Goal: Information Seeking & Learning: Learn about a topic

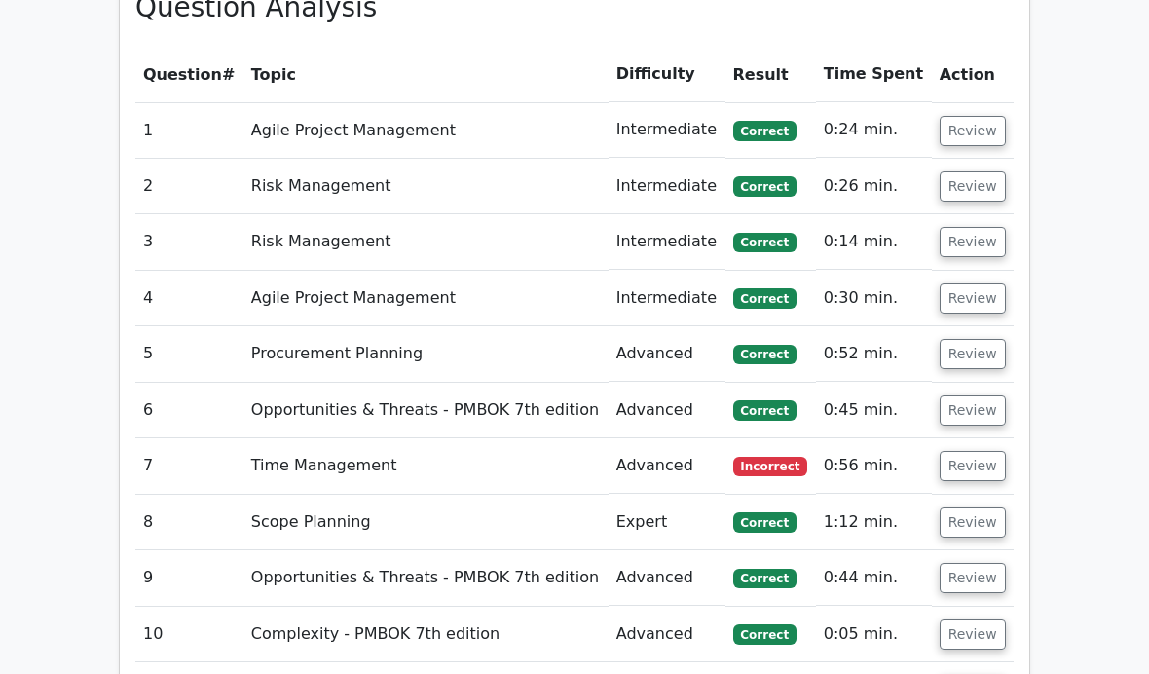
click at [966, 403] on button "Review" at bounding box center [973, 411] width 66 height 30
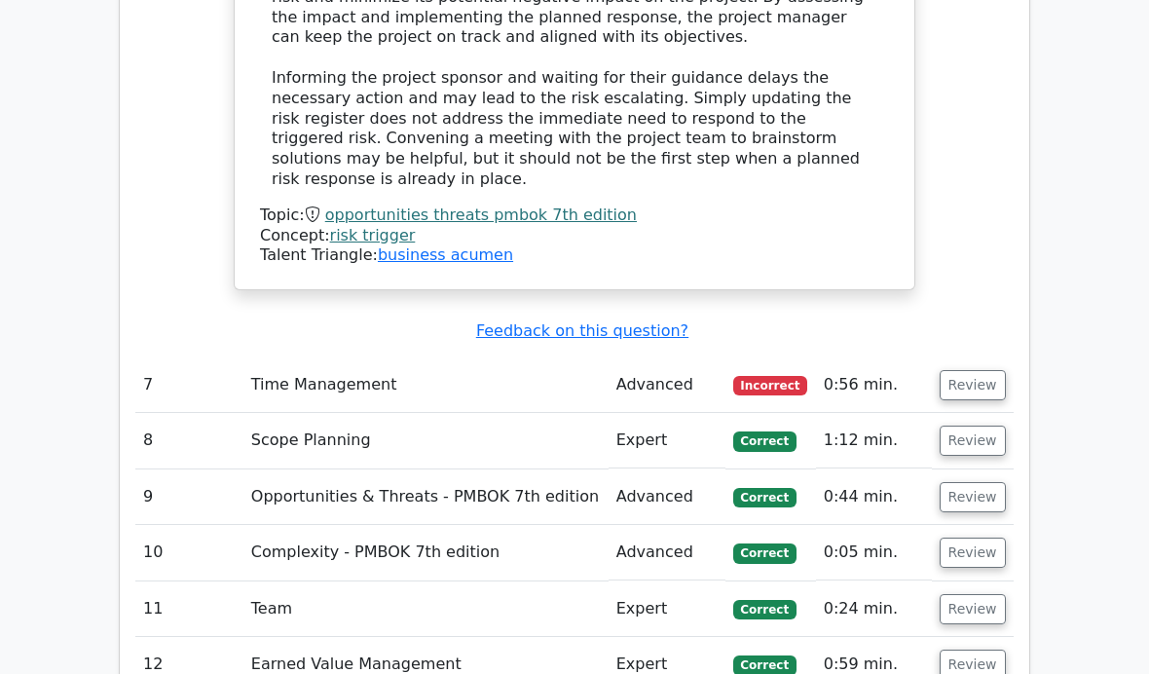
scroll to position [3837, 0]
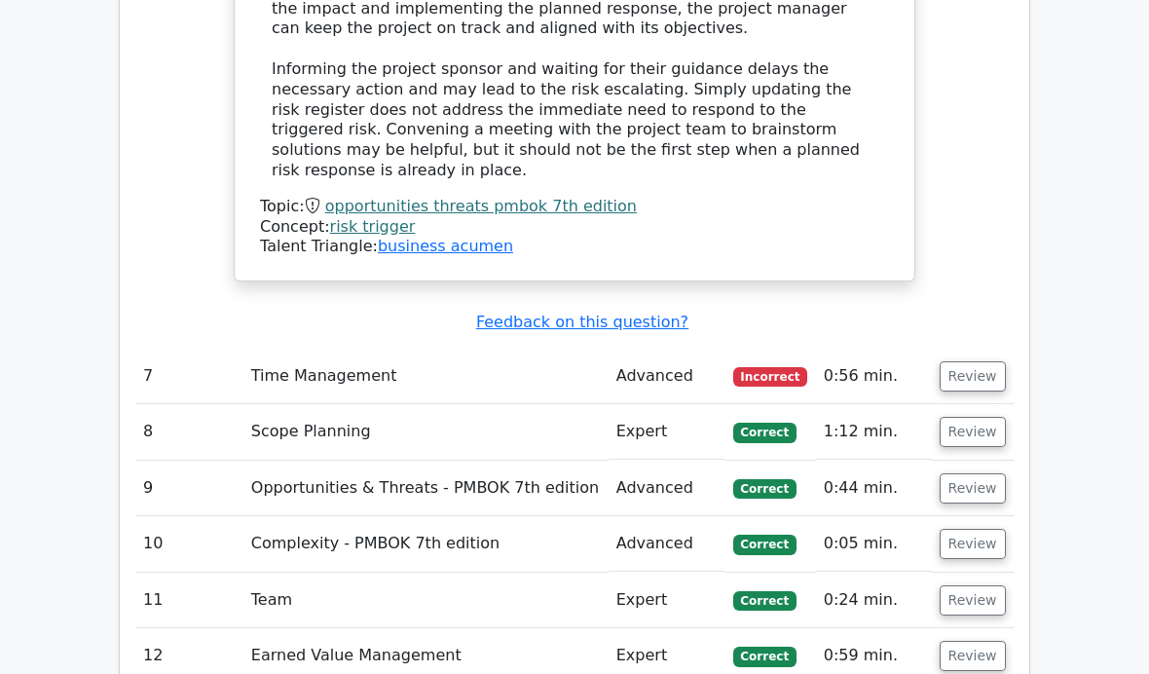
click at [536, 349] on td "Time Management" at bounding box center [425, 377] width 365 height 56
click at [970, 361] on button "Review" at bounding box center [973, 376] width 66 height 30
click at [973, 361] on button "Review" at bounding box center [973, 376] width 66 height 30
click at [970, 361] on button "Review" at bounding box center [973, 376] width 66 height 30
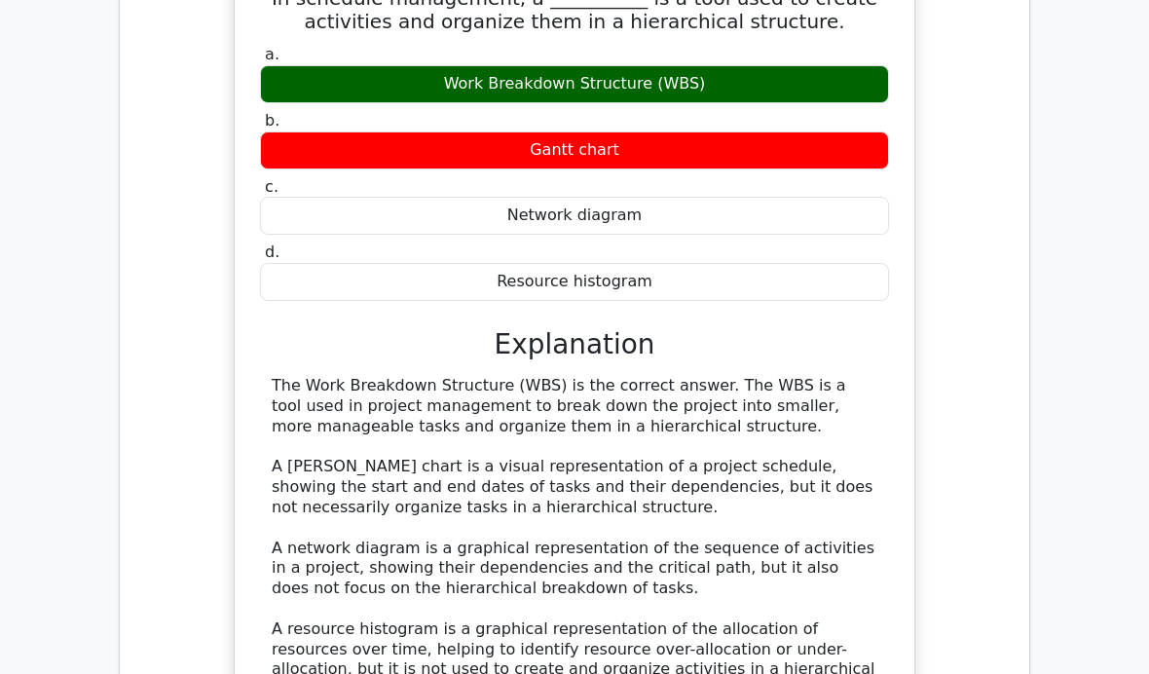
scroll to position [4365, 0]
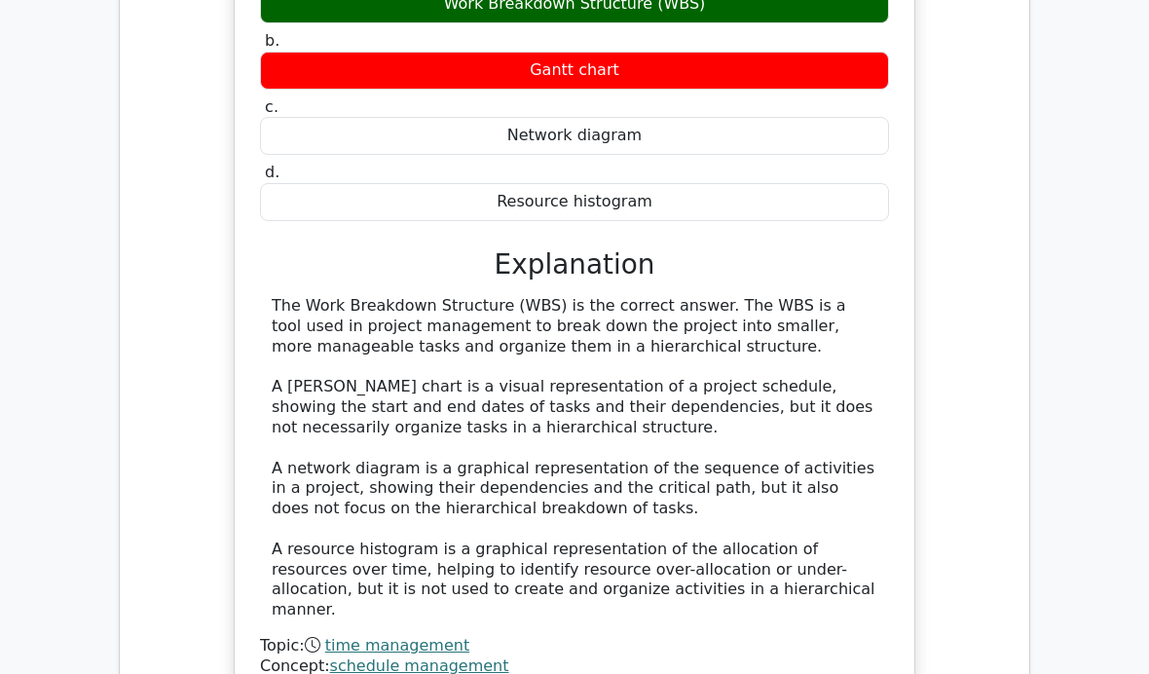
click at [424, 517] on div "The Work Breakdown Structure (WBS) is the correct answer. The WBS is a tool use…" at bounding box center [574, 497] width 629 height 400
click at [441, 673] on link "ways of working" at bounding box center [441, 687] width 127 height 19
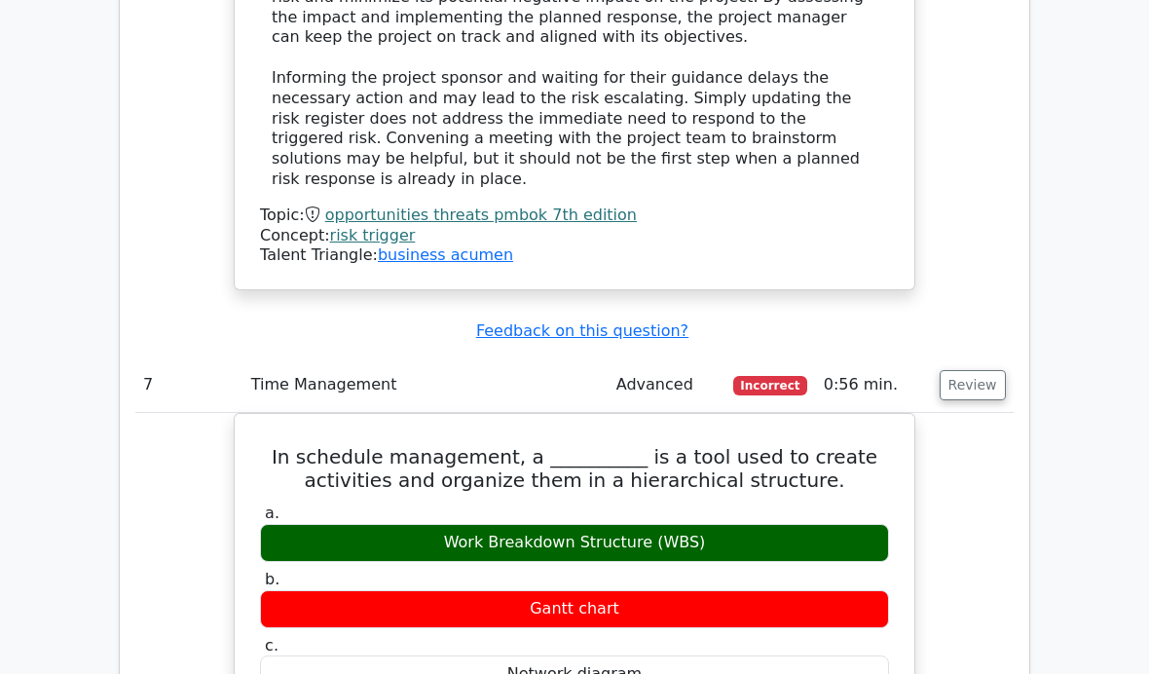
scroll to position [3760, 0]
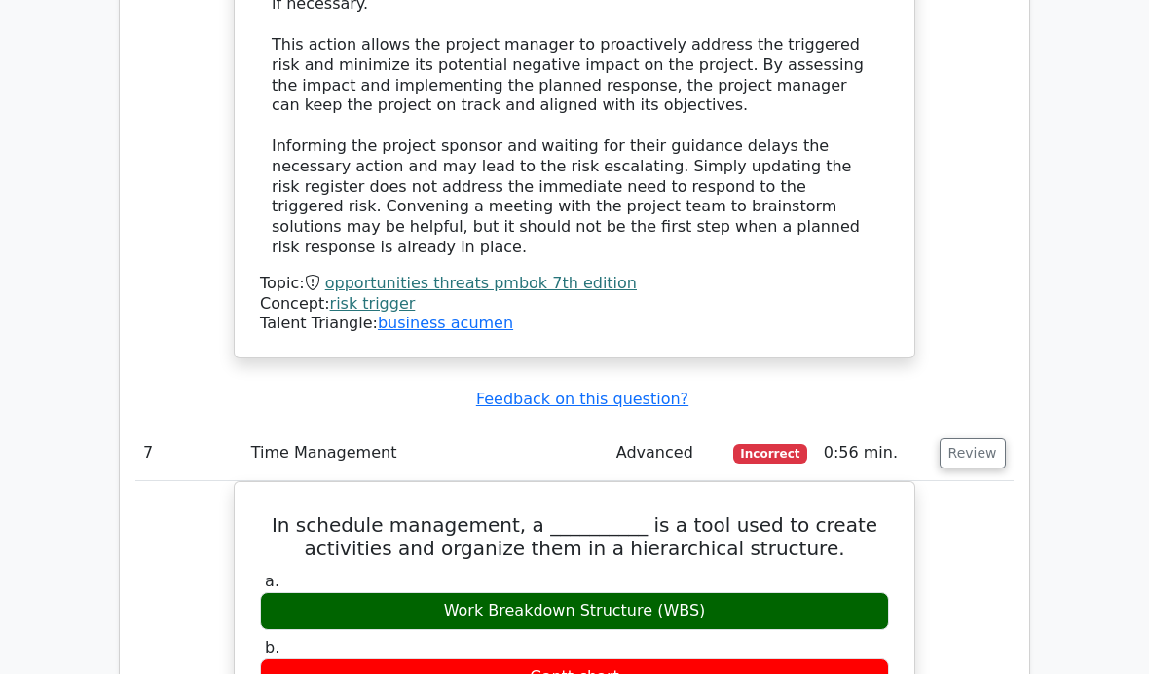
click at [632, 426] on td "Advanced" at bounding box center [667, 454] width 117 height 56
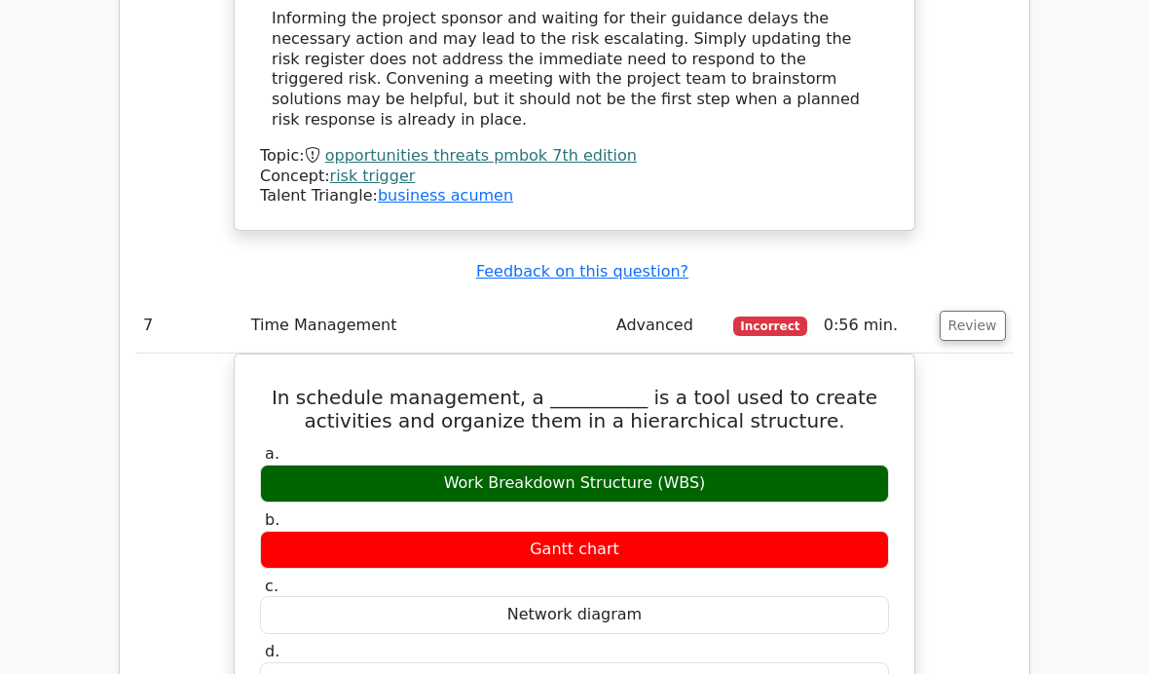
click at [972, 312] on button "Review" at bounding box center [973, 327] width 66 height 30
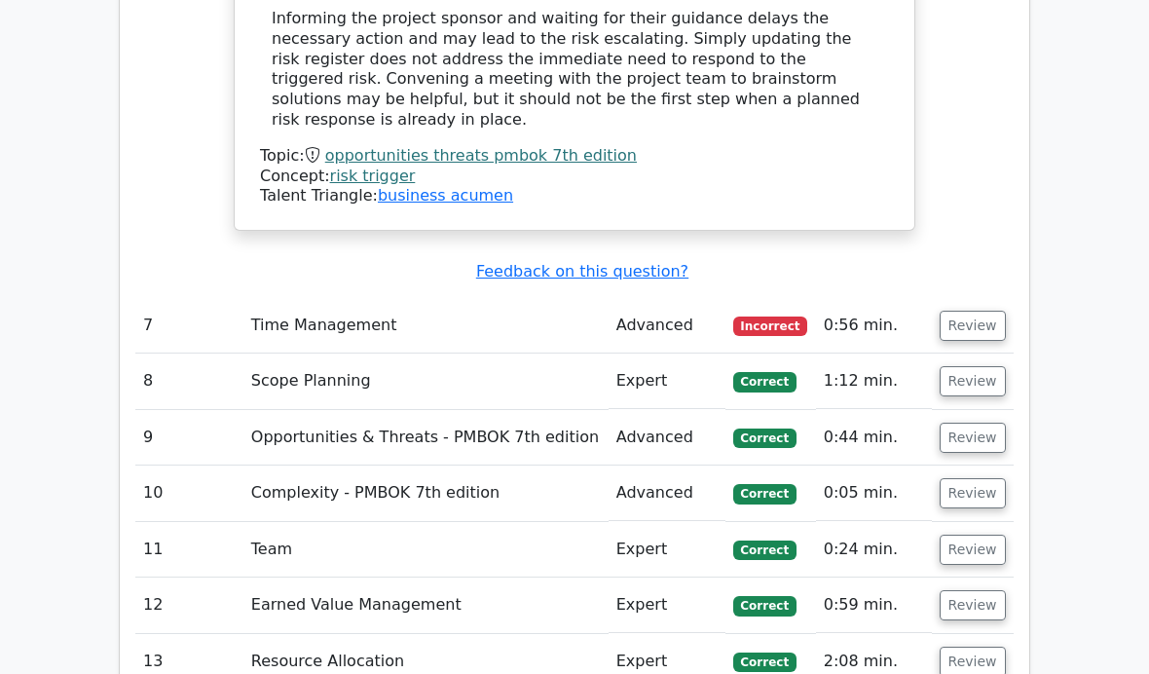
scroll to position [3887, 0]
click at [965, 366] on button "Review" at bounding box center [973, 381] width 66 height 30
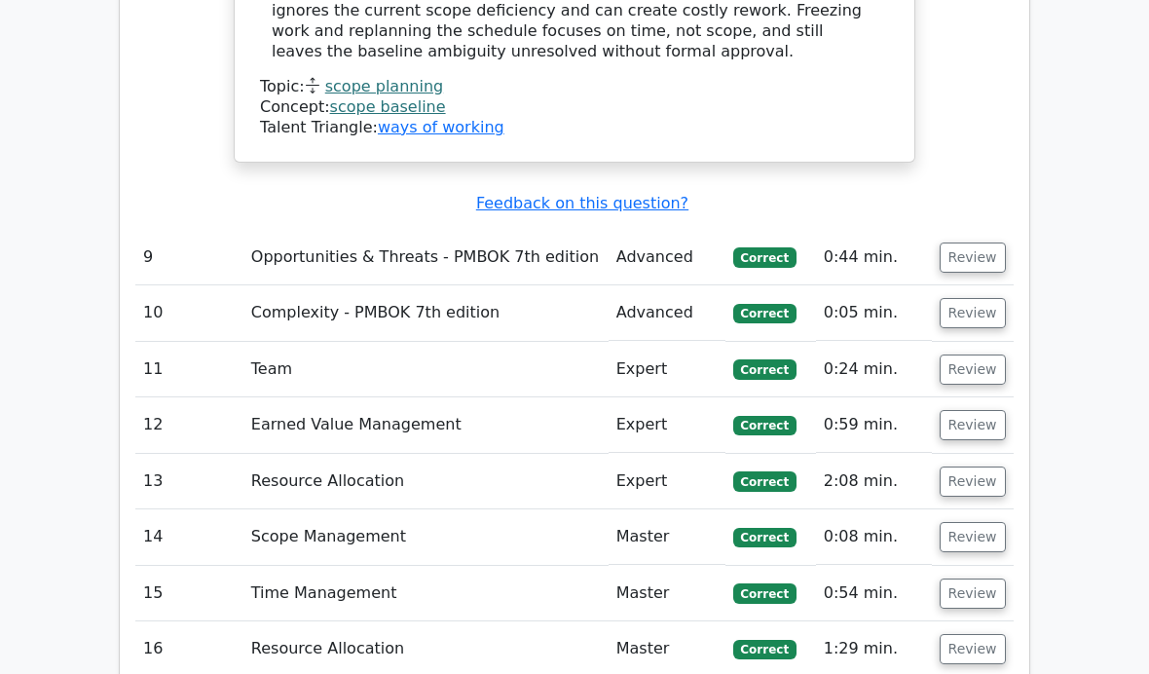
scroll to position [5118, 0]
click at [977, 634] on button "Review" at bounding box center [973, 649] width 66 height 30
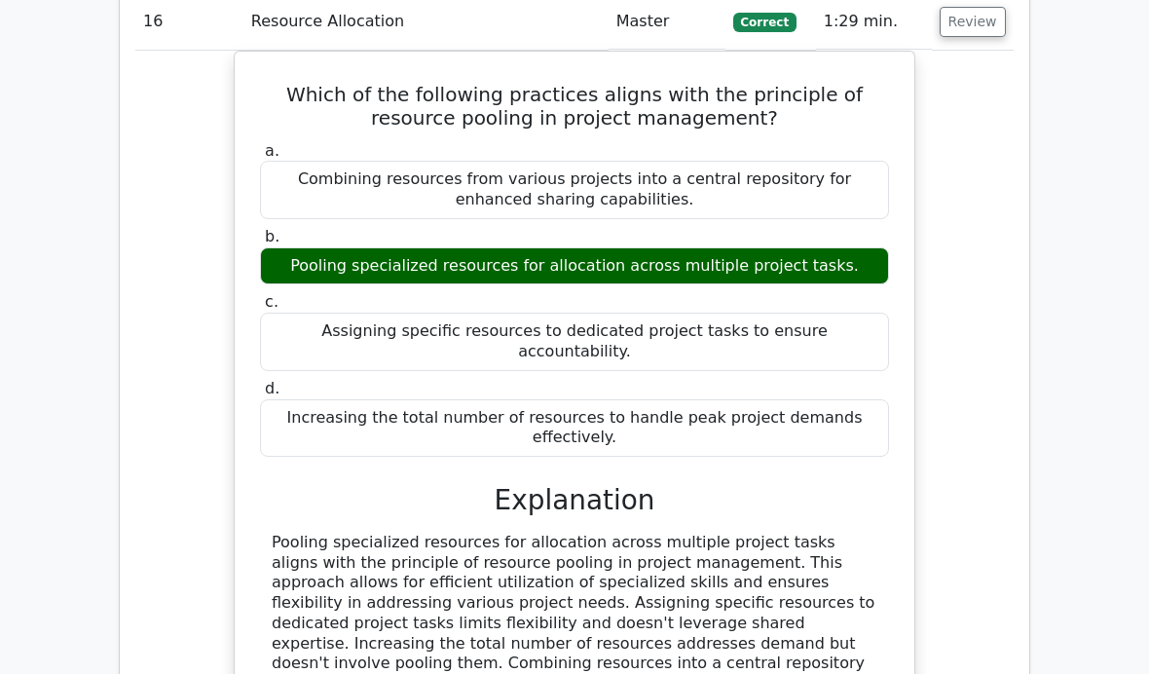
scroll to position [5745, 0]
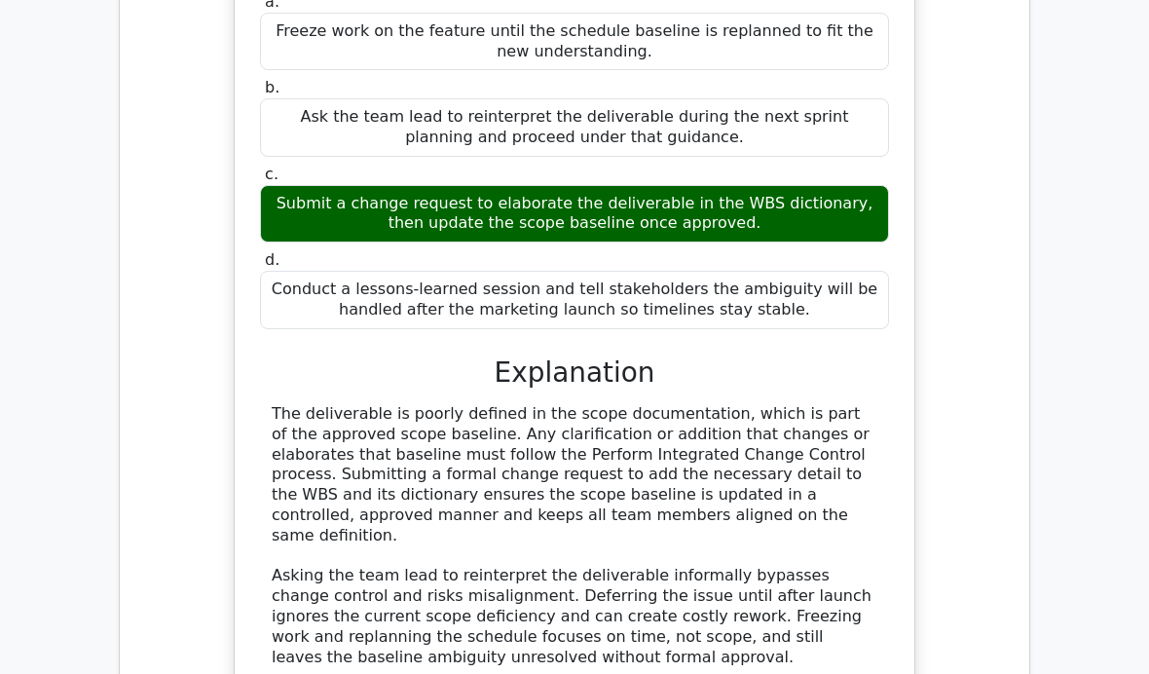
scroll to position [4529, 0]
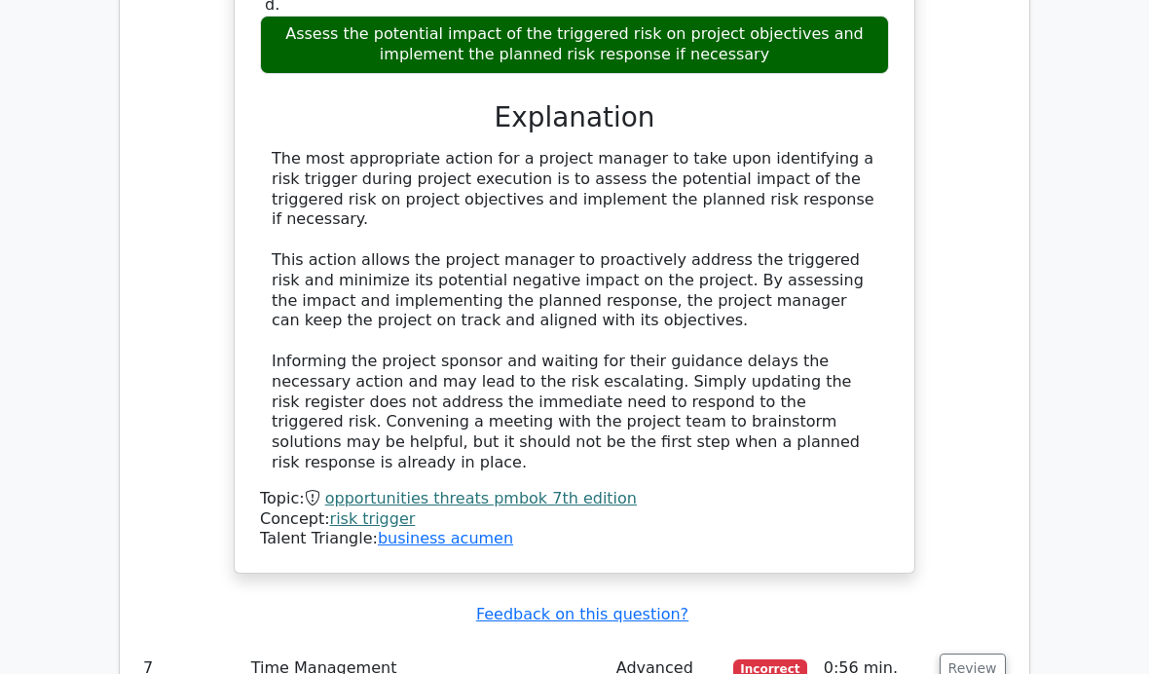
scroll to position [3644, 0]
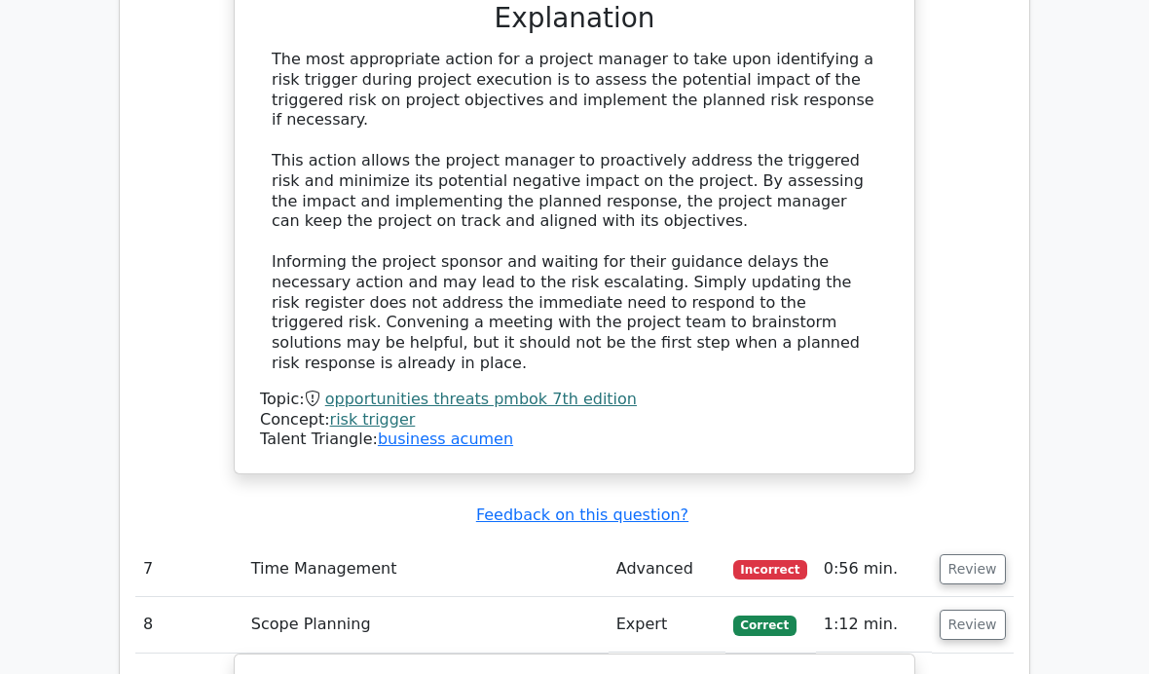
click at [381, 389] on link "opportunities threats pmbok 7th edition" at bounding box center [481, 398] width 312 height 19
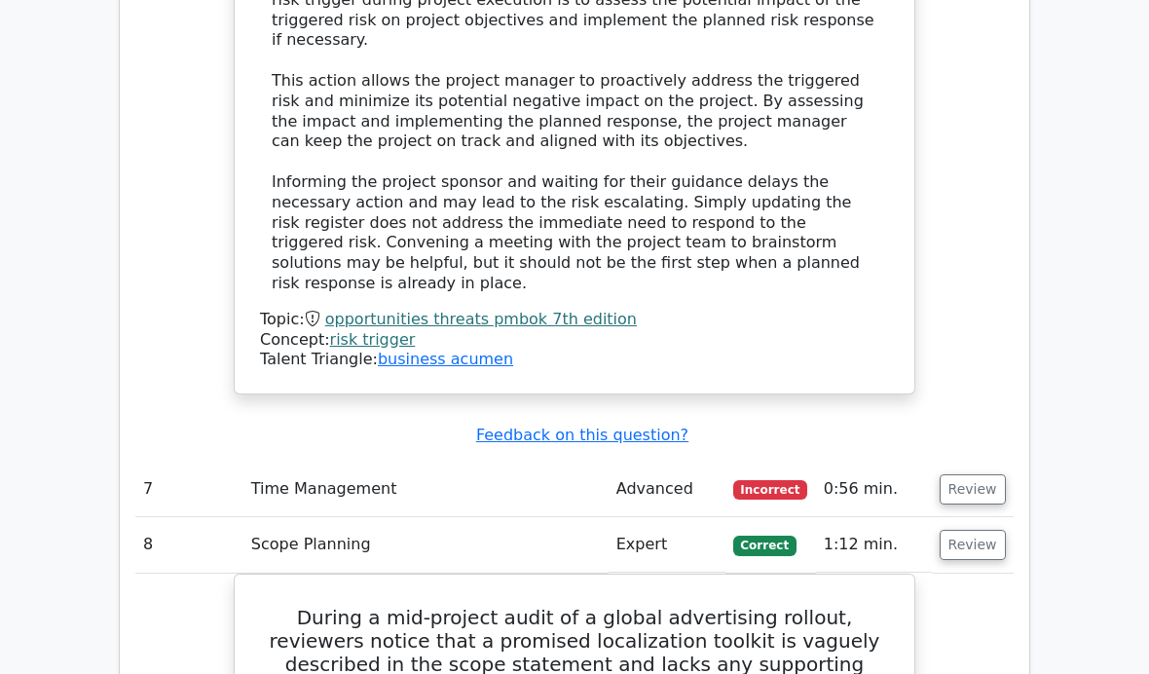
click at [345, 310] on div "Topic: opportunities threats pmbok 7th edition Concept: risk trigger Talent Tri…" at bounding box center [574, 340] width 629 height 60
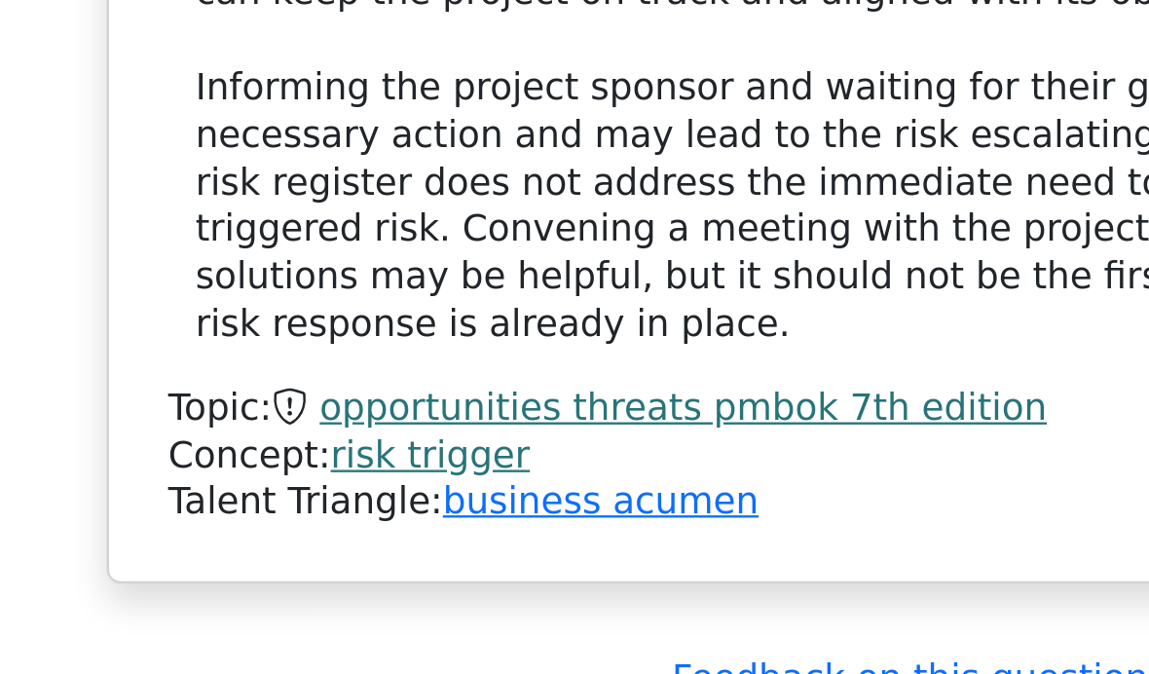
click at [330, 330] on link "risk trigger" at bounding box center [373, 339] width 86 height 19
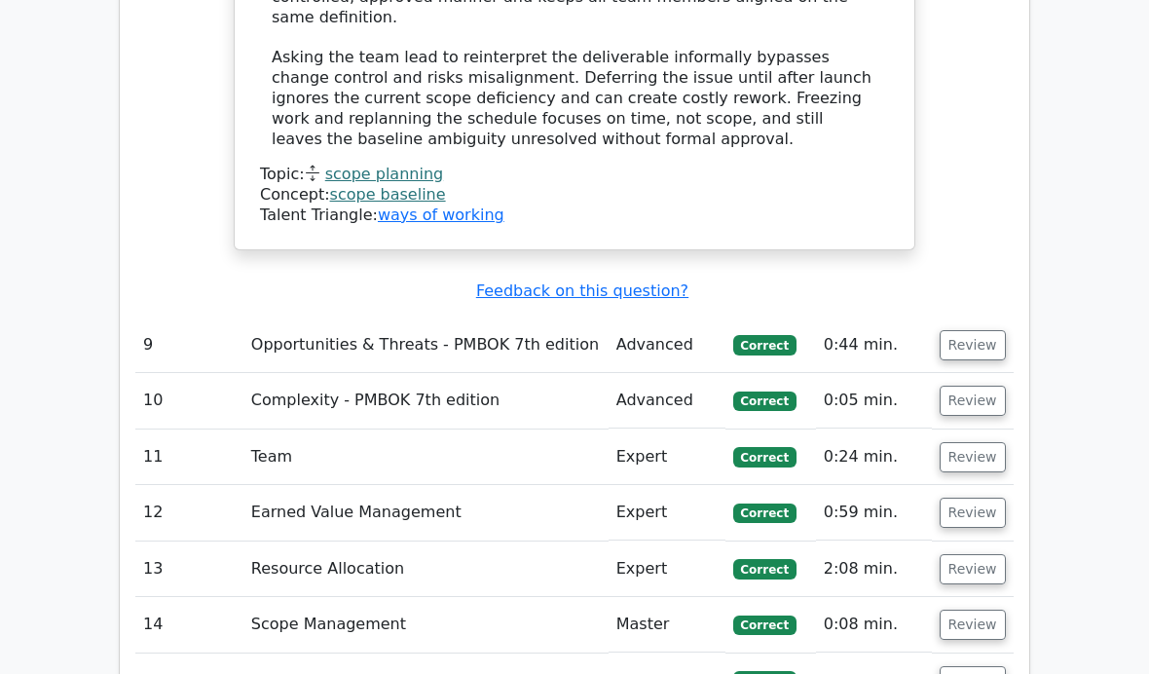
scroll to position [5049, 0]
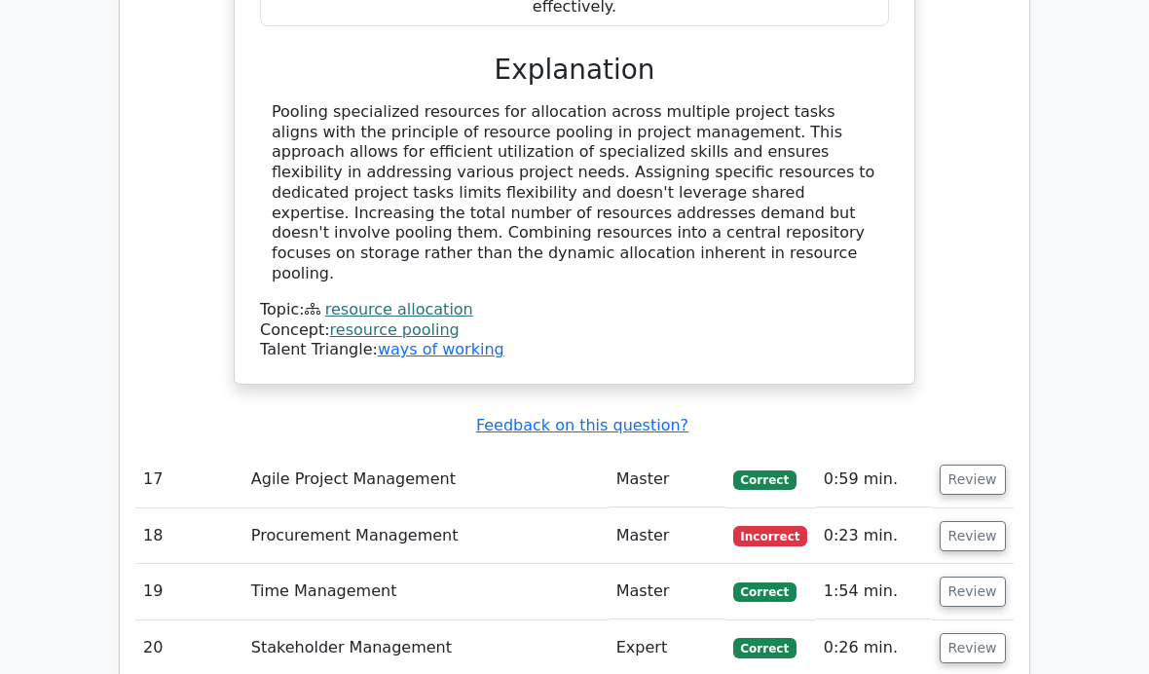
click at [956, 465] on button "Review" at bounding box center [973, 480] width 66 height 30
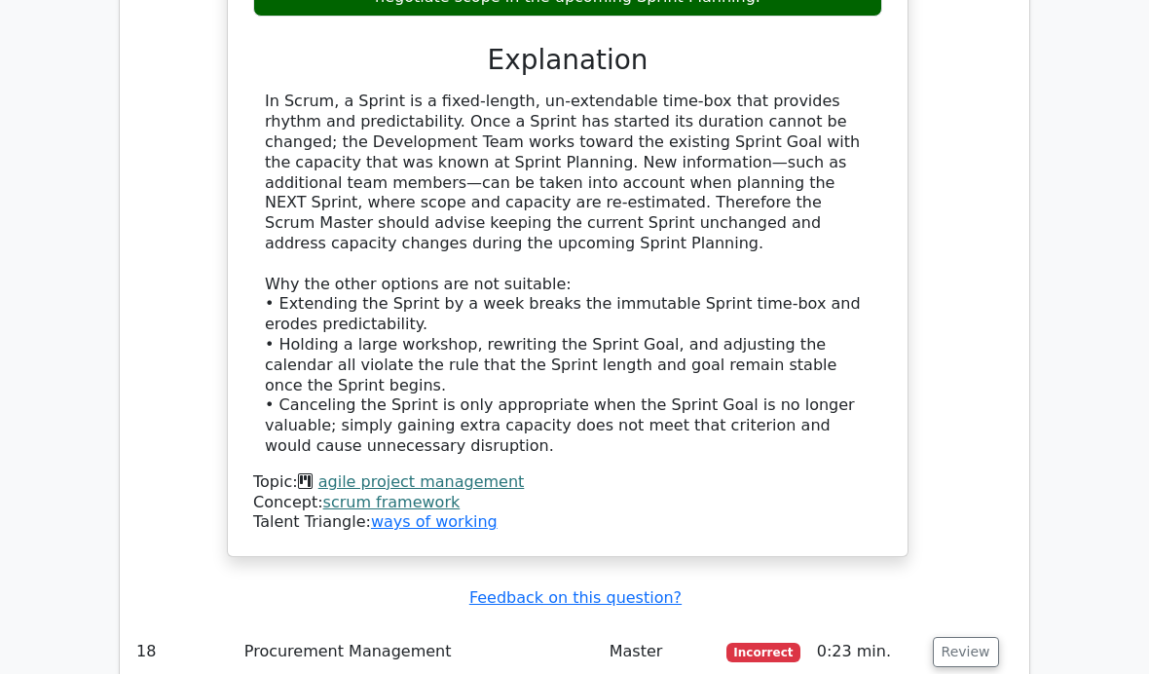
scroll to position [7207, 0]
click at [982, 638] on button "Review" at bounding box center [966, 653] width 66 height 30
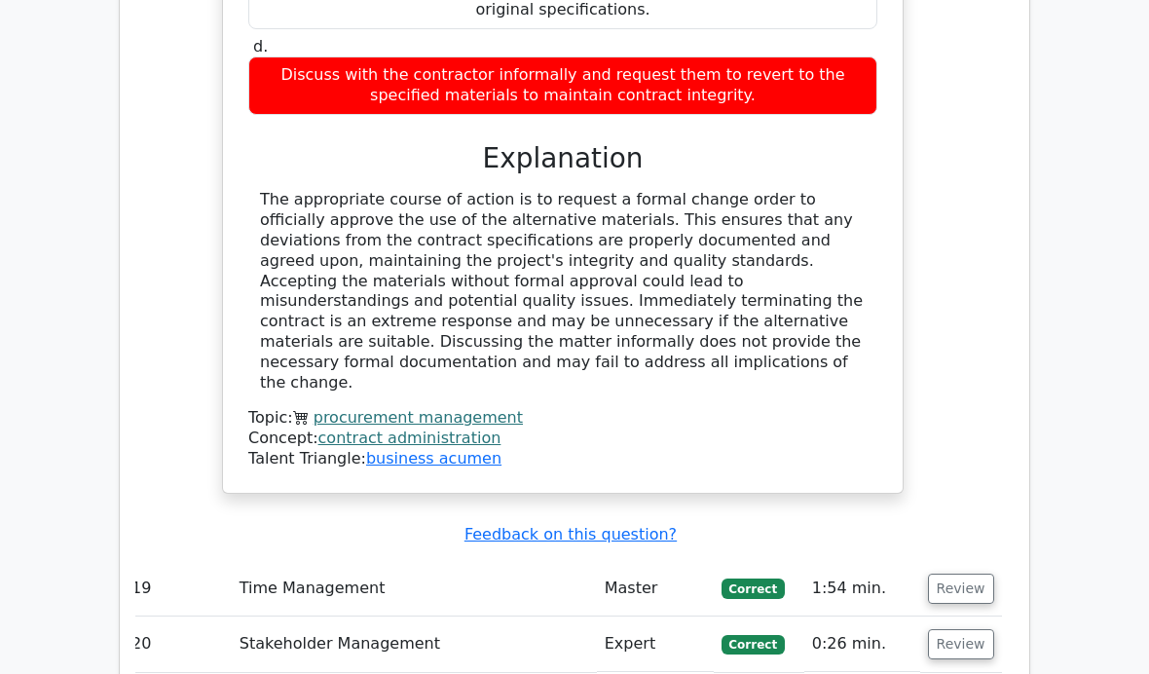
scroll to position [0, 12]
click at [463, 408] on link "procurement management" at bounding box center [418, 417] width 209 height 19
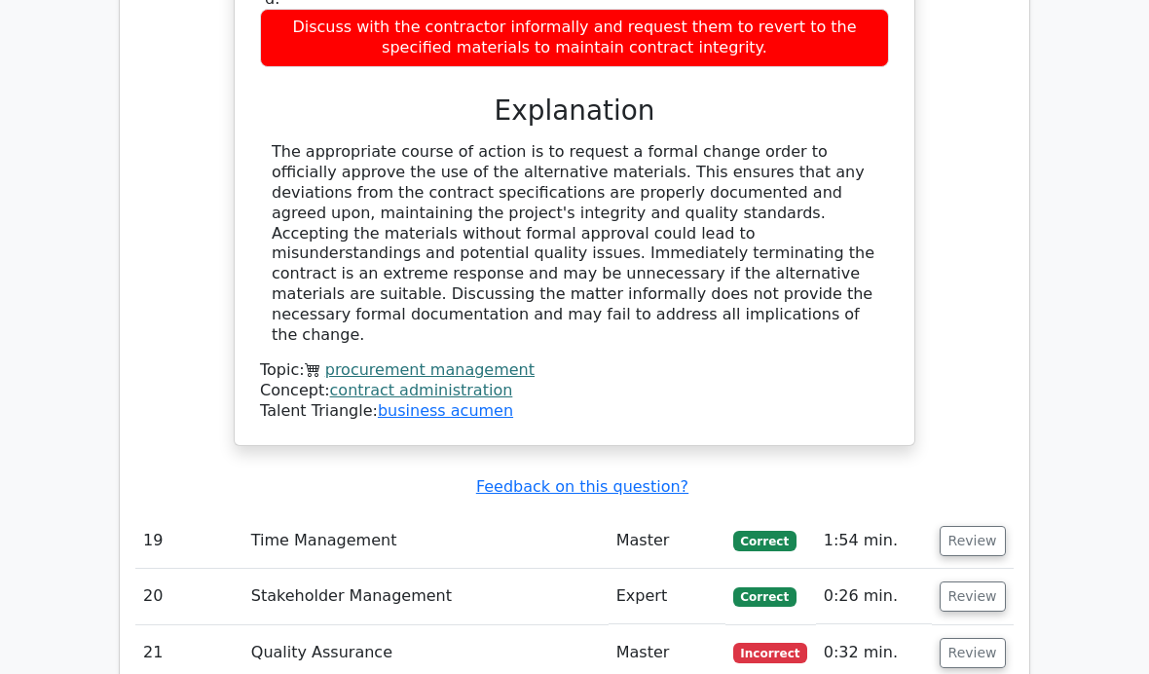
scroll to position [0, 0]
click at [956, 639] on button "Review" at bounding box center [973, 654] width 66 height 30
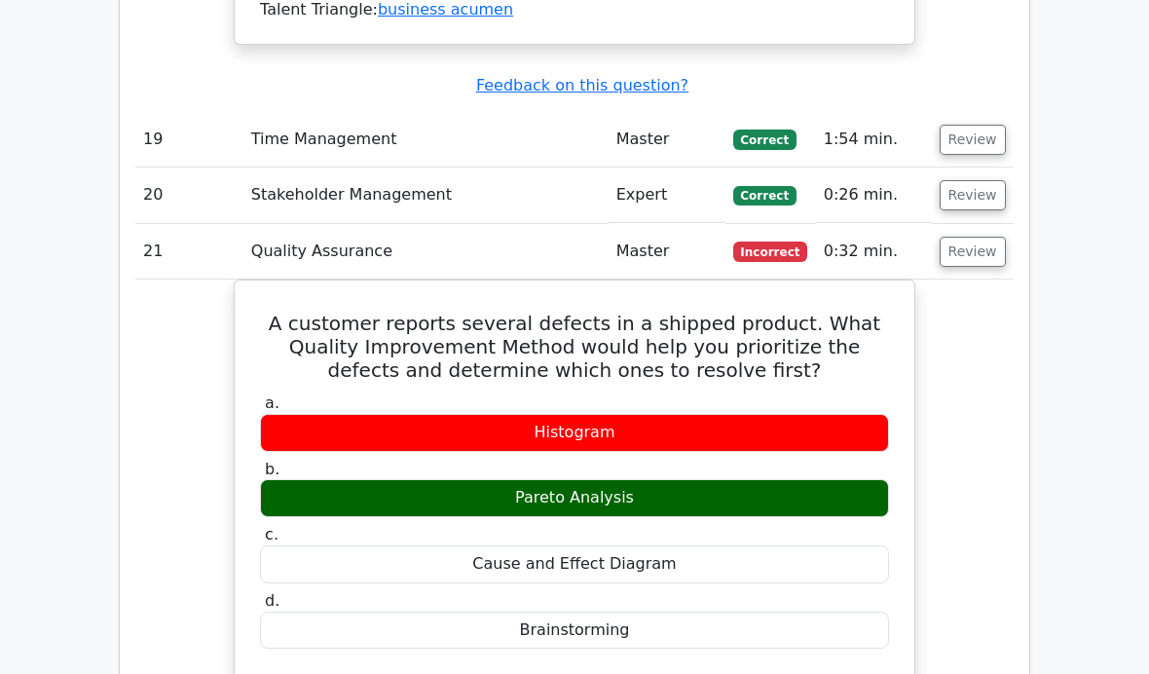
scroll to position [8772, 0]
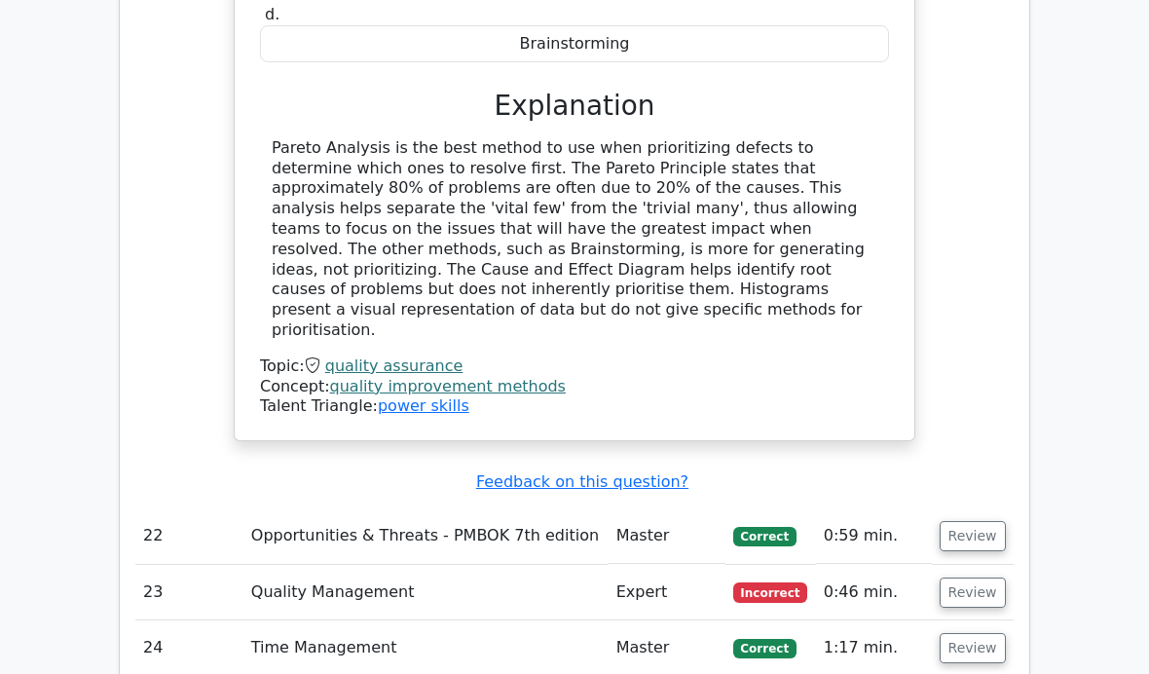
scroll to position [9352, 0]
click at [976, 521] on button "Review" at bounding box center [973, 536] width 66 height 30
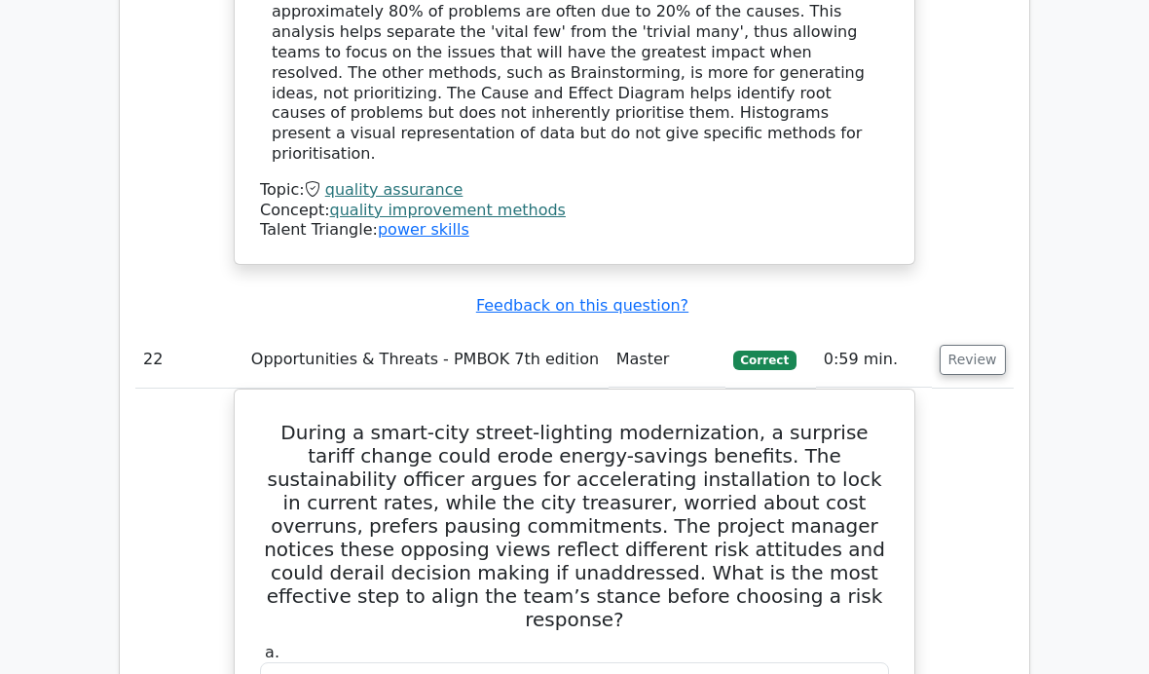
scroll to position [9497, 0]
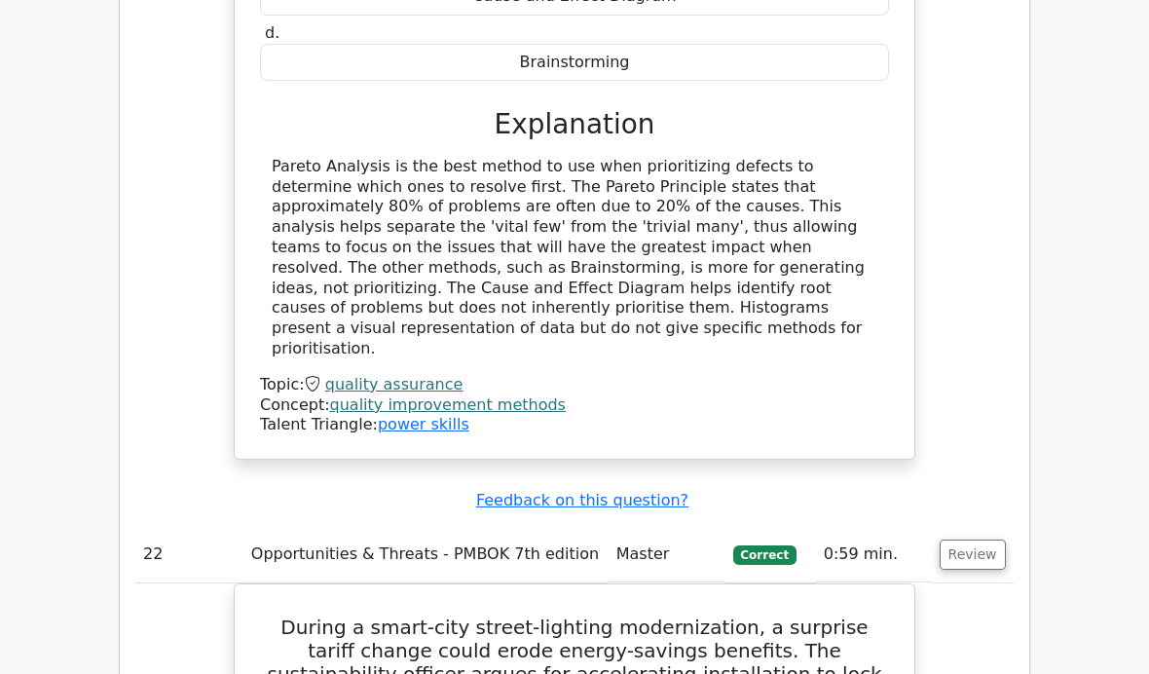
click at [970, 539] on button "Review" at bounding box center [973, 554] width 66 height 30
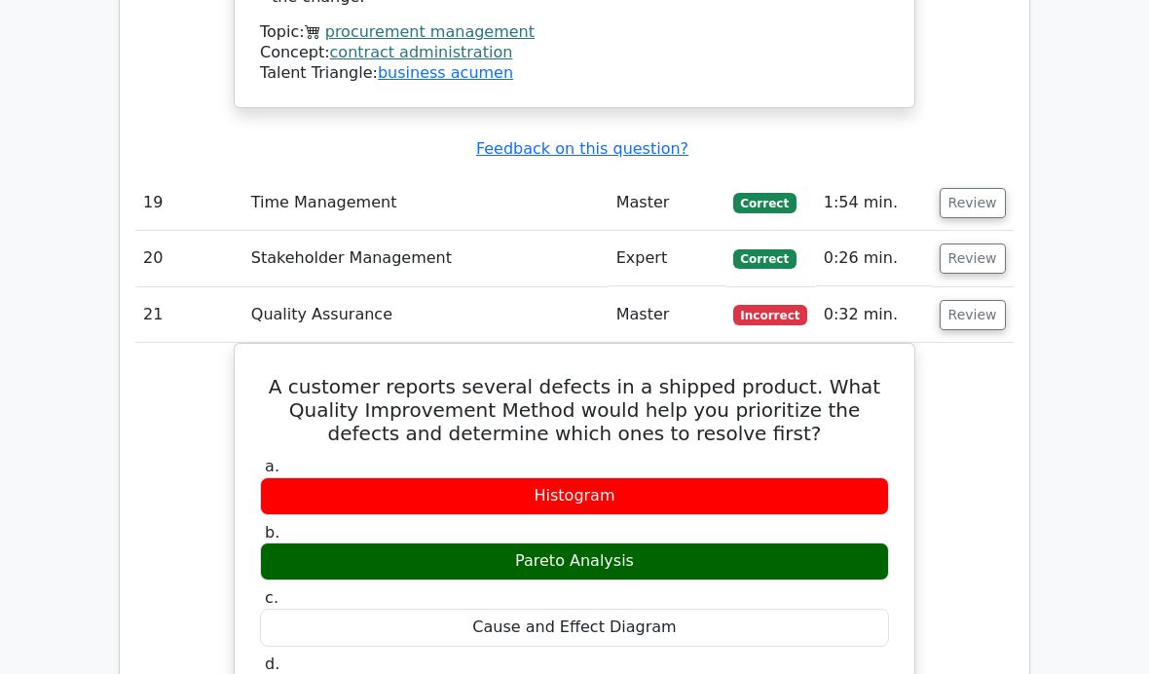
scroll to position [8550, 0]
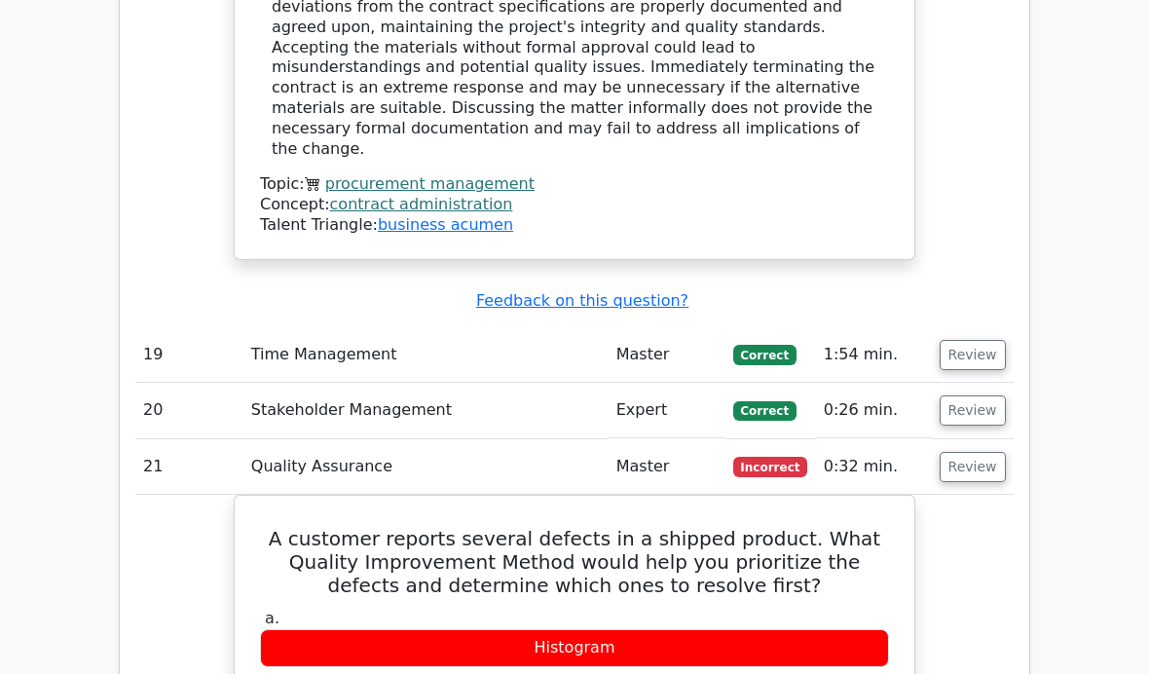
click at [970, 452] on button "Review" at bounding box center [973, 467] width 66 height 30
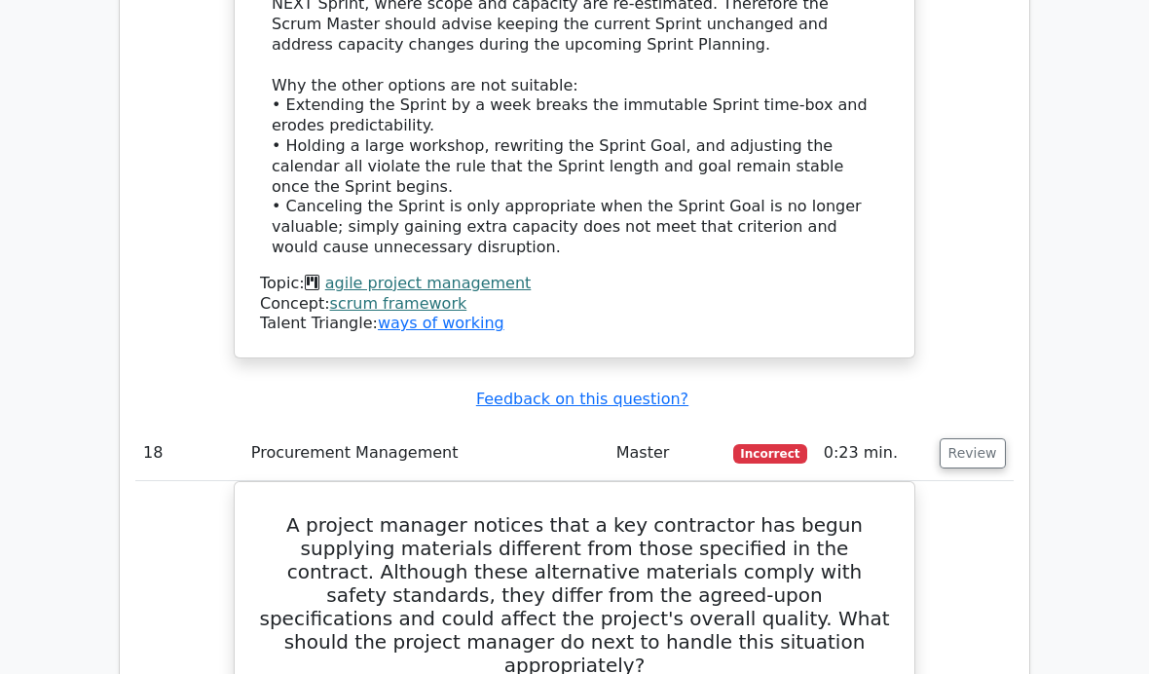
click at [964, 438] on button "Review" at bounding box center [973, 453] width 66 height 30
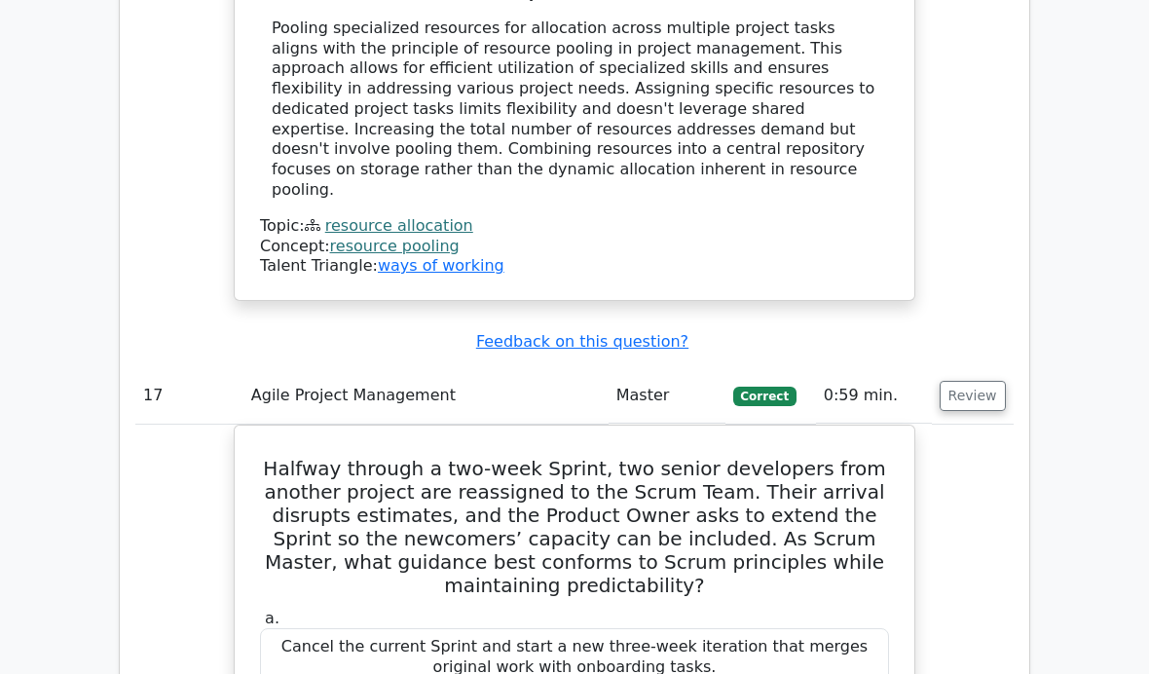
click at [968, 381] on button "Review" at bounding box center [973, 396] width 66 height 30
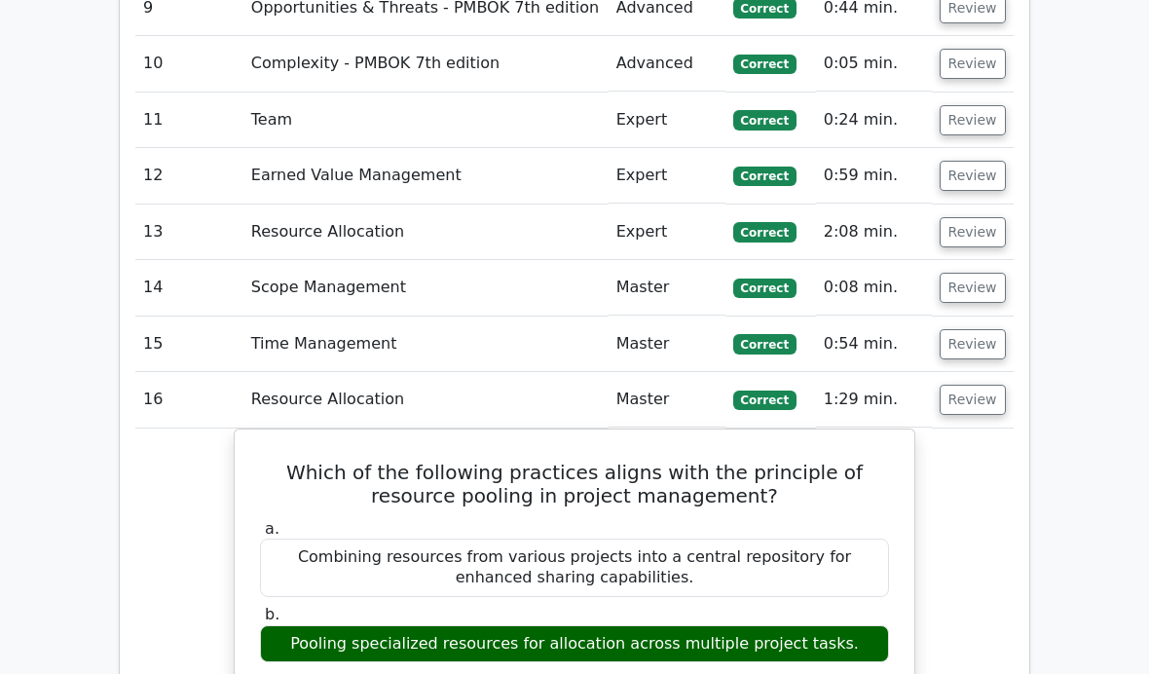
click at [976, 386] on button "Review" at bounding box center [973, 401] width 66 height 30
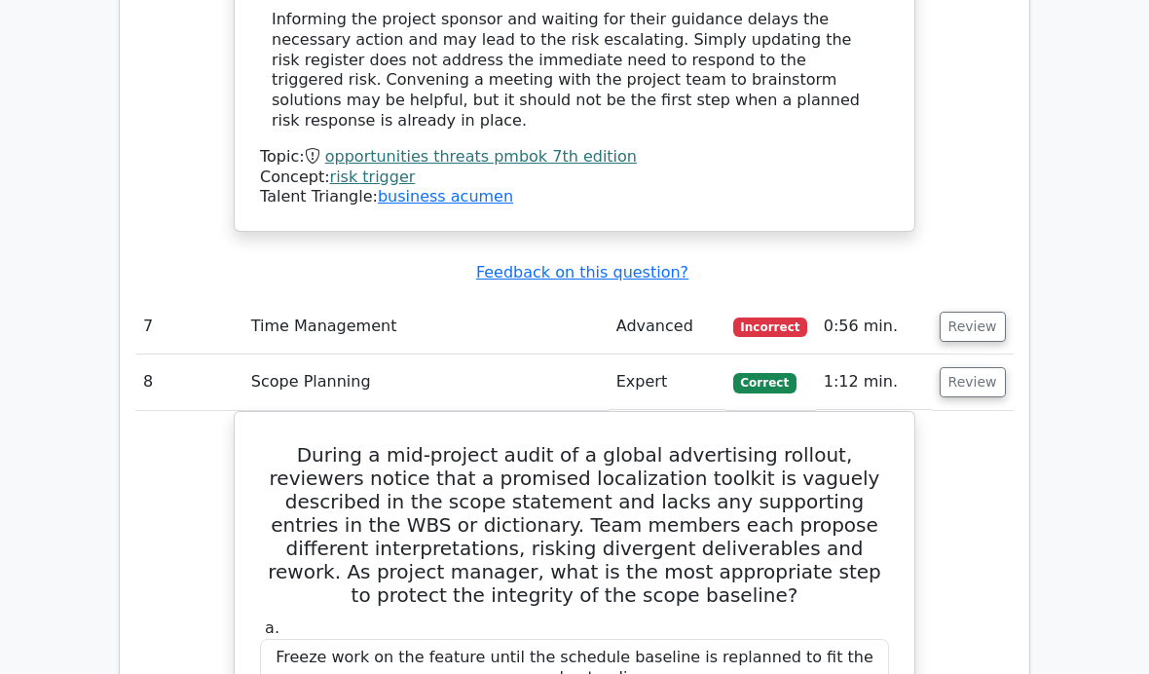
click at [999, 368] on button "Review" at bounding box center [973, 383] width 66 height 30
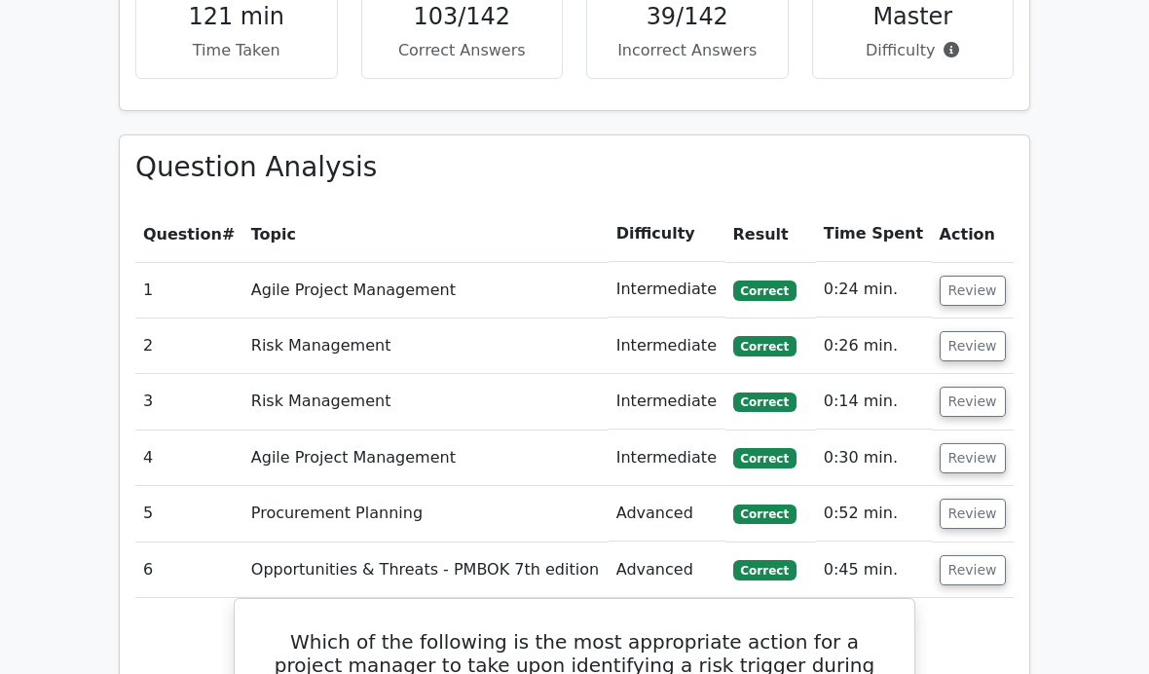
scroll to position [2570, 0]
click at [978, 575] on button "Review" at bounding box center [973, 570] width 66 height 30
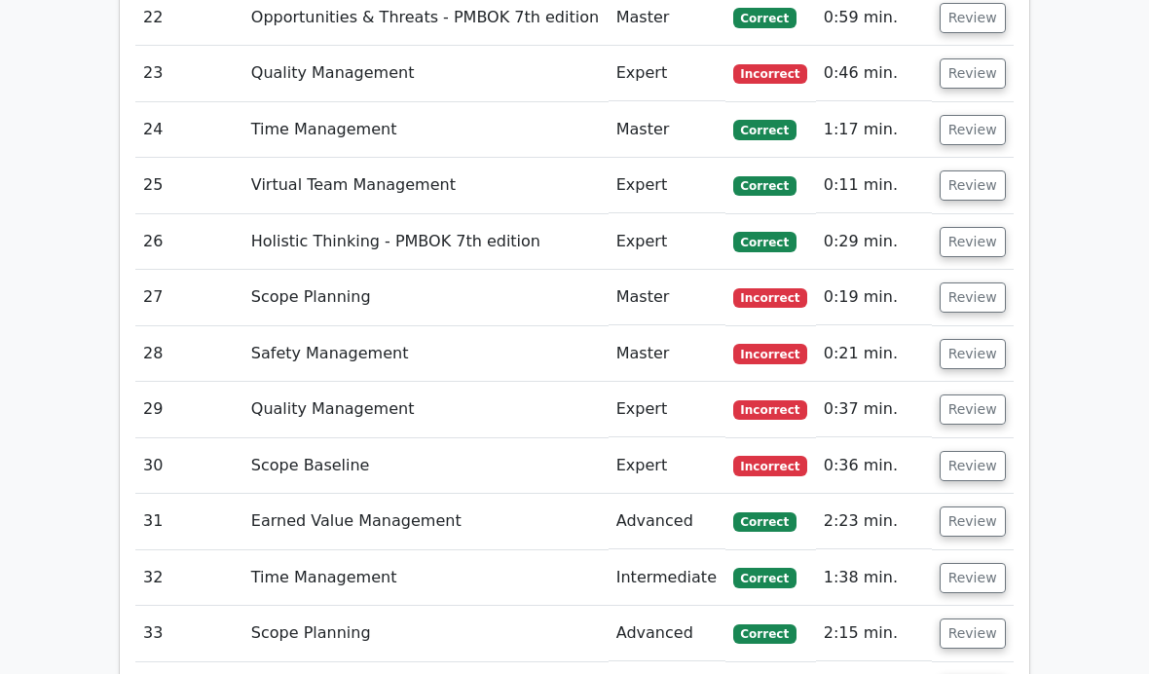
scroll to position [3997, 0]
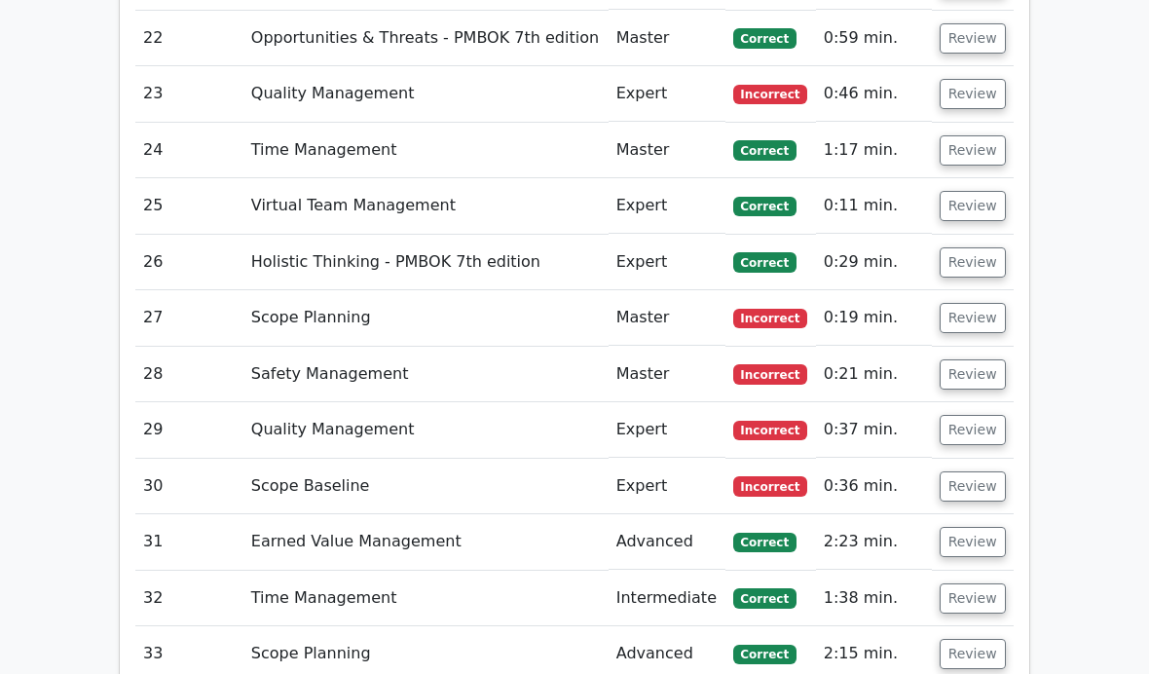
click at [975, 322] on button "Review" at bounding box center [973, 318] width 66 height 30
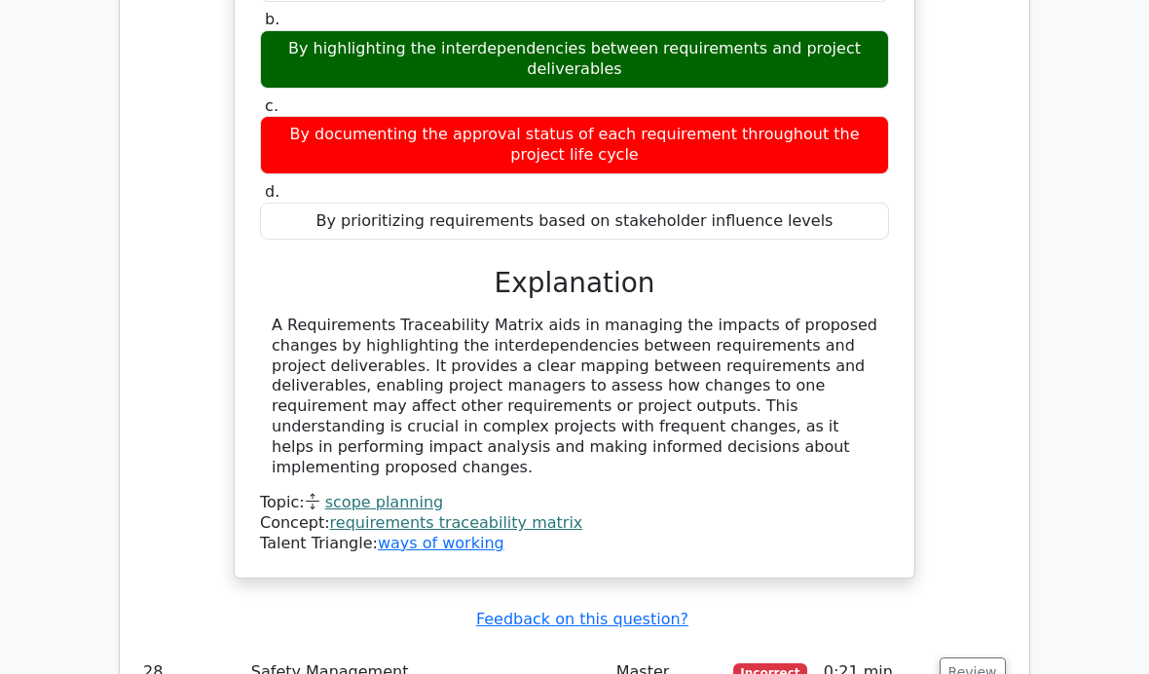
scroll to position [4569, 0]
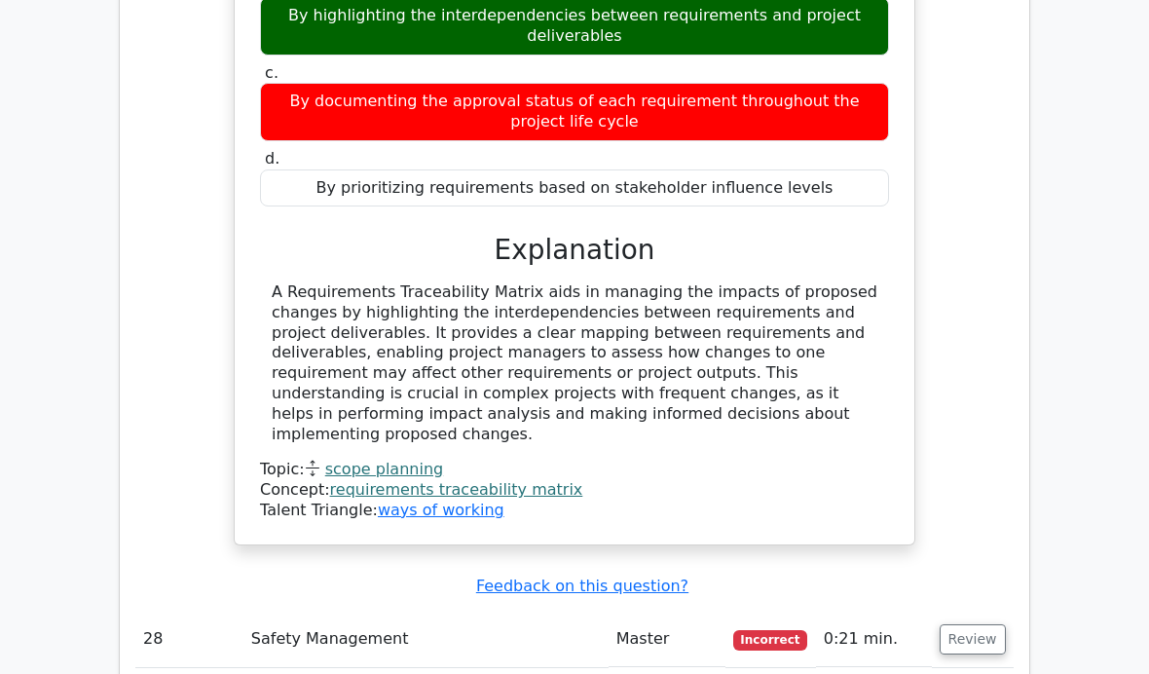
click at [542, 481] on link "requirements traceability matrix" at bounding box center [456, 490] width 253 height 19
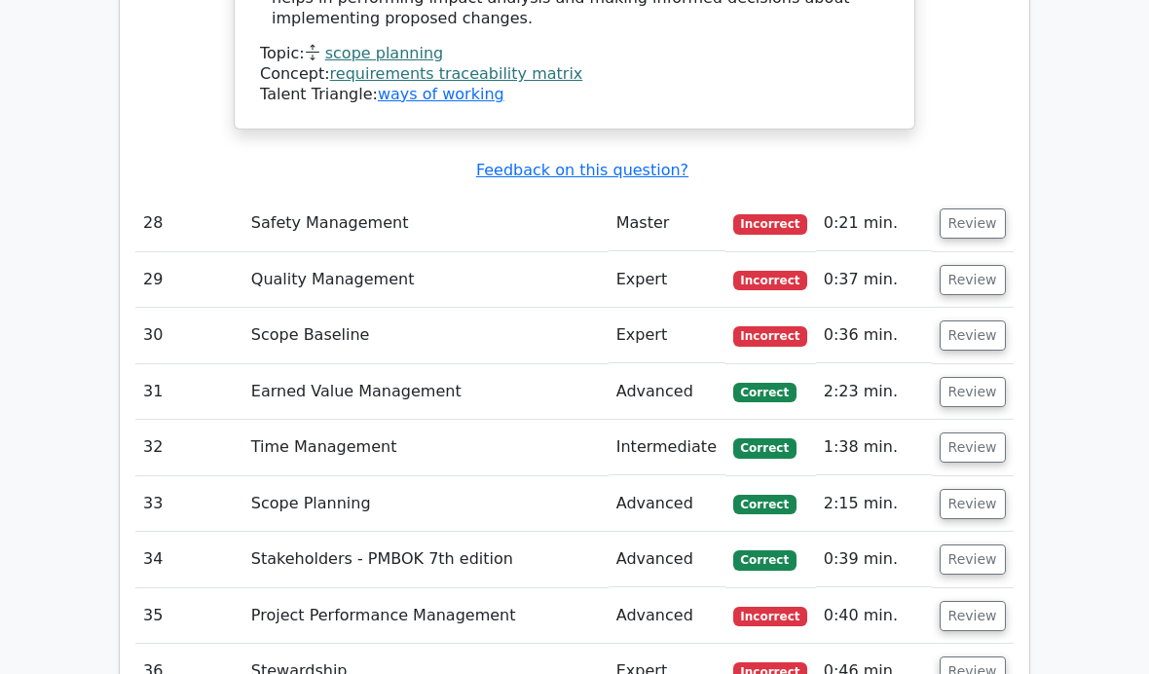
scroll to position [4986, 0]
click at [967, 208] on button "Review" at bounding box center [973, 223] width 66 height 30
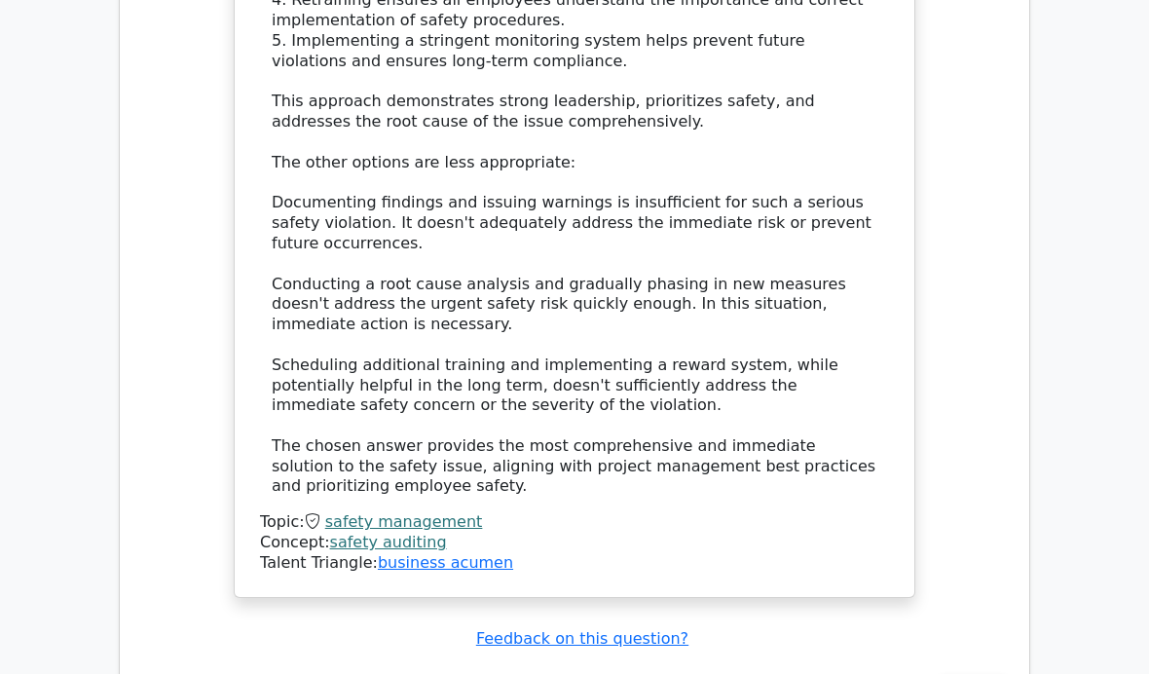
scroll to position [5970, 0]
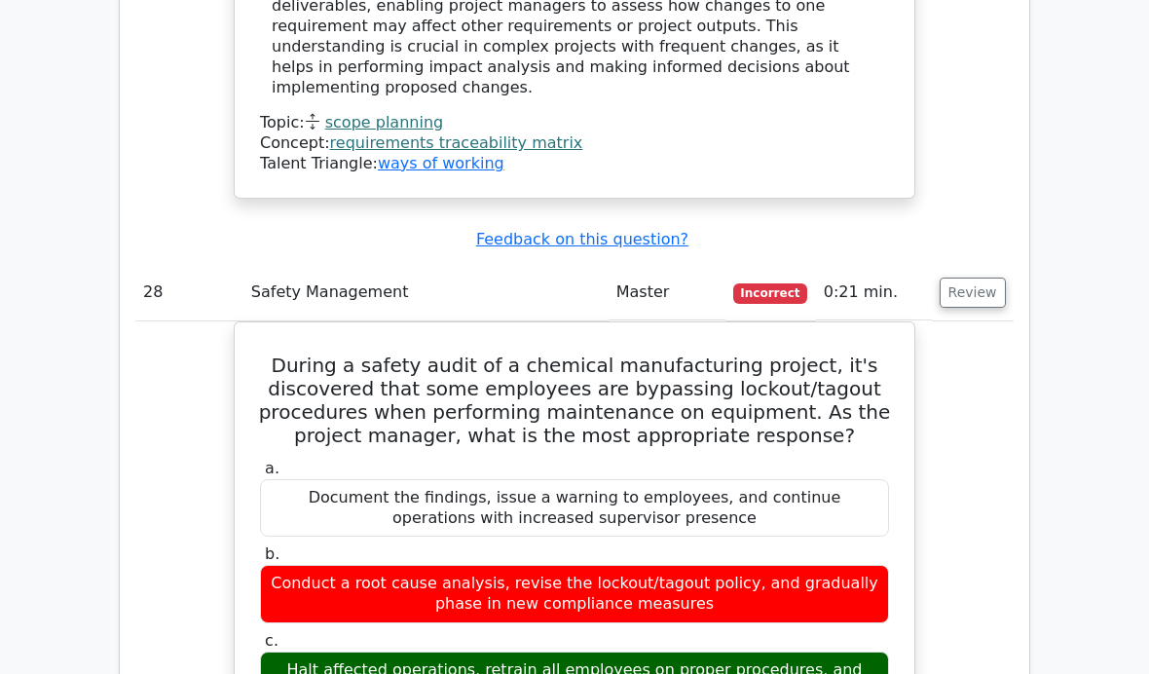
click at [958, 278] on button "Review" at bounding box center [973, 293] width 66 height 30
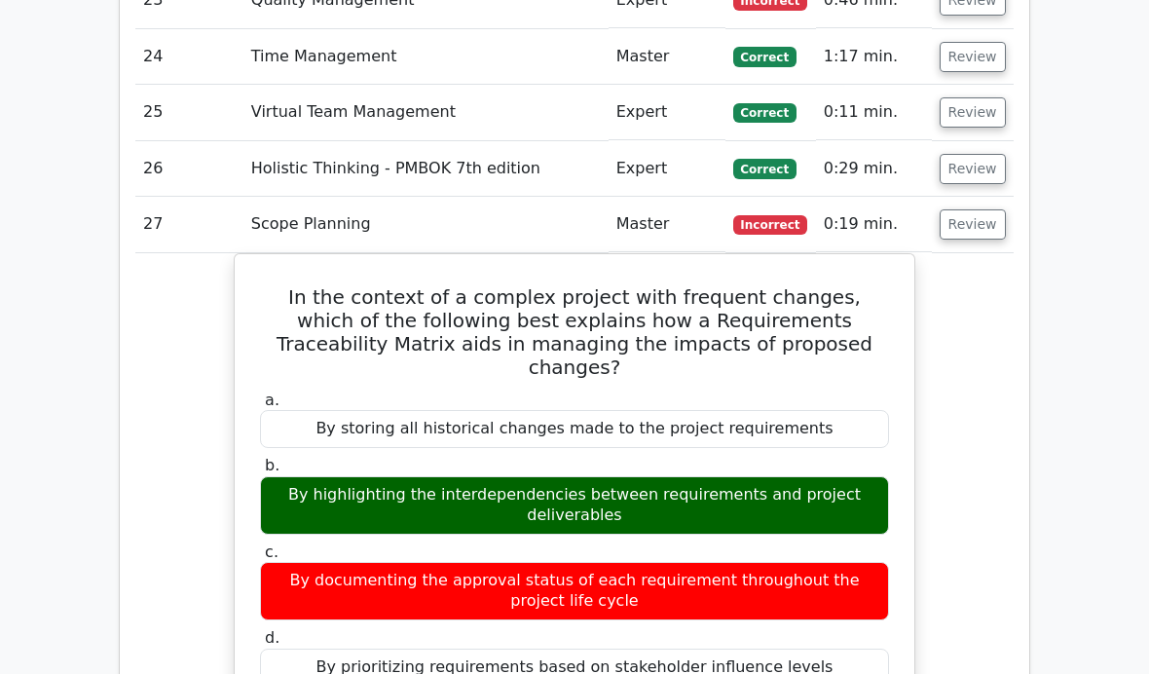
scroll to position [4091, 0]
click at [973, 220] on button "Review" at bounding box center [973, 224] width 66 height 30
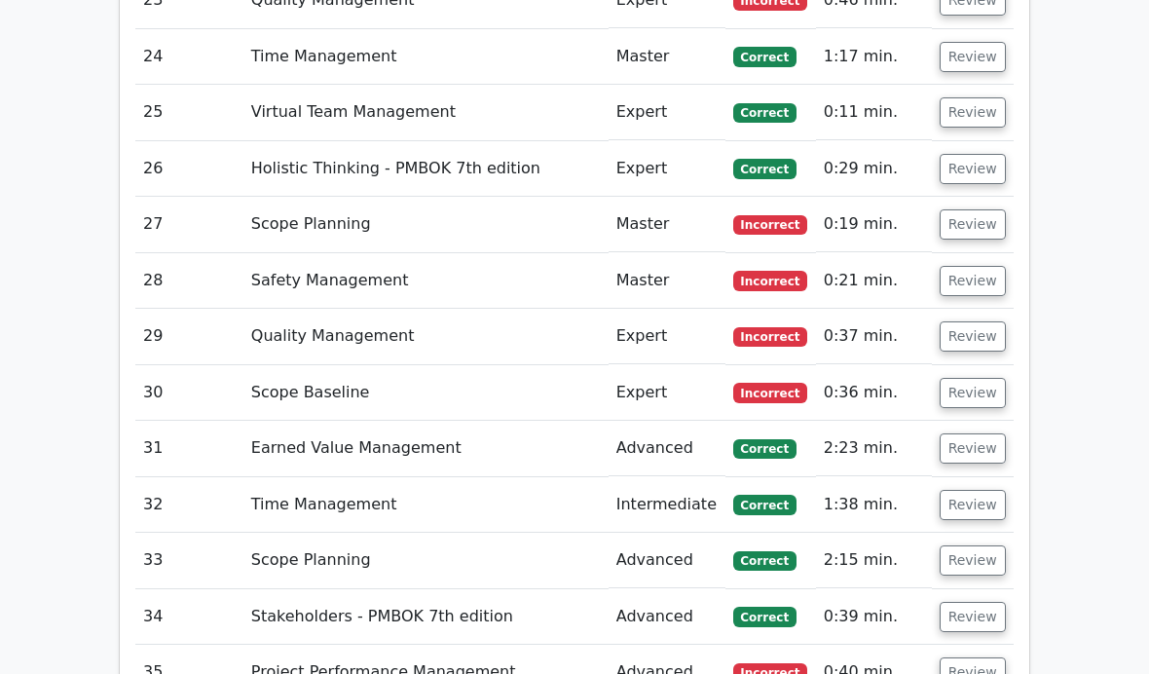
click at [966, 275] on button "Review" at bounding box center [973, 281] width 66 height 30
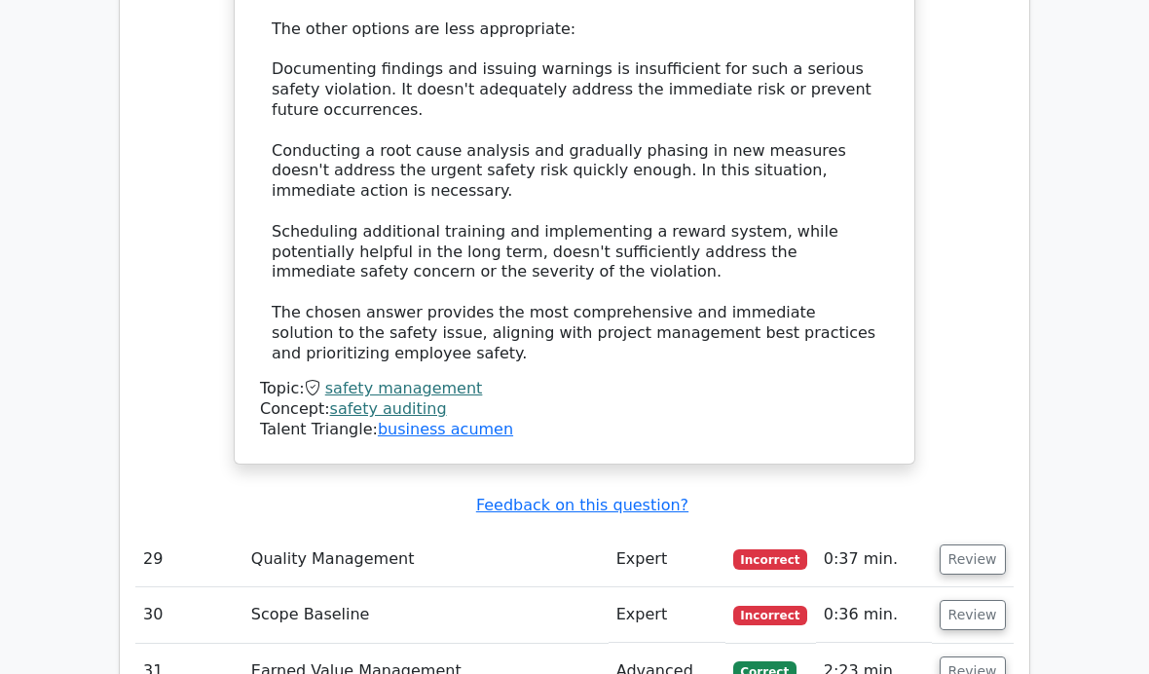
scroll to position [5254, 0]
click at [459, 378] on link "safety management" at bounding box center [404, 387] width 158 height 19
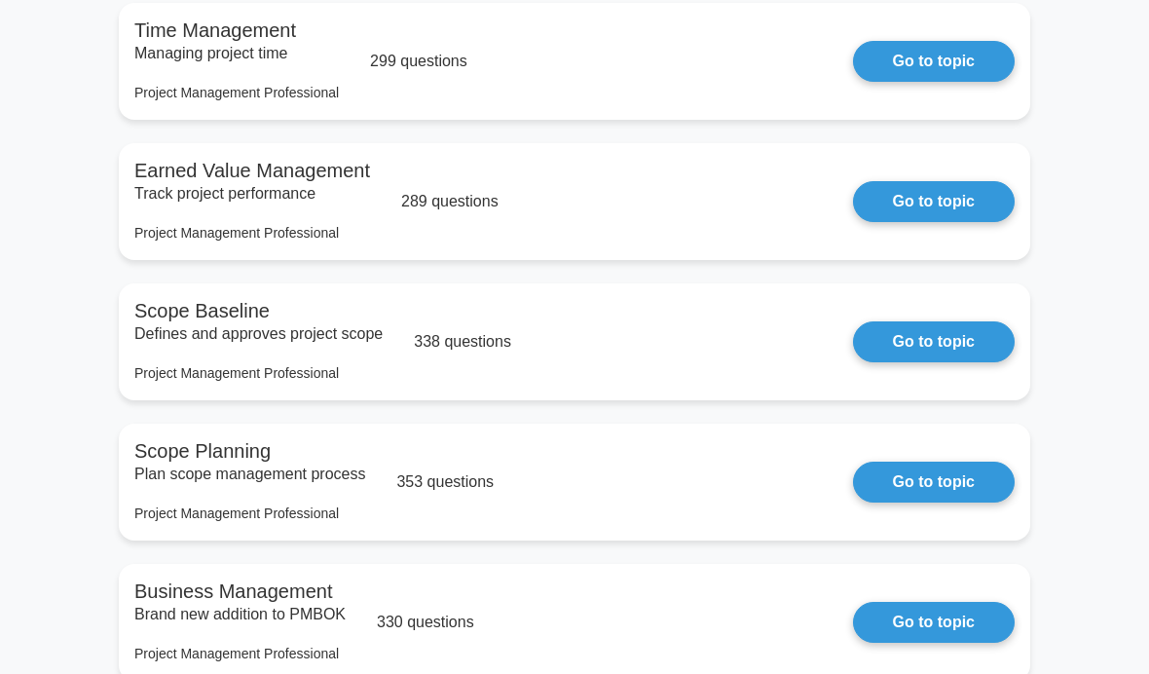
scroll to position [3154, 0]
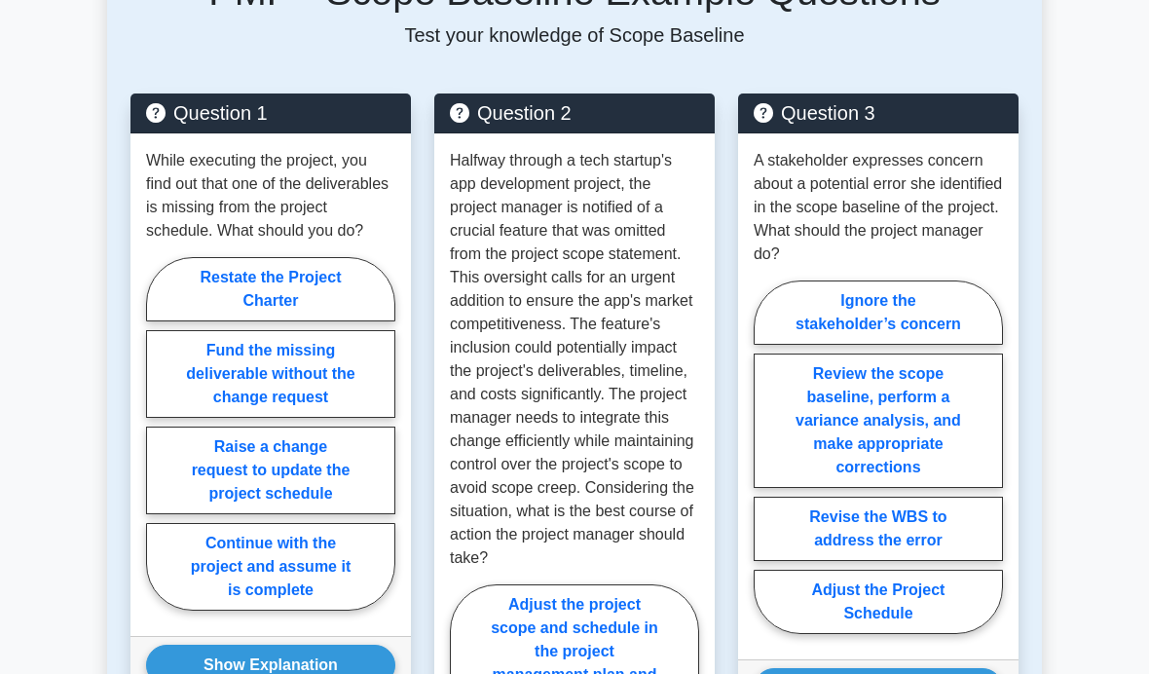
scroll to position [1792, 0]
click at [308, 514] on label "Raise a change request to update the project schedule" at bounding box center [270, 470] width 249 height 88
click at [159, 446] on input "Raise a change request to update the project schedule" at bounding box center [152, 439] width 13 height 13
radio input "true"
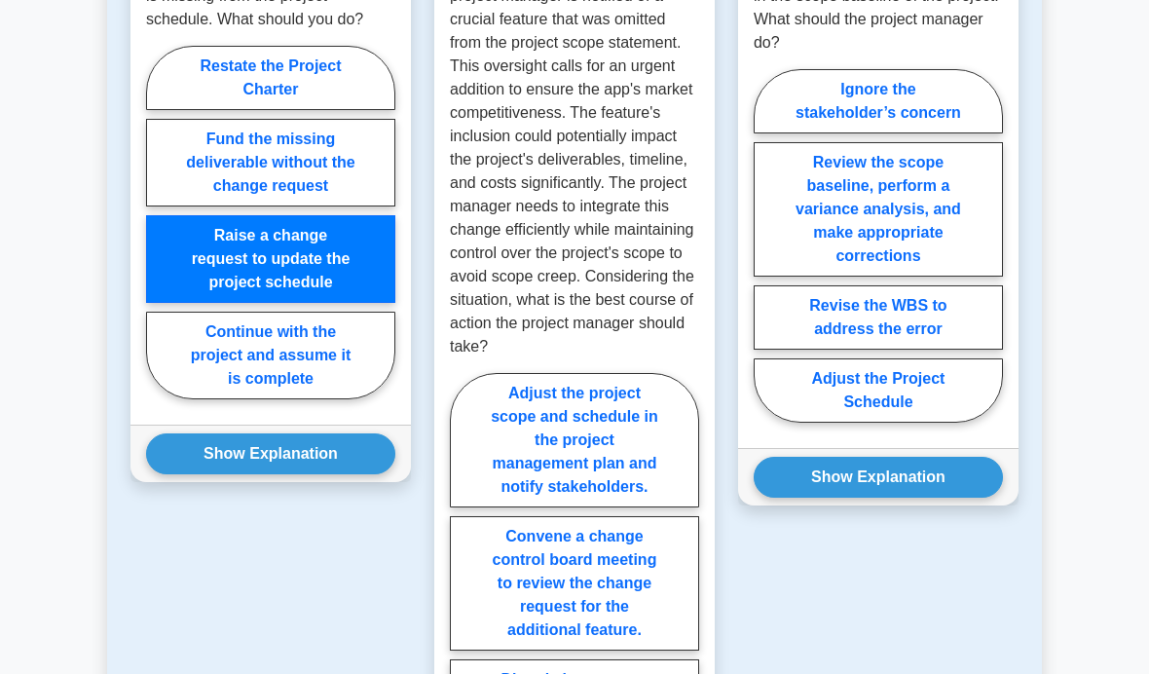
scroll to position [2003, 0]
click at [292, 474] on button "Show Explanation" at bounding box center [270, 453] width 249 height 41
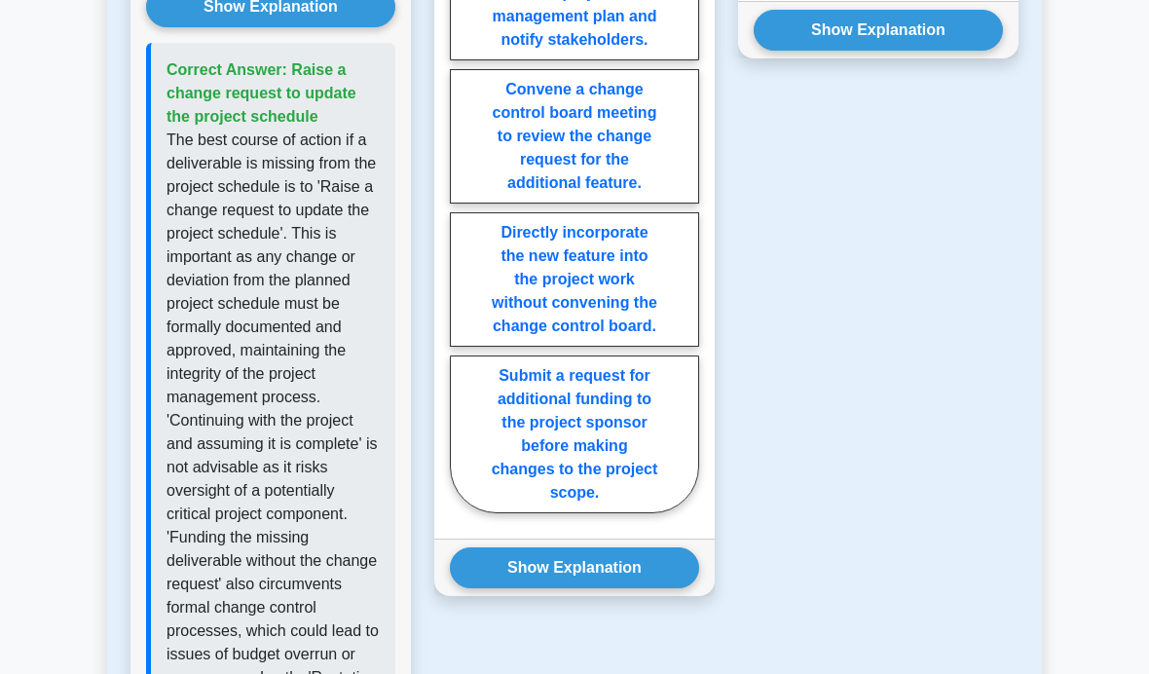
scroll to position [2450, 0]
click at [628, 204] on label "Convene a change control board meeting to review the change request for the add…" at bounding box center [574, 136] width 249 height 134
click at [463, 232] on input "Convene a change control board meeting to review the change request for the add…" at bounding box center [456, 225] width 13 height 13
radio input "true"
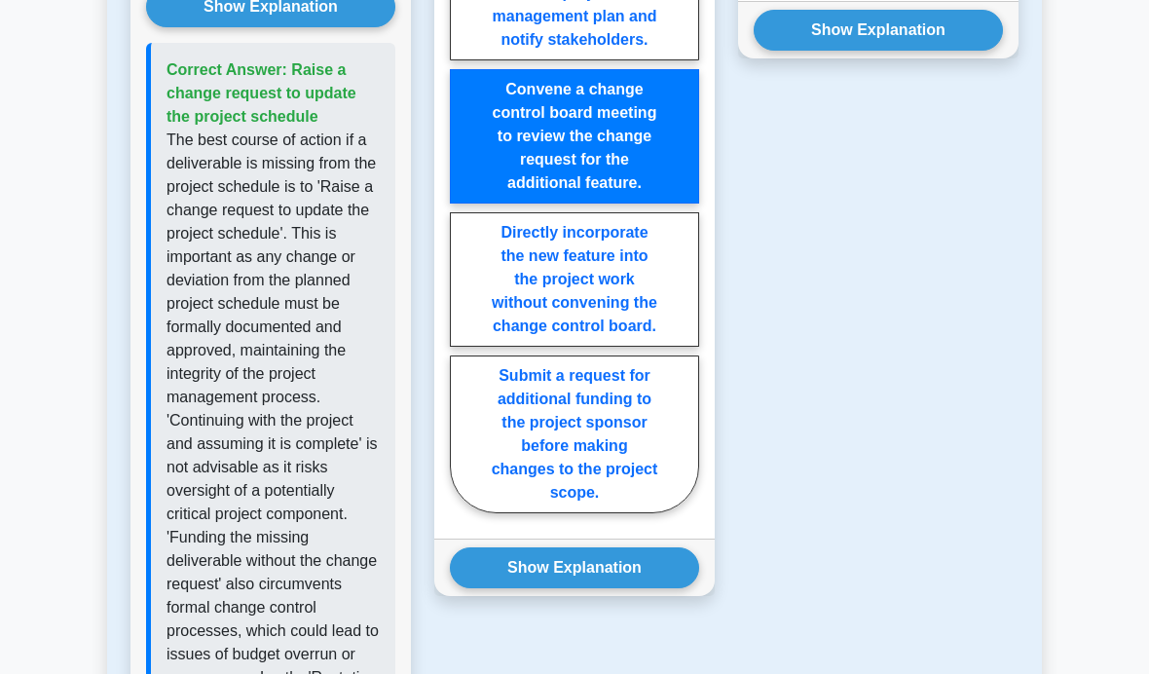
click at [629, 588] on button "Show Explanation" at bounding box center [574, 567] width 249 height 41
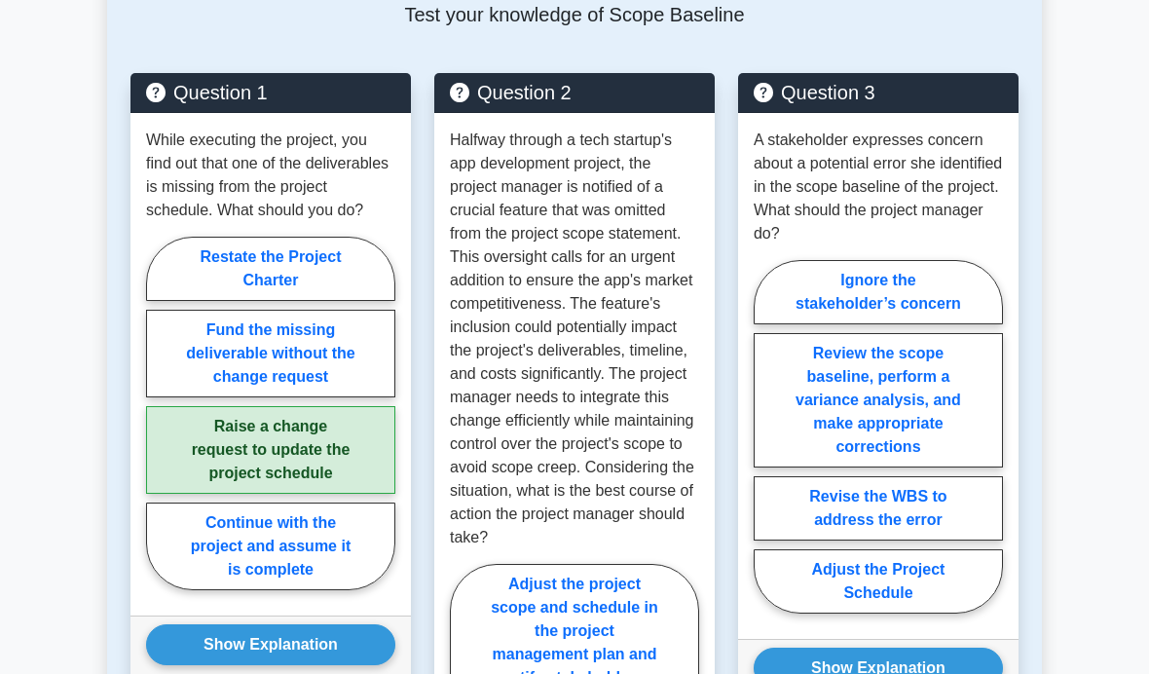
scroll to position [1812, 0]
click at [932, 467] on label "Review the scope baseline, perform a variance analysis, and make appropriate co…" at bounding box center [878, 400] width 249 height 134
click at [766, 449] on input "Review the scope baseline, perform a variance analysis, and make appropriate co…" at bounding box center [760, 442] width 13 height 13
radio input "true"
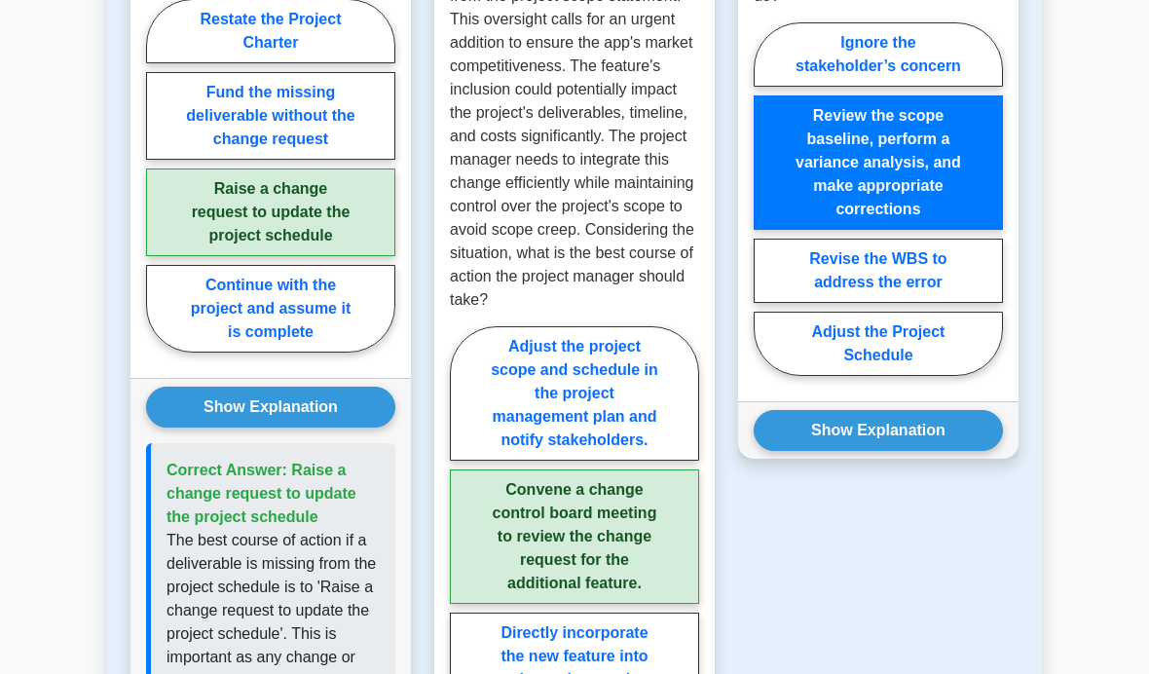
scroll to position [2192, 0]
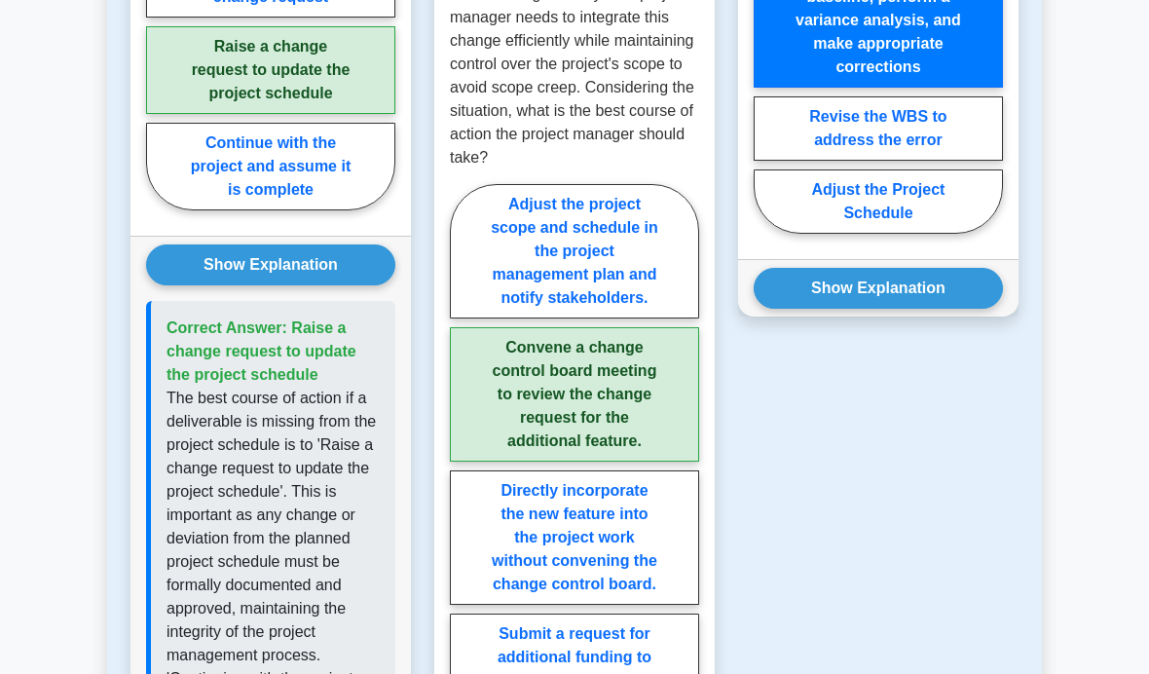
click at [949, 309] on button "Show Explanation" at bounding box center [878, 288] width 249 height 41
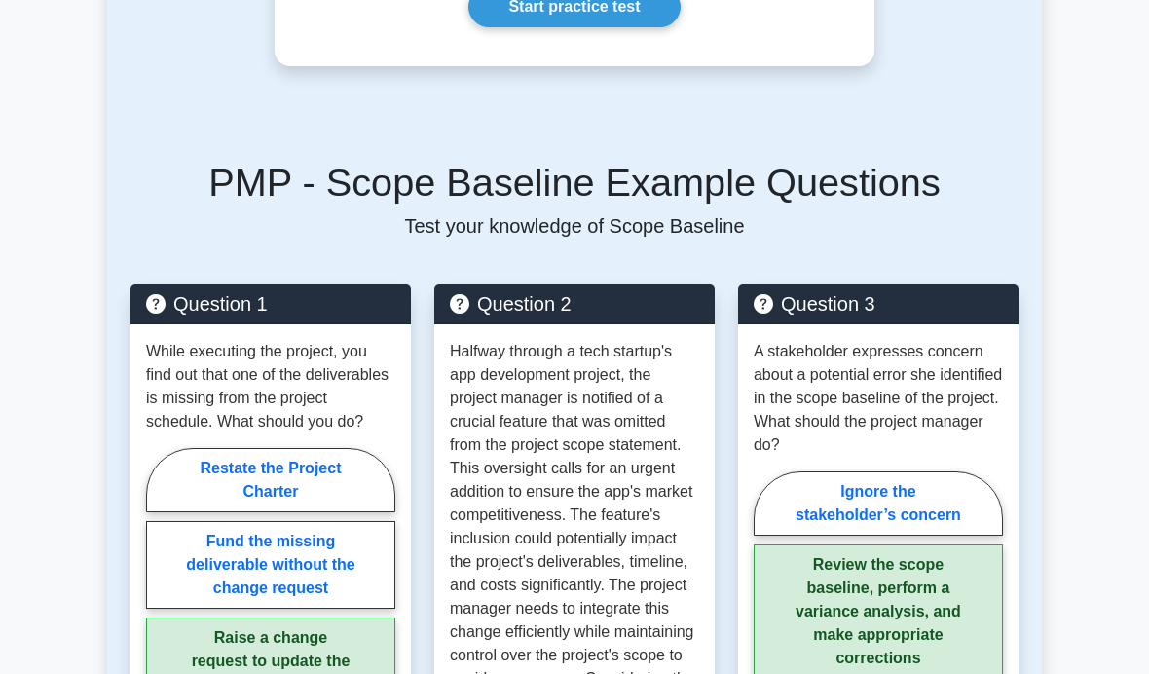
scroll to position [1583, 0]
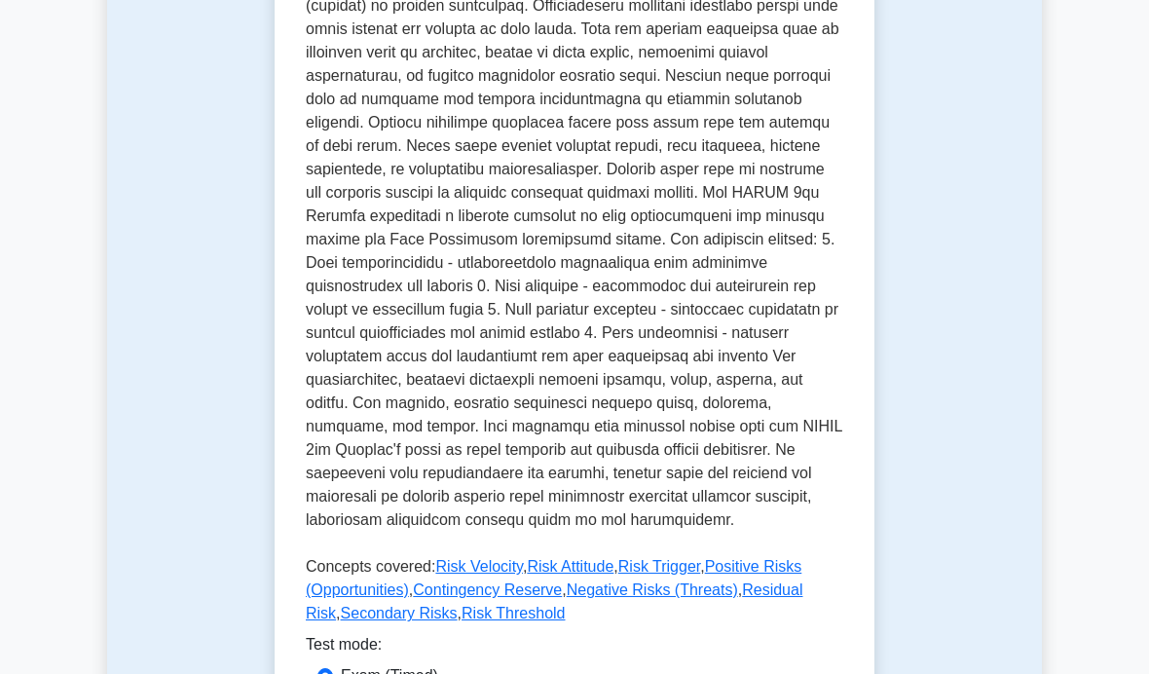
scroll to position [601, 0]
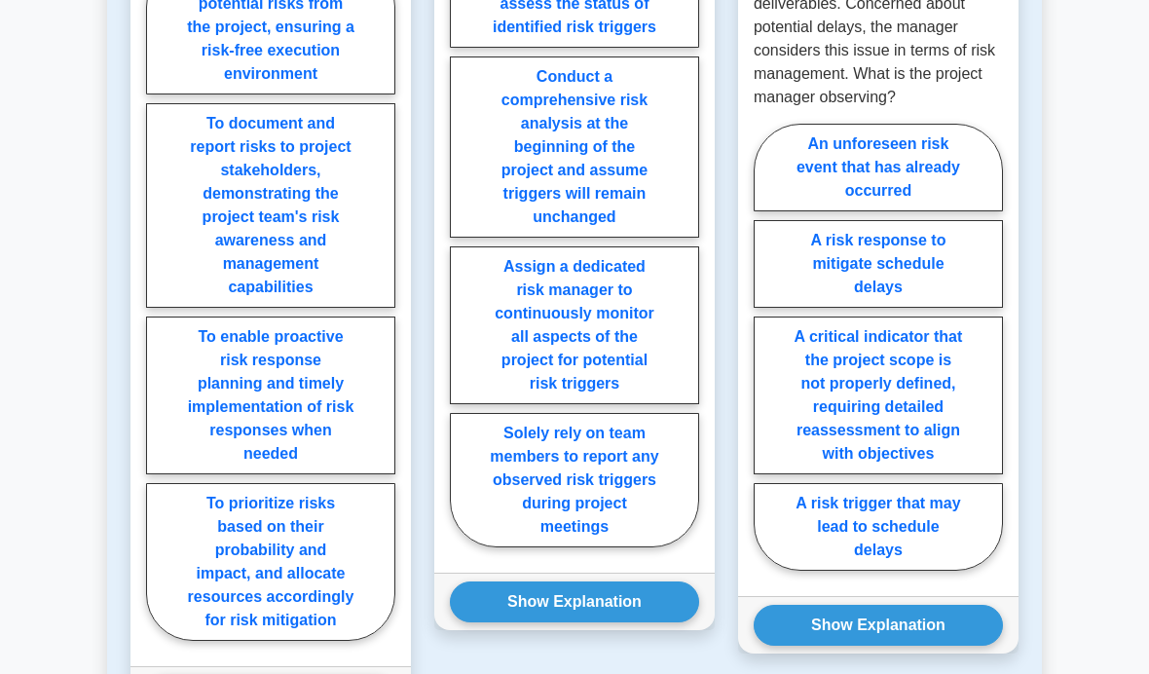
scroll to position [2290, 0]
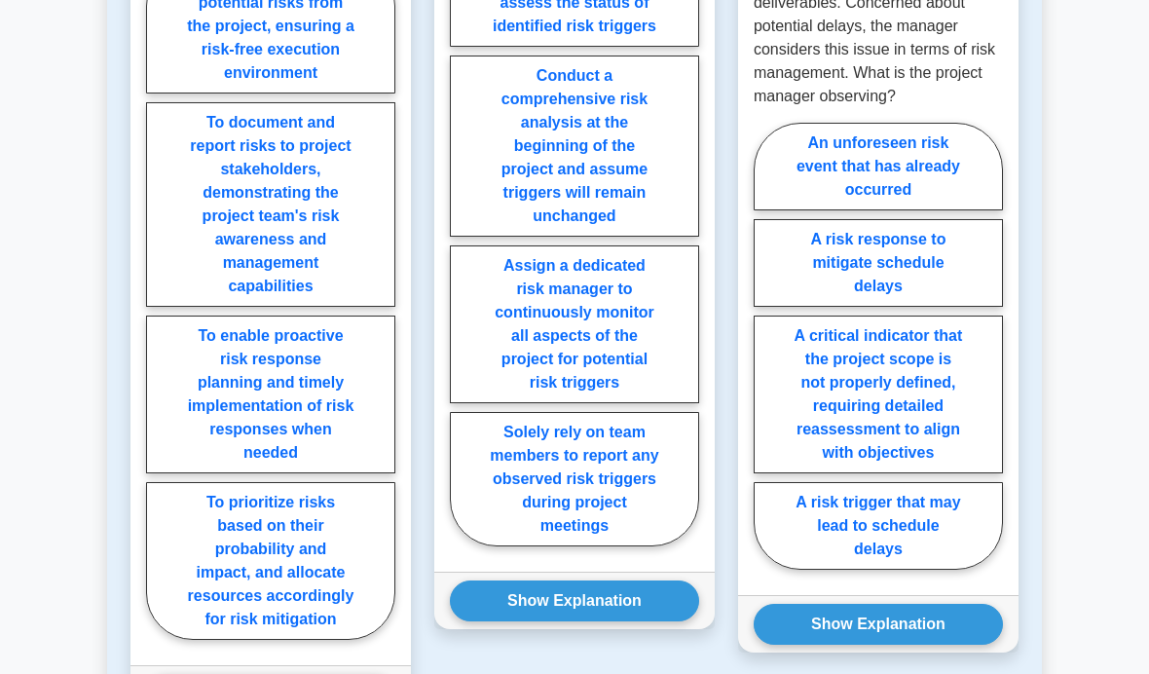
click at [320, 473] on label "To enable proactive risk response planning and timely implementation of risk re…" at bounding box center [270, 394] width 249 height 158
click at [159, 312] on input "To enable proactive risk response planning and timely implementation of risk re…" at bounding box center [152, 305] width 13 height 13
radio input "true"
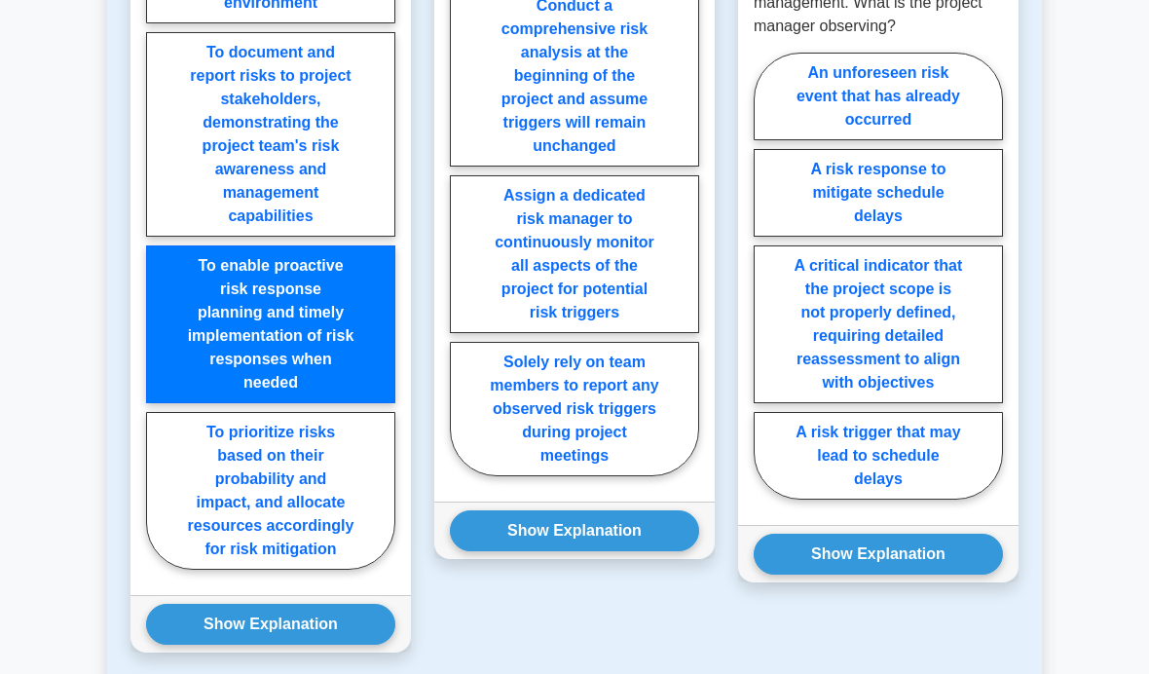
scroll to position [2512, 0]
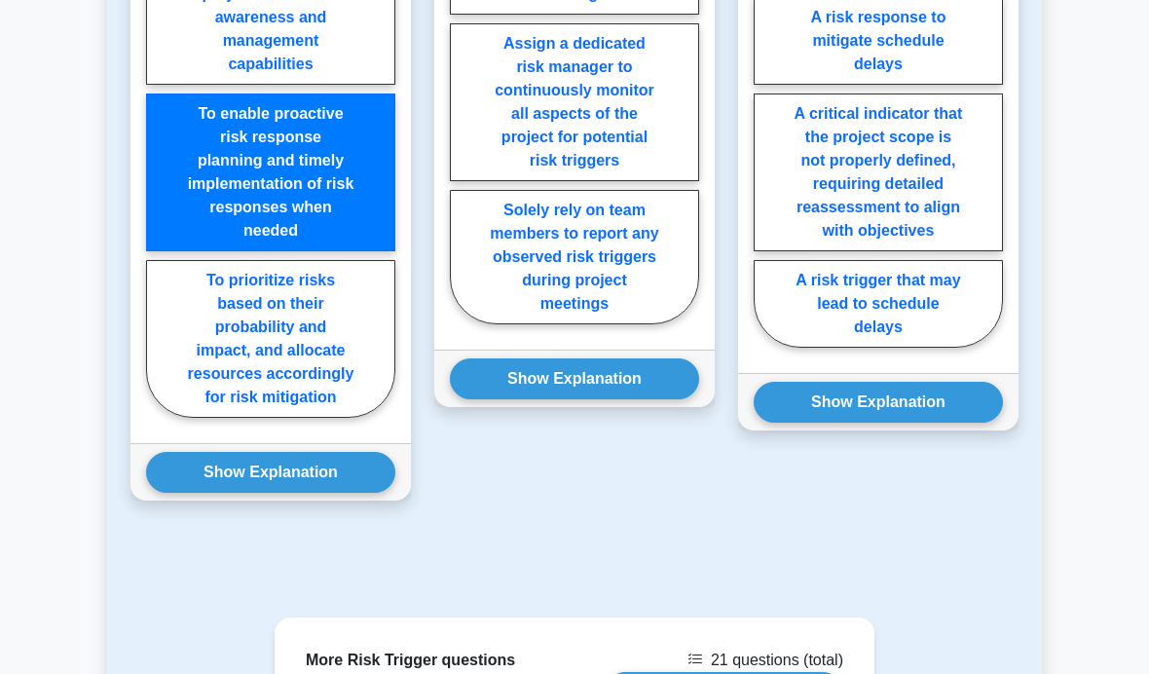
click at [319, 493] on button "Show Explanation" at bounding box center [270, 472] width 249 height 41
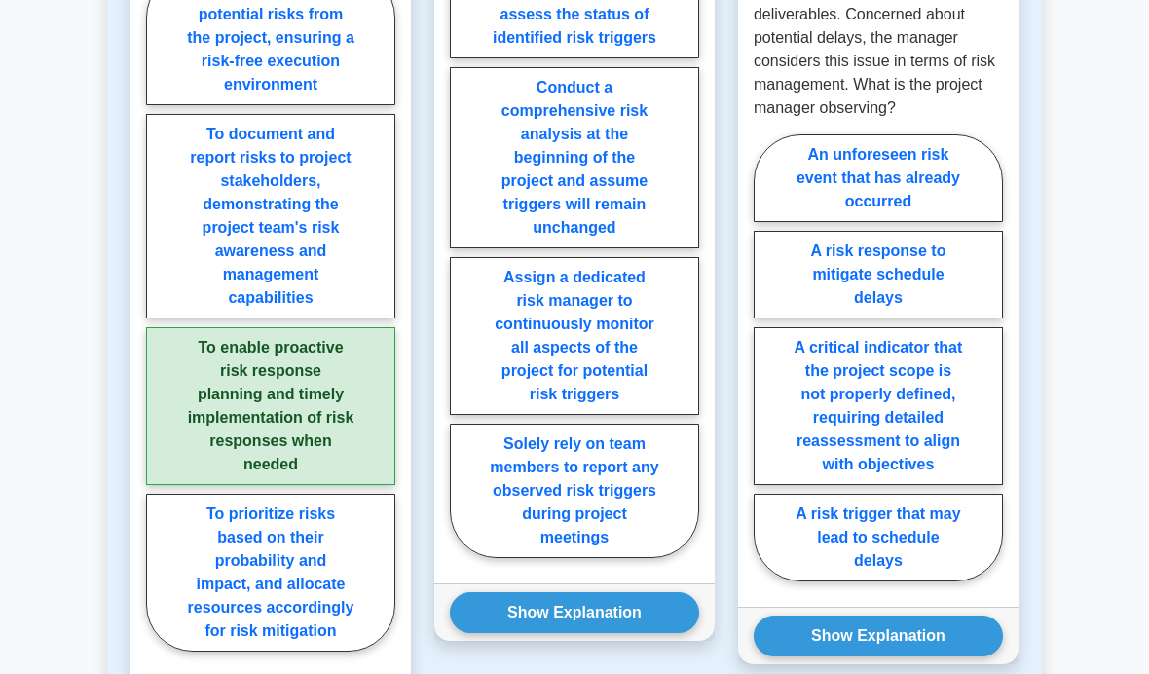
scroll to position [2279, 0]
click at [623, 58] on label "Regularly review the risk register and assess the status of identified risk tri…" at bounding box center [574, 2] width 249 height 111
click at [463, 252] on input "Regularly review the risk register and assess the status of identified risk tri…" at bounding box center [456, 258] width 13 height 13
radio input "true"
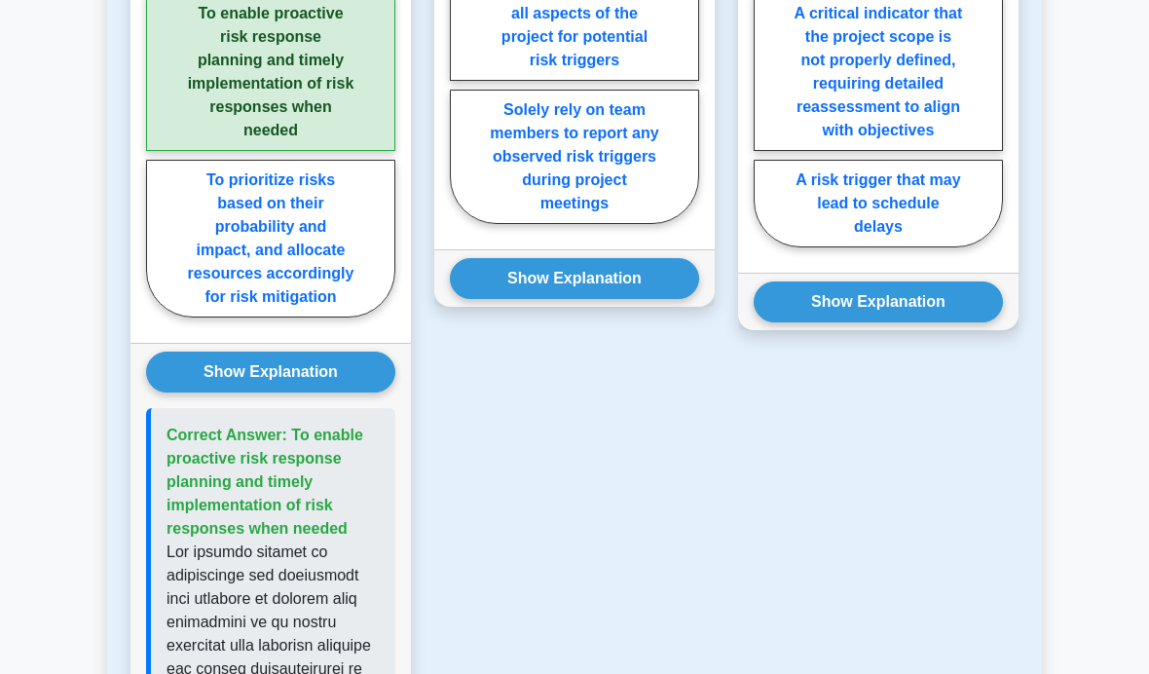
scroll to position [2619, 0]
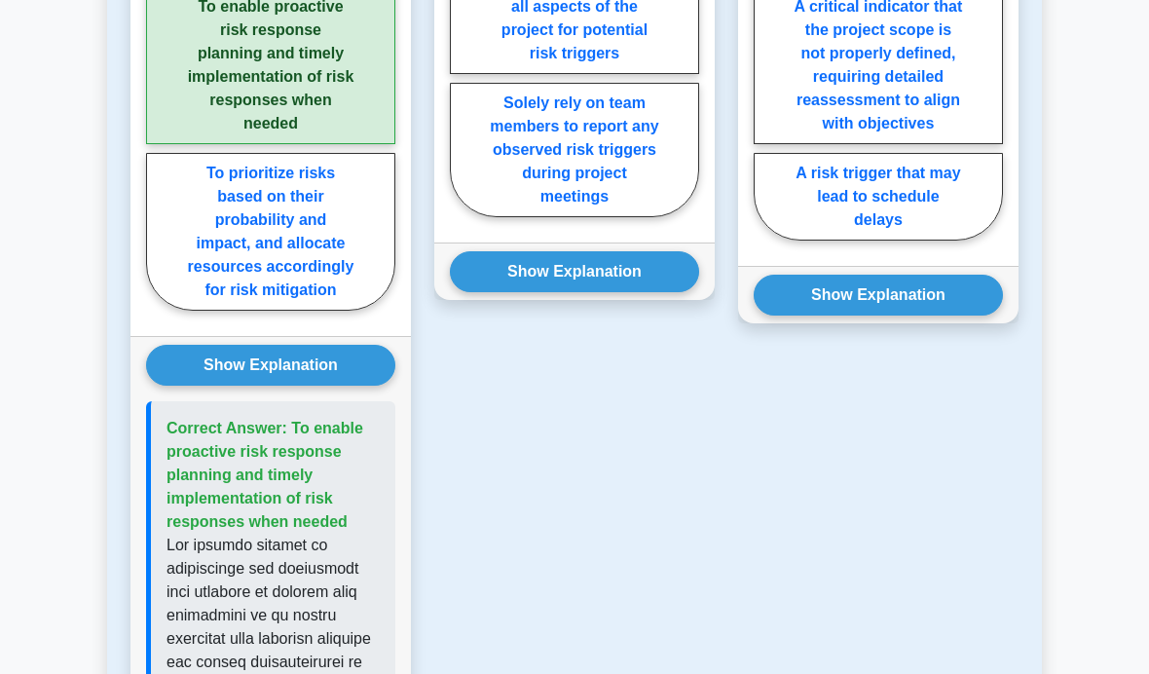
click at [584, 292] on button "Show Explanation" at bounding box center [574, 271] width 249 height 41
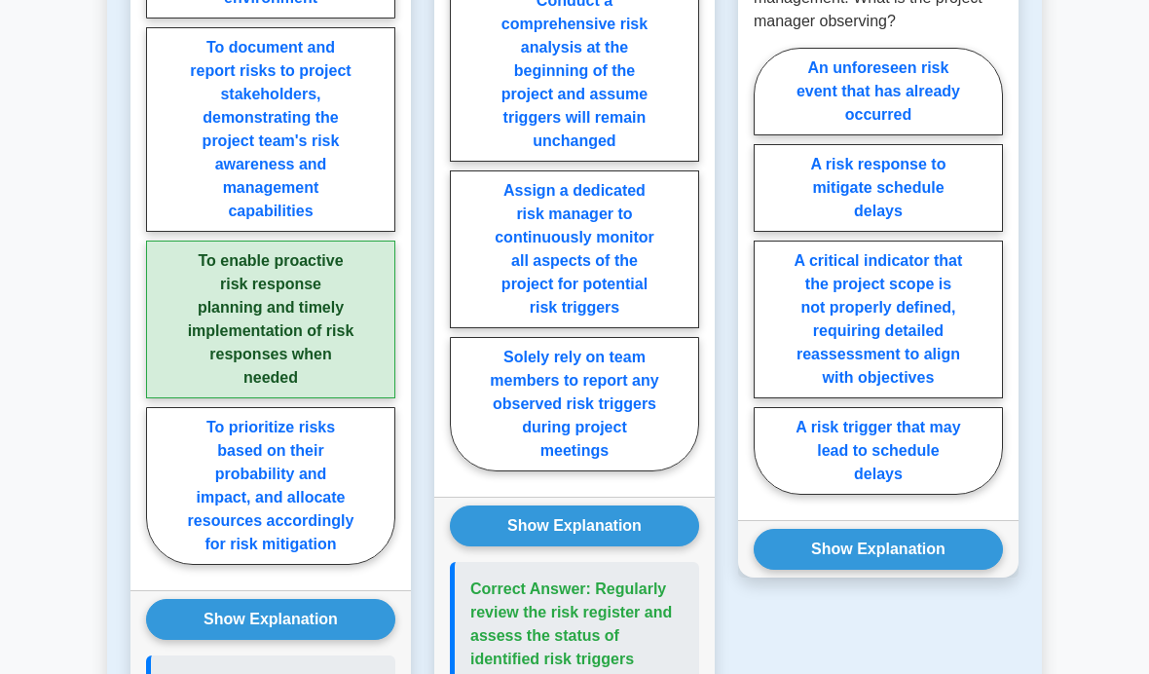
scroll to position [2366, 0]
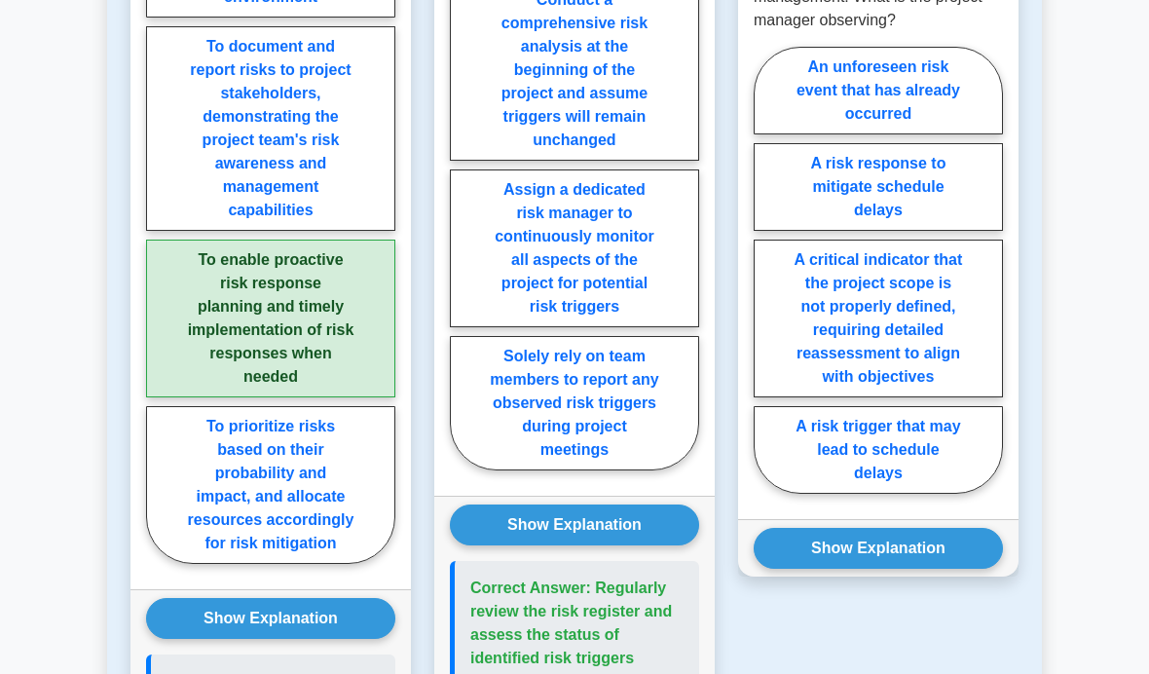
click at [896, 494] on label "A risk trigger that may lead to schedule delays" at bounding box center [878, 450] width 249 height 88
click at [766, 282] on input "A risk trigger that may lead to schedule delays" at bounding box center [760, 276] width 13 height 13
radio input "true"
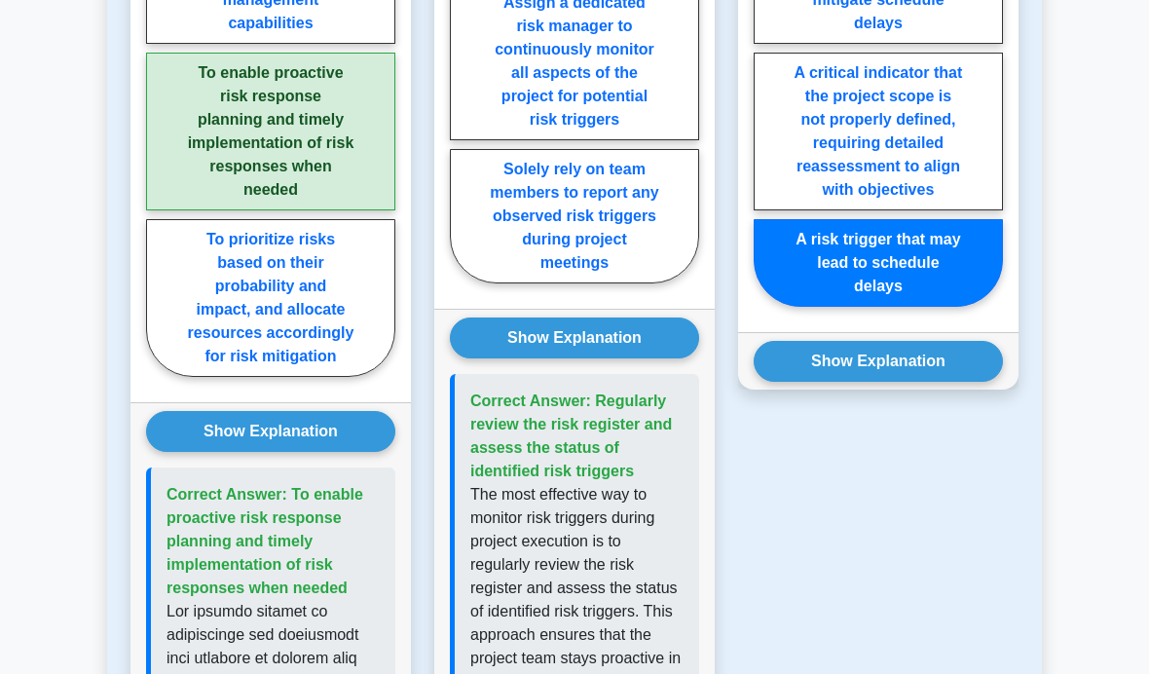
scroll to position [2555, 0]
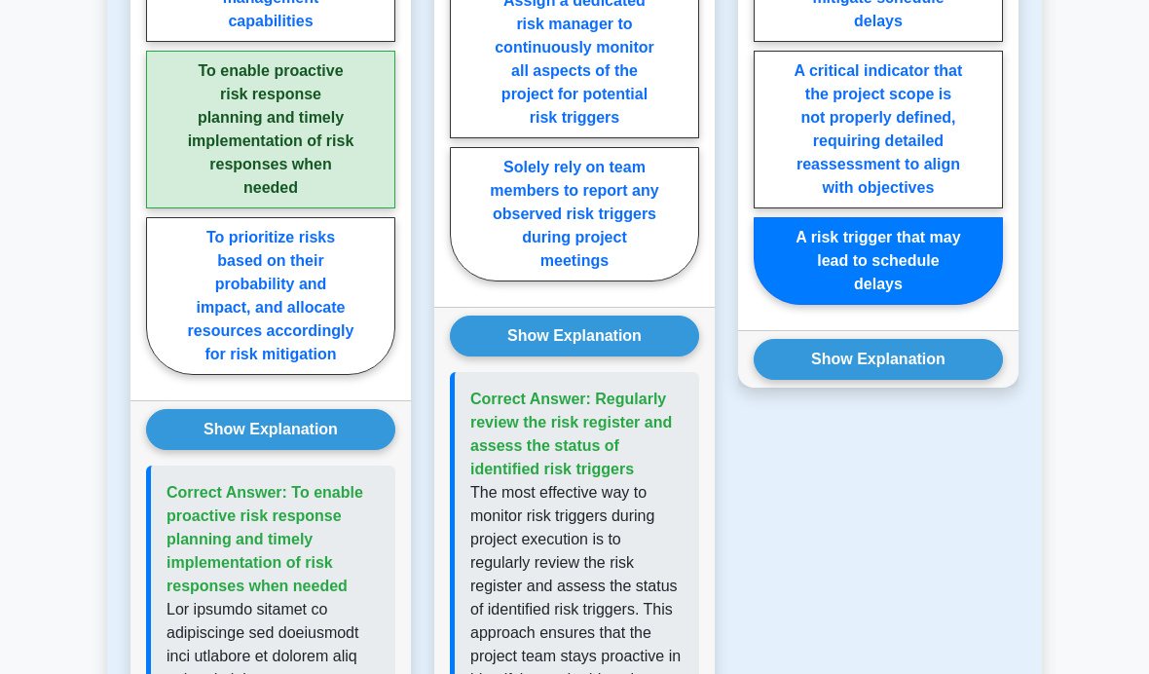
click at [946, 380] on button "Show Explanation" at bounding box center [878, 359] width 249 height 41
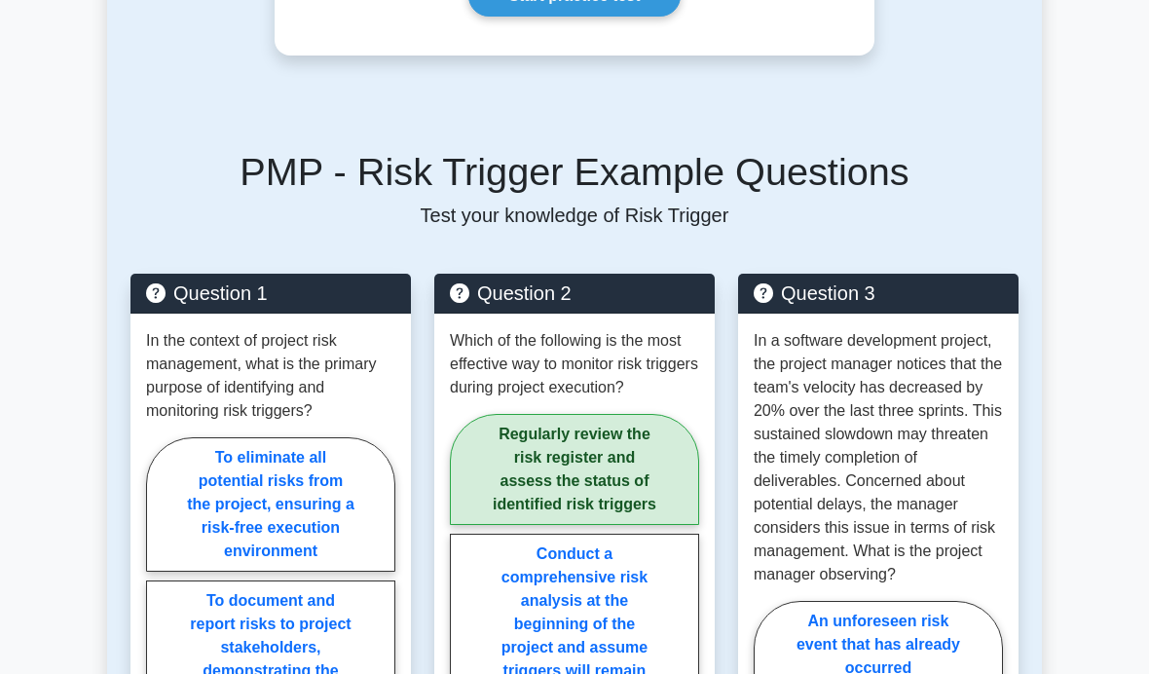
scroll to position [1798, 0]
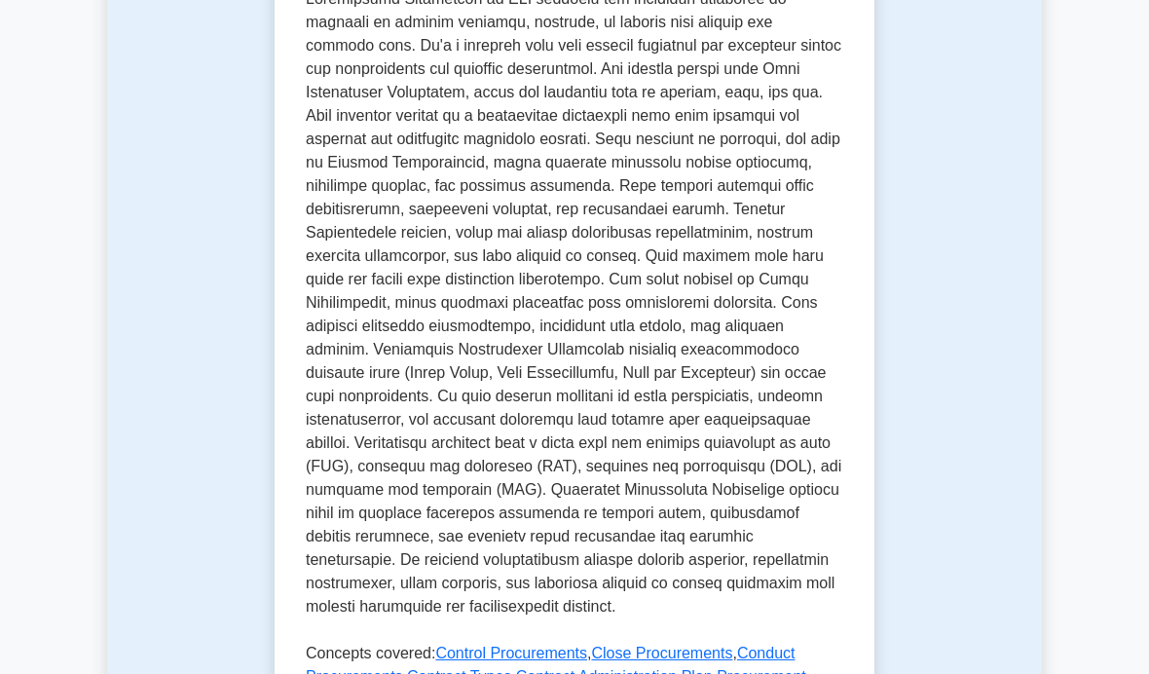
scroll to position [531, 0]
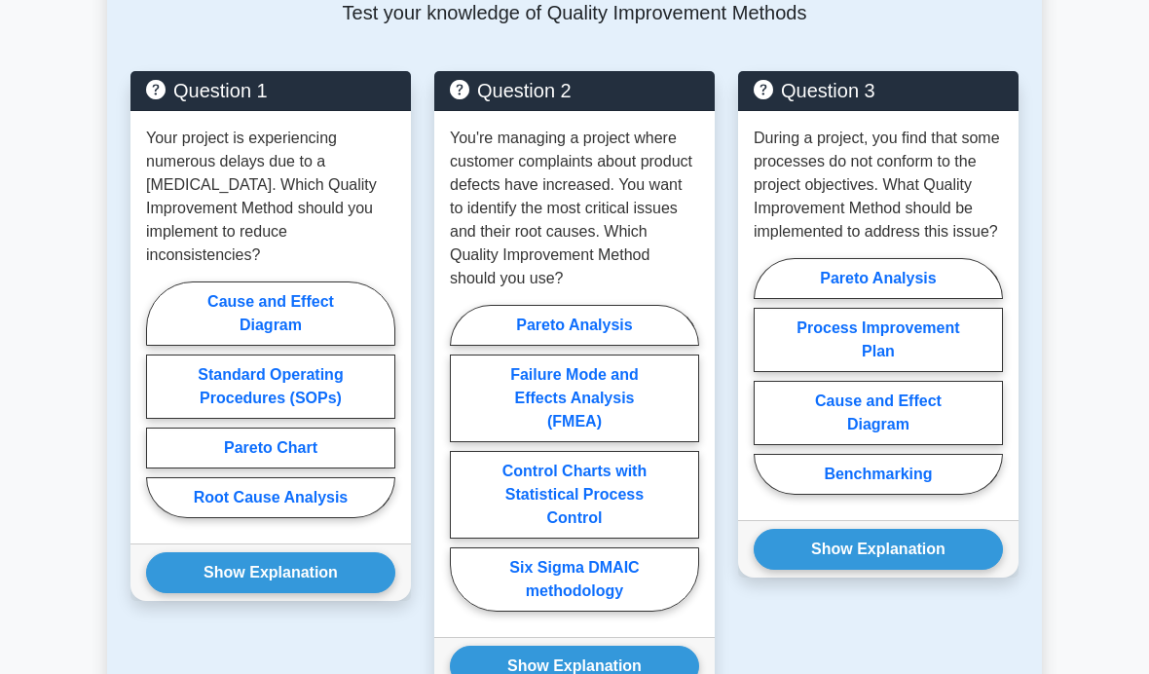
scroll to position [1922, 0]
click at [315, 419] on label "Standard Operating Procedures (SOPs)" at bounding box center [270, 386] width 249 height 64
click at [159, 411] on input "Standard Operating Procedures (SOPs)" at bounding box center [152, 404] width 13 height 13
radio input "true"
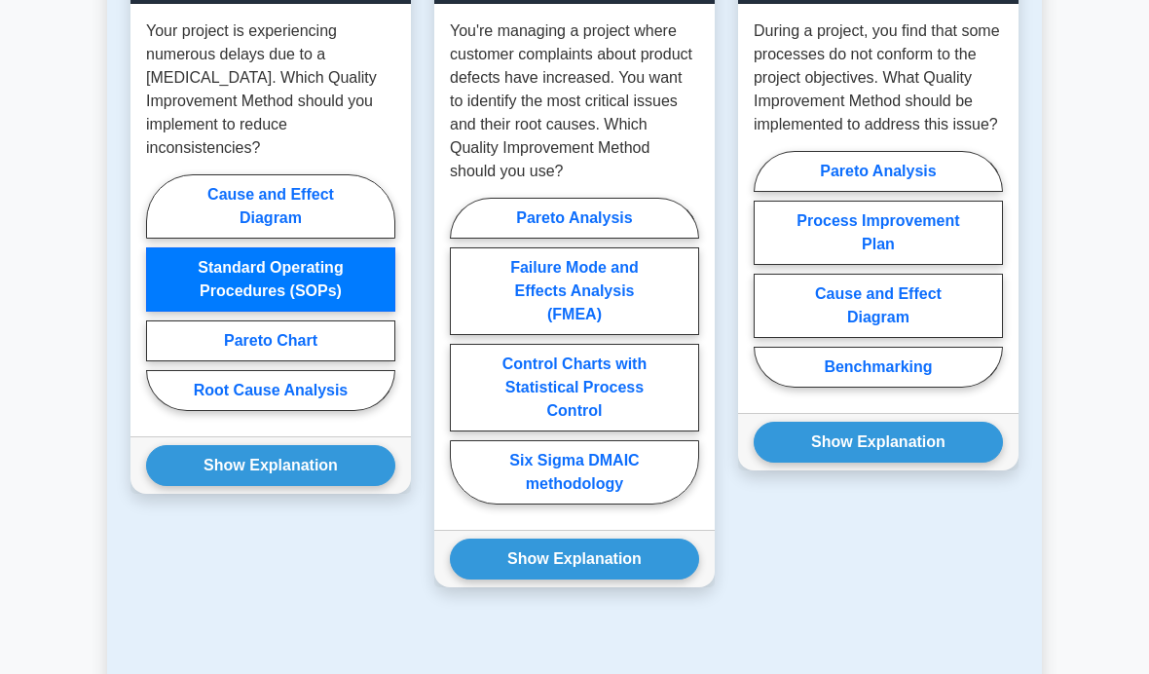
scroll to position [2027, 0]
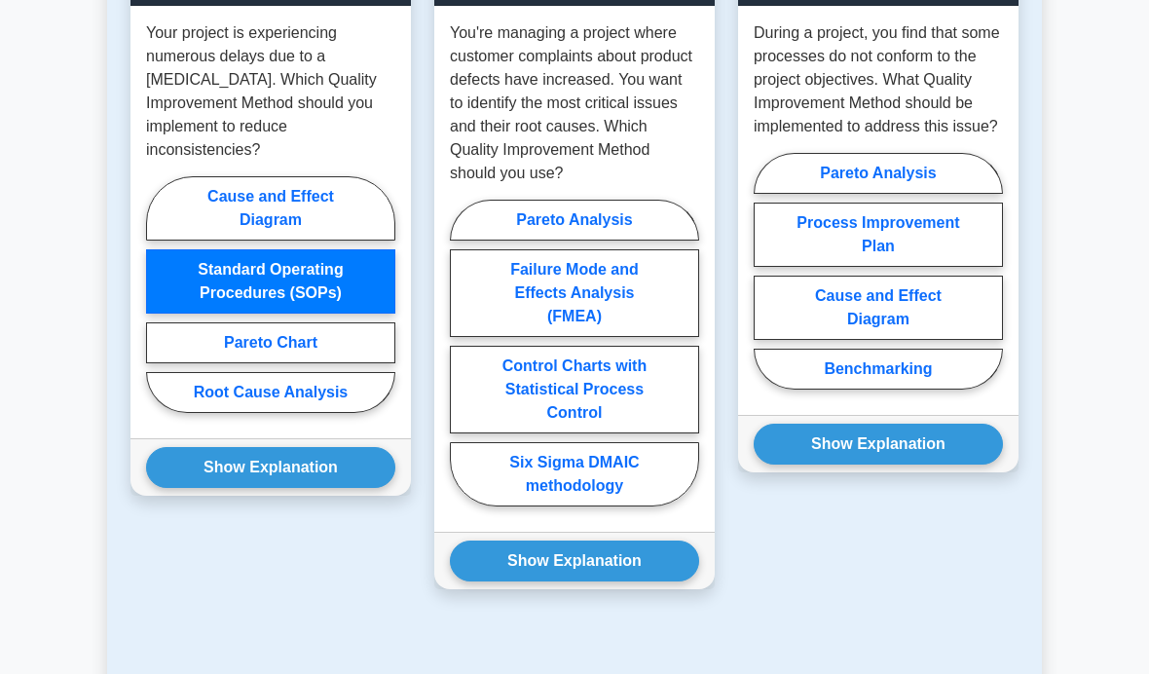
click at [320, 488] on button "Show Explanation" at bounding box center [270, 467] width 249 height 41
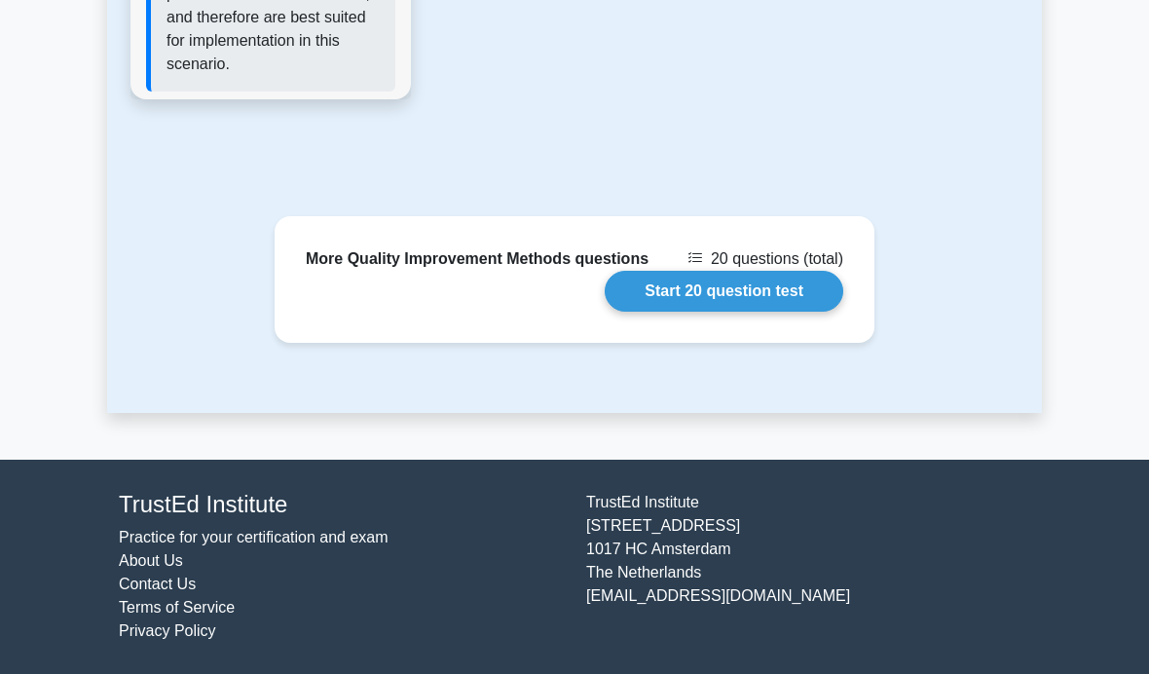
scroll to position [3605, 0]
click at [780, 299] on link "Start 20 question test" at bounding box center [724, 291] width 239 height 41
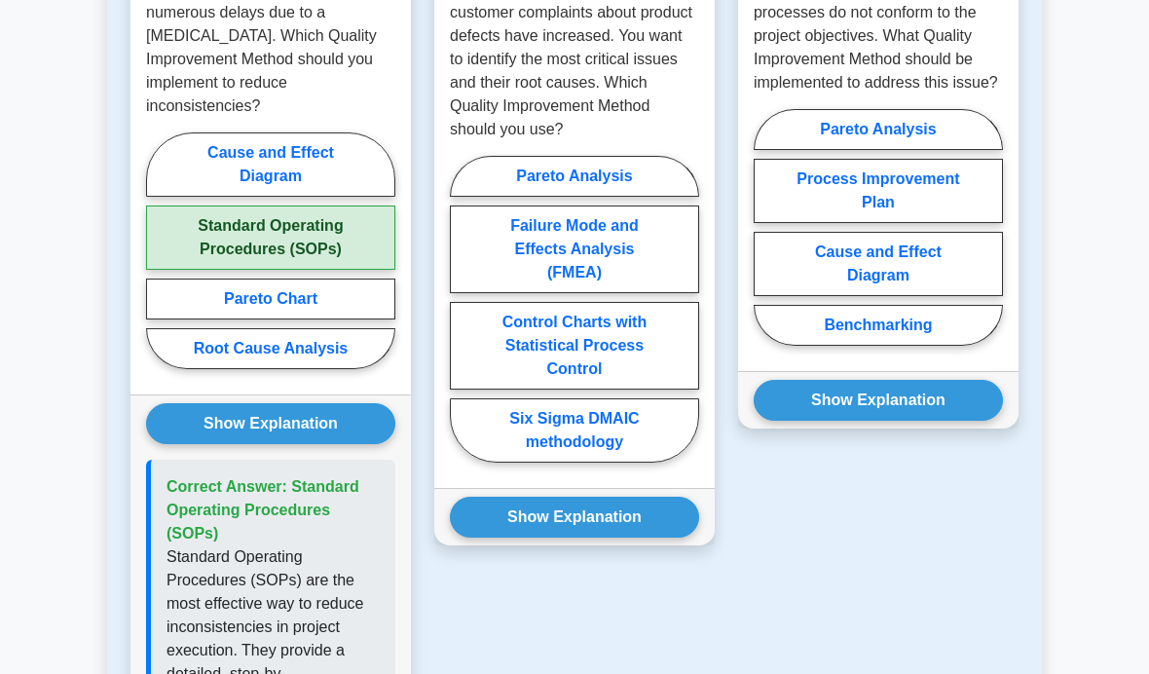
scroll to position [2071, 0]
click at [626, 197] on label "Pareto Analysis" at bounding box center [574, 176] width 249 height 41
click at [463, 320] on input "Pareto Analysis" at bounding box center [456, 314] width 13 height 13
radio input "true"
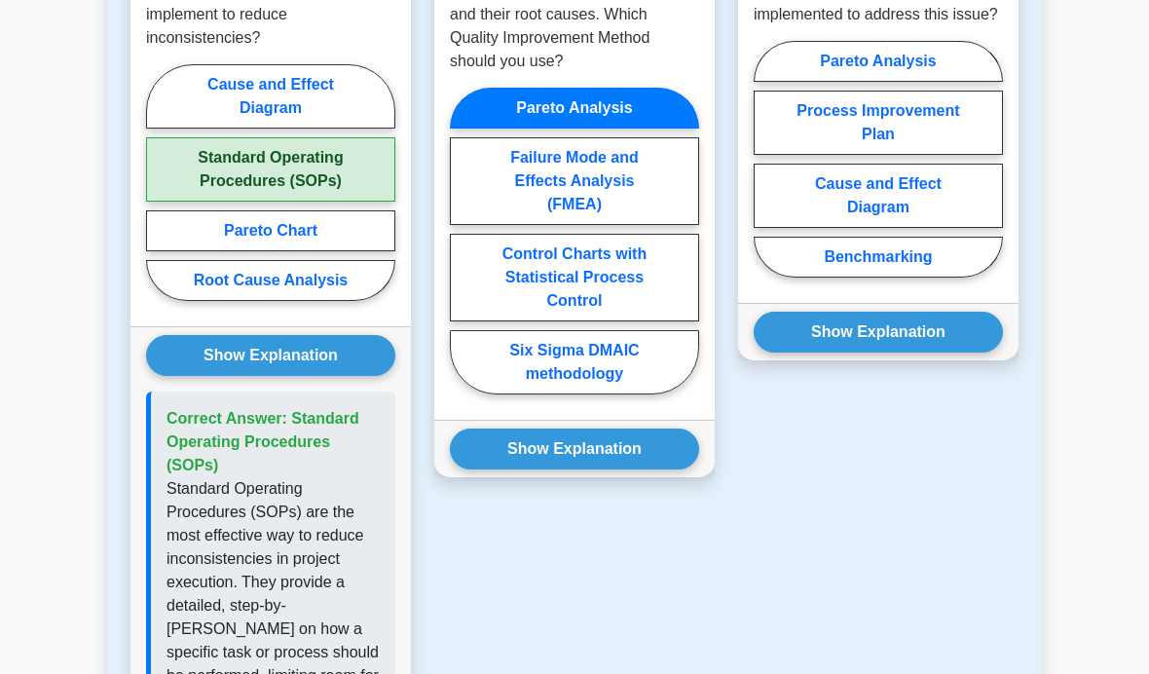
click at [538, 470] on button "Show Explanation" at bounding box center [574, 449] width 249 height 41
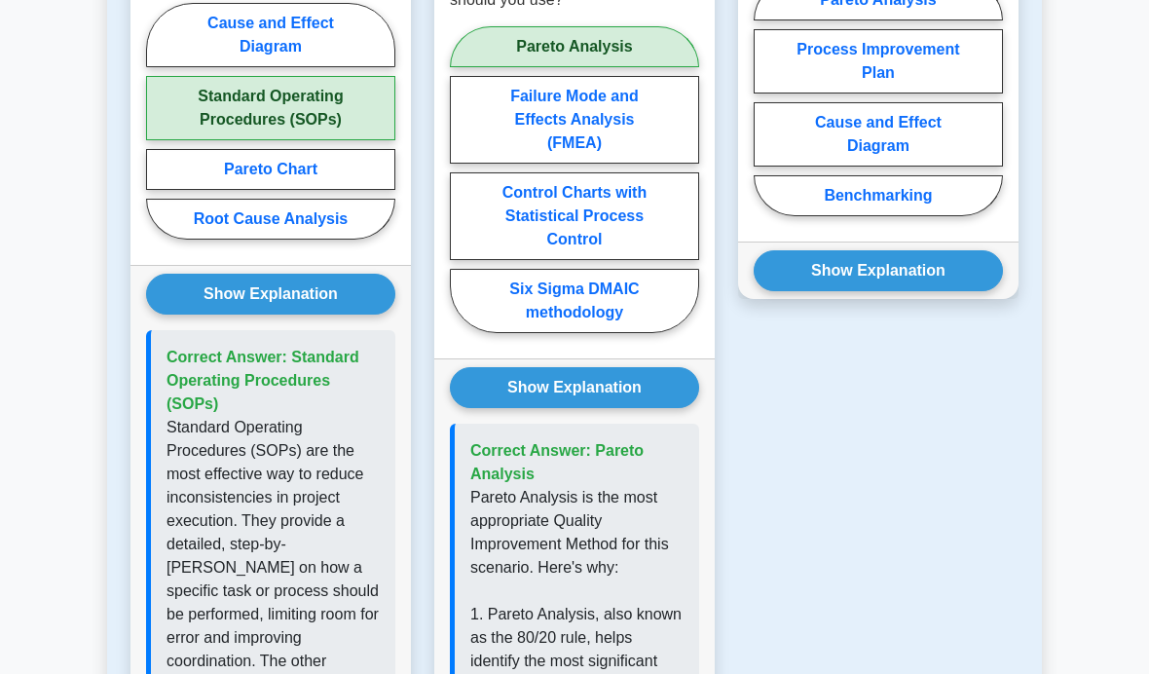
scroll to position [2201, 0]
click at [946, 167] on label "Cause and Effect Diagram" at bounding box center [878, 134] width 249 height 64
click at [766, 109] on input "Cause and Effect Diagram" at bounding box center [760, 102] width 13 height 13
radio input "true"
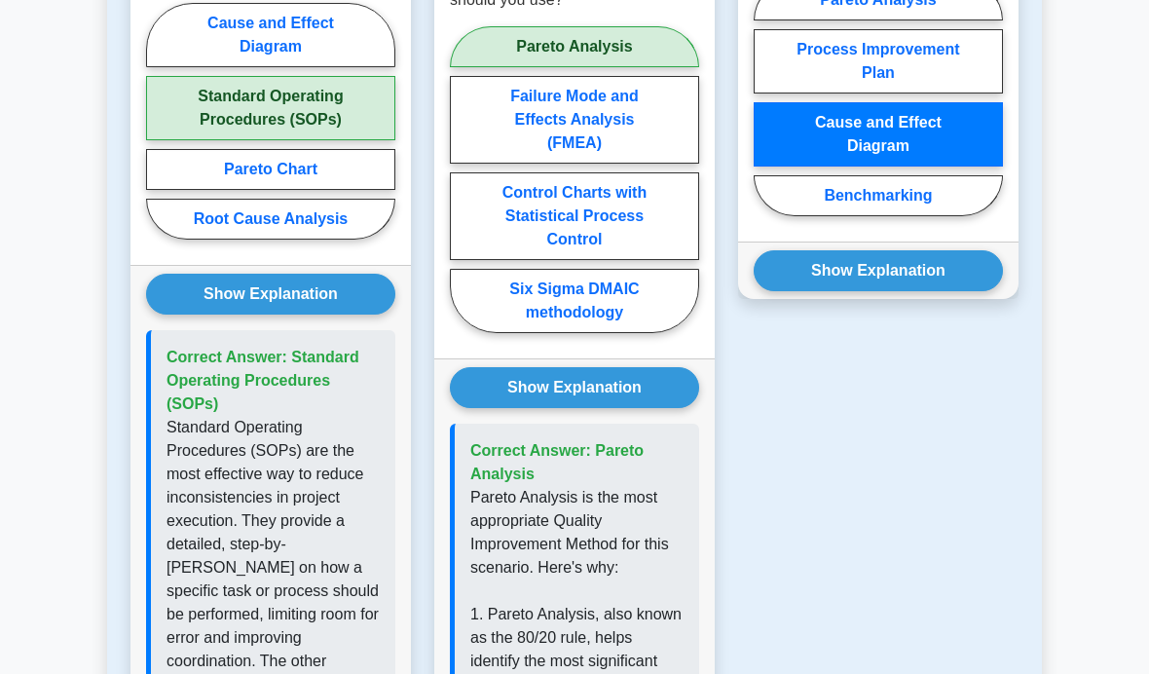
click at [898, 291] on button "Show Explanation" at bounding box center [878, 270] width 249 height 41
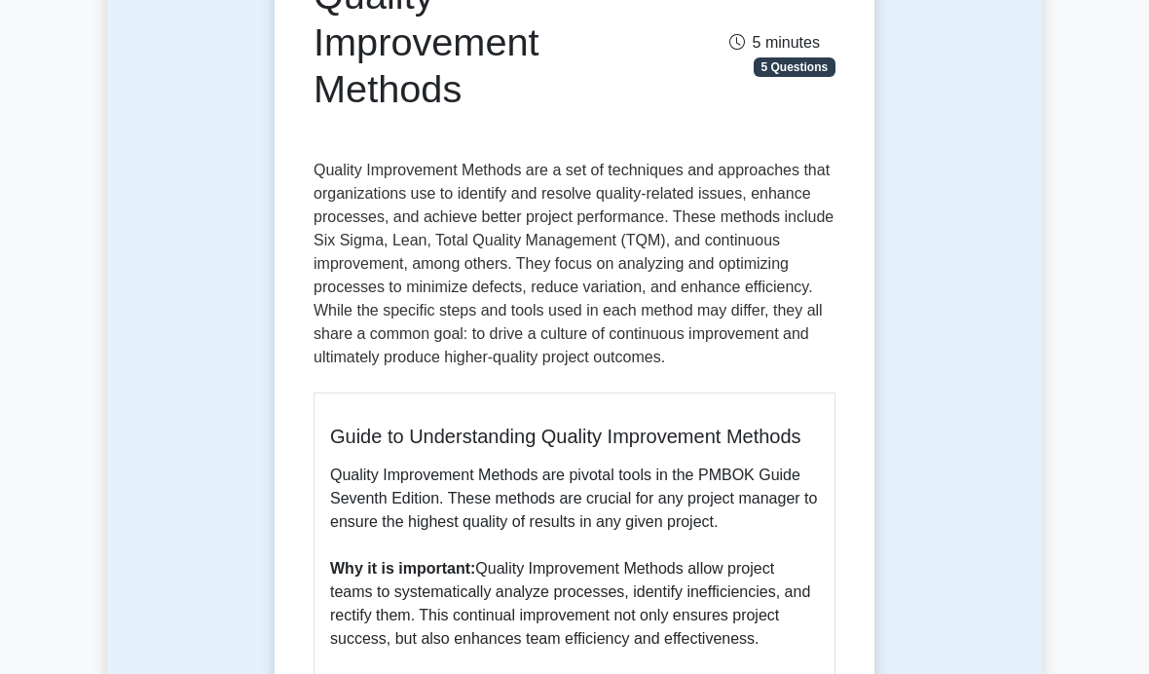
scroll to position [0, 0]
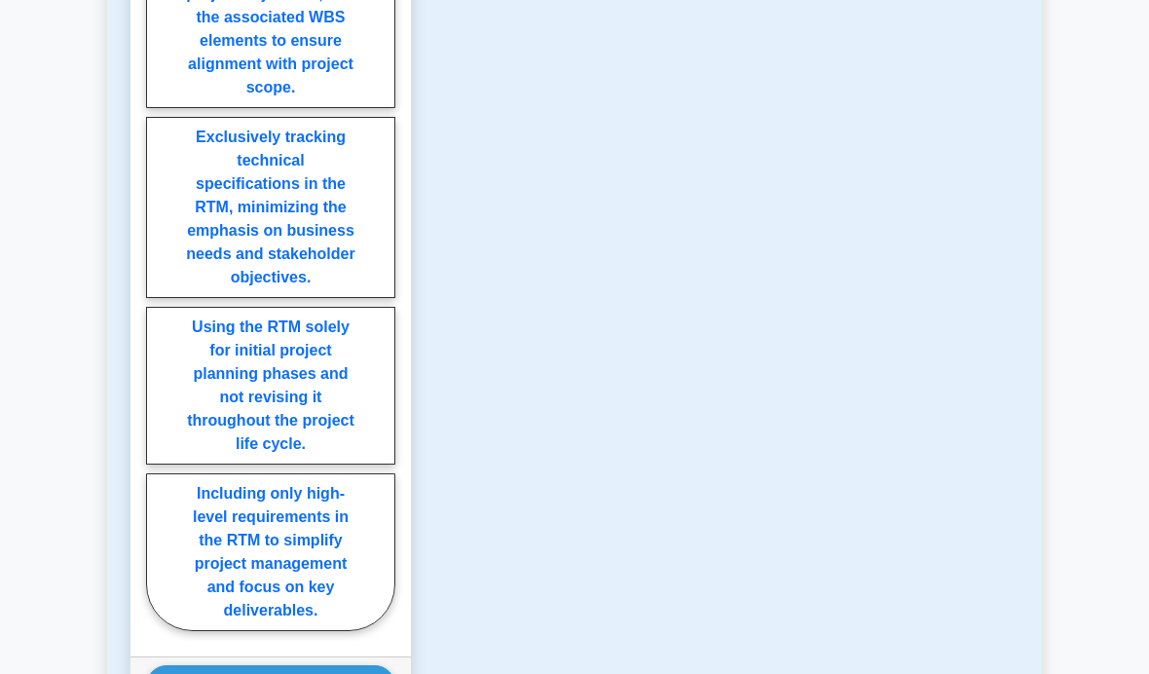
scroll to position [2814, 0]
click at [313, 108] on label "Linking each requirement to its source, traceability to project objectives, and…" at bounding box center [270, 6] width 249 height 204
click at [159, 267] on input "Linking each requirement to its source, traceability to project objectives, and…" at bounding box center [152, 273] width 13 height 13
radio input "true"
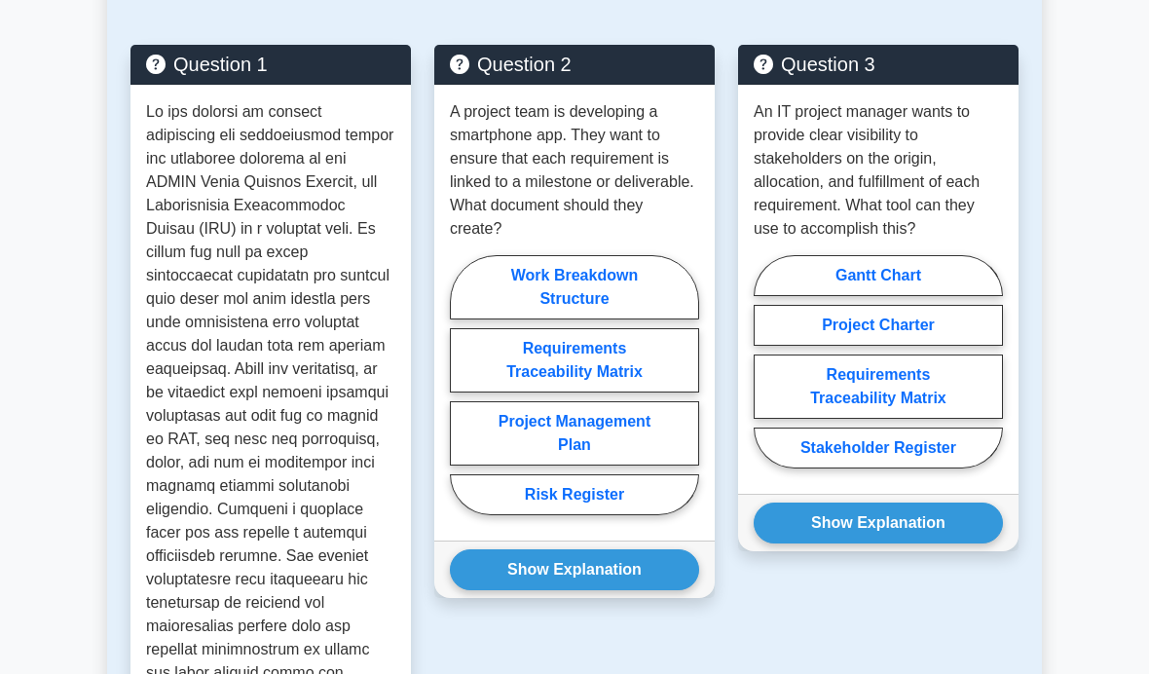
scroll to position [1761, 0]
click at [629, 392] on label "Requirements Traceability Matrix" at bounding box center [574, 360] width 249 height 64
click at [463, 397] on input "Requirements Traceability Matrix" at bounding box center [456, 391] width 13 height 13
radio input "true"
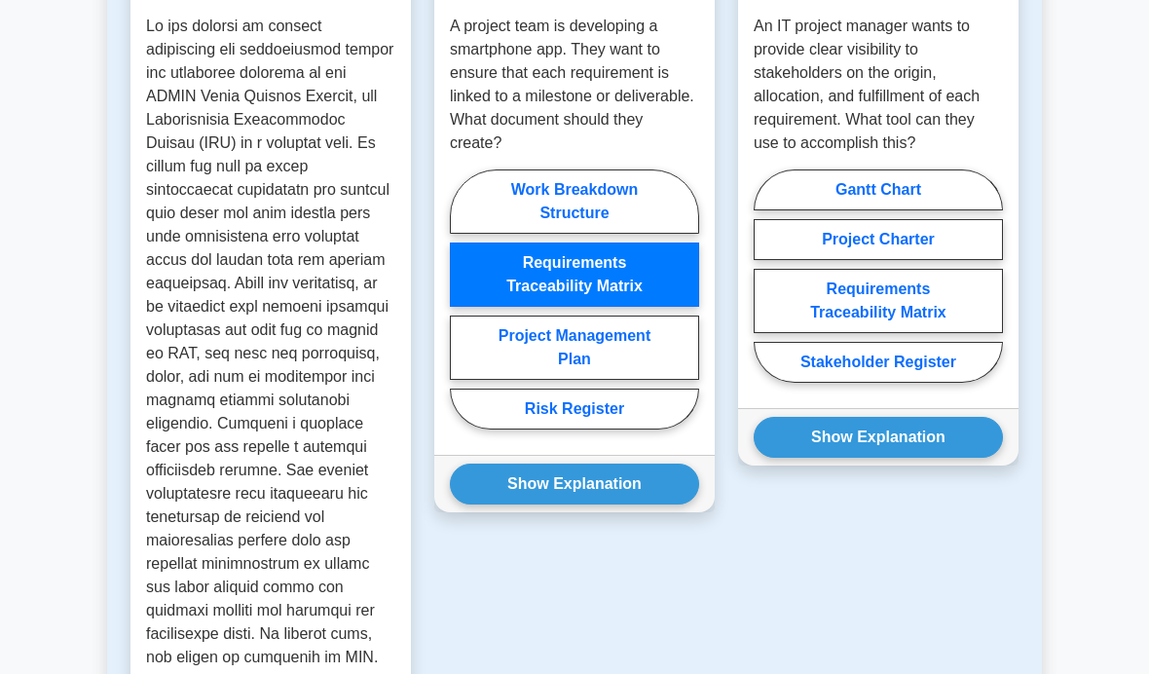
click at [652, 505] on button "Show Explanation" at bounding box center [574, 484] width 249 height 41
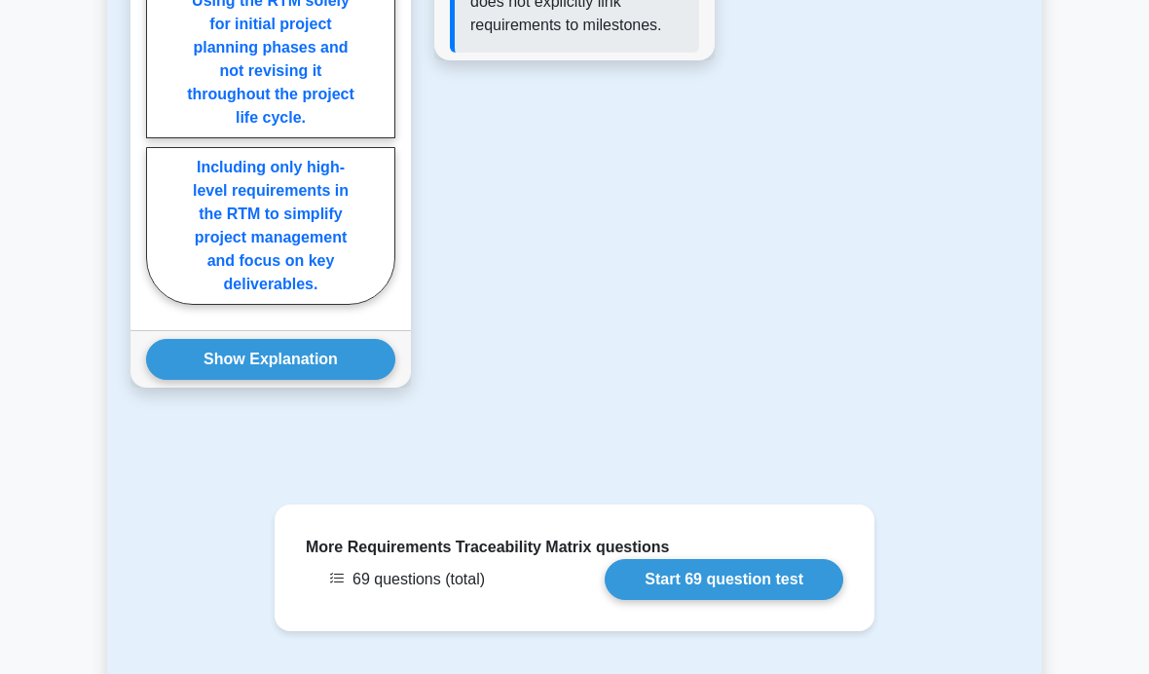
scroll to position [3138, 0]
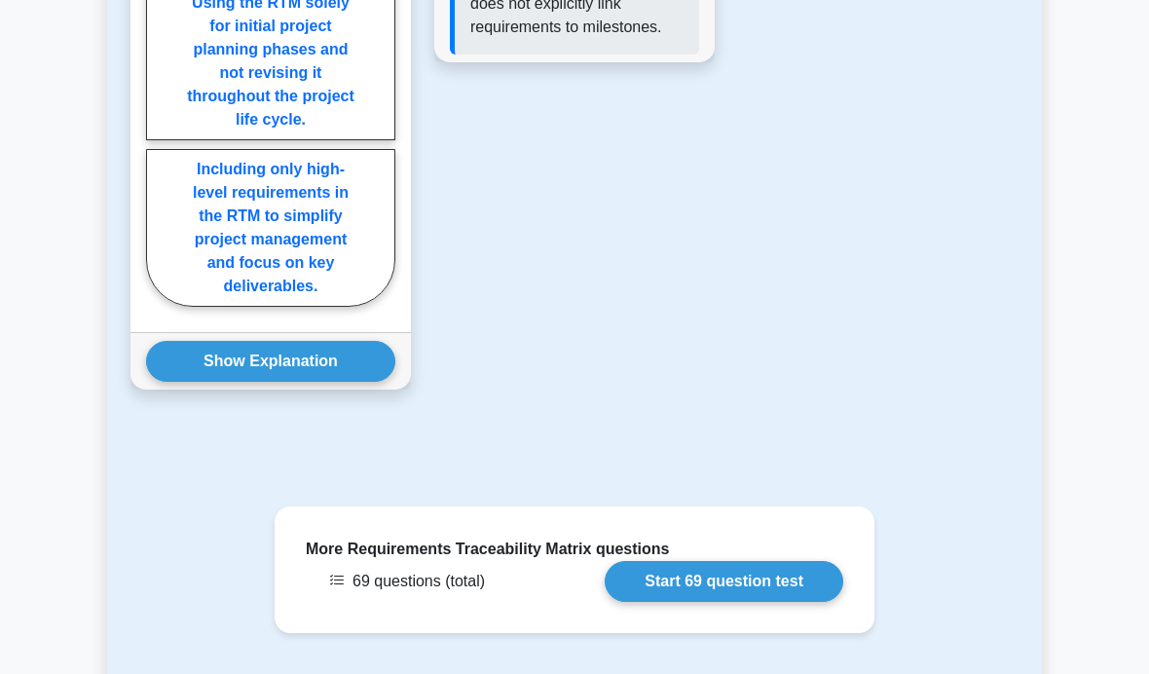
click at [302, 382] on button "Show Explanation" at bounding box center [270, 361] width 249 height 41
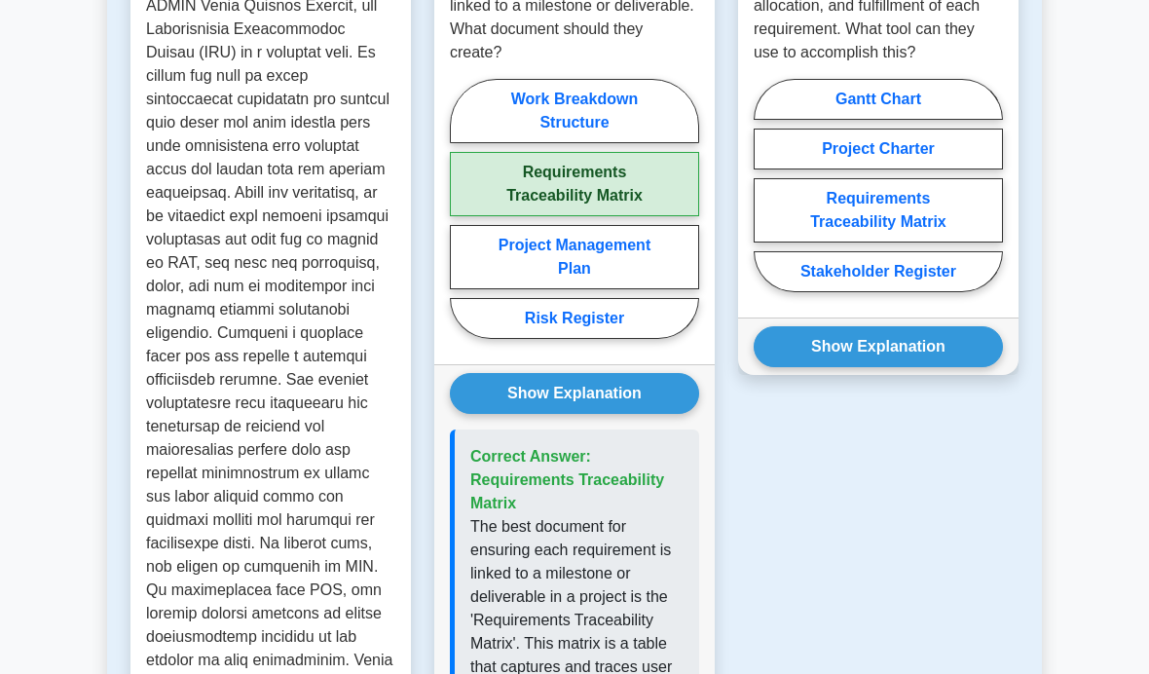
scroll to position [1938, 0]
click at [874, 242] on label "Requirements Traceability Matrix" at bounding box center [878, 210] width 249 height 64
click at [766, 198] on input "Requirements Traceability Matrix" at bounding box center [760, 191] width 13 height 13
radio input "true"
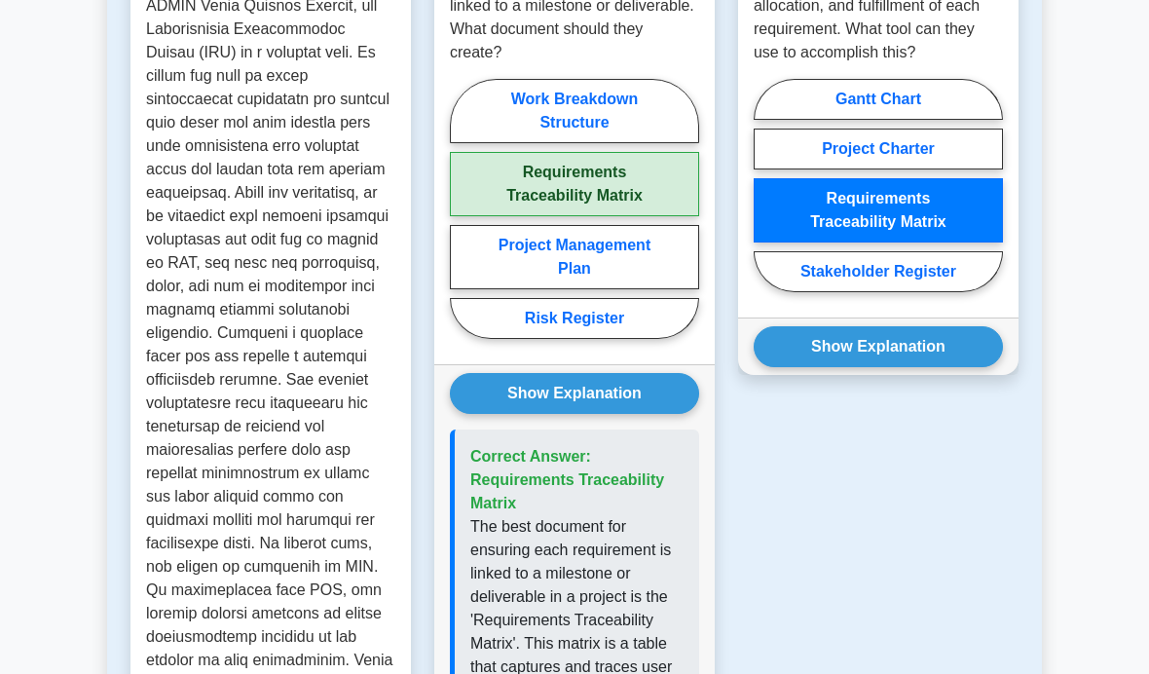
click at [905, 367] on button "Show Explanation" at bounding box center [878, 346] width 249 height 41
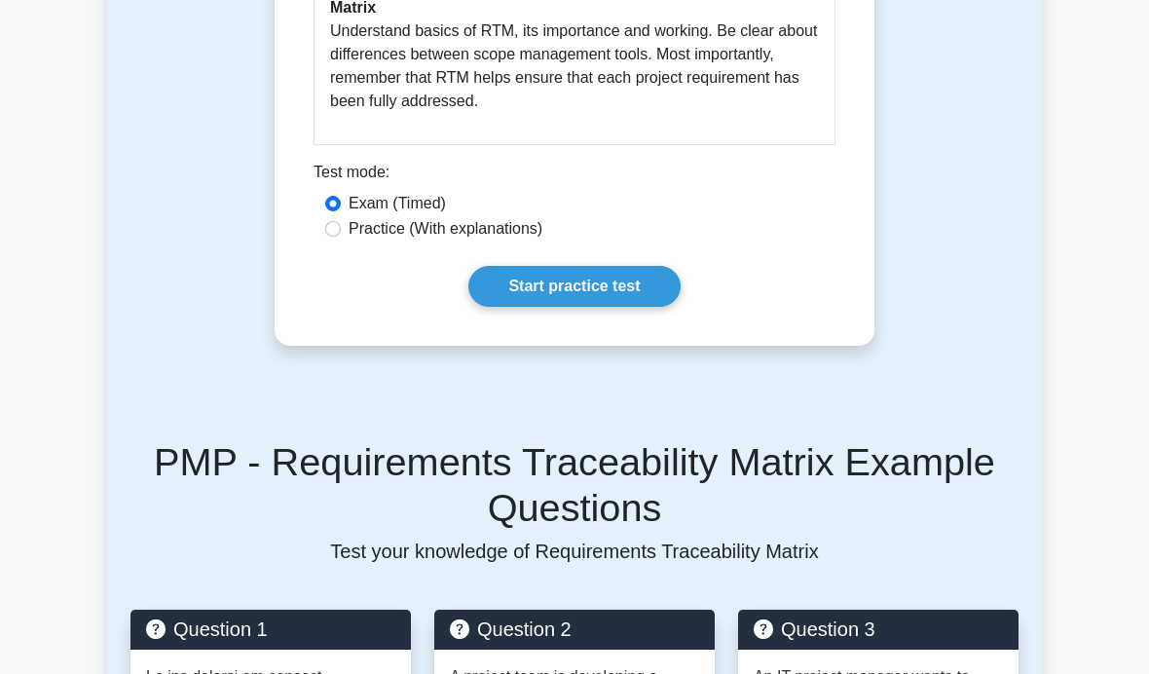
scroll to position [1167, 0]
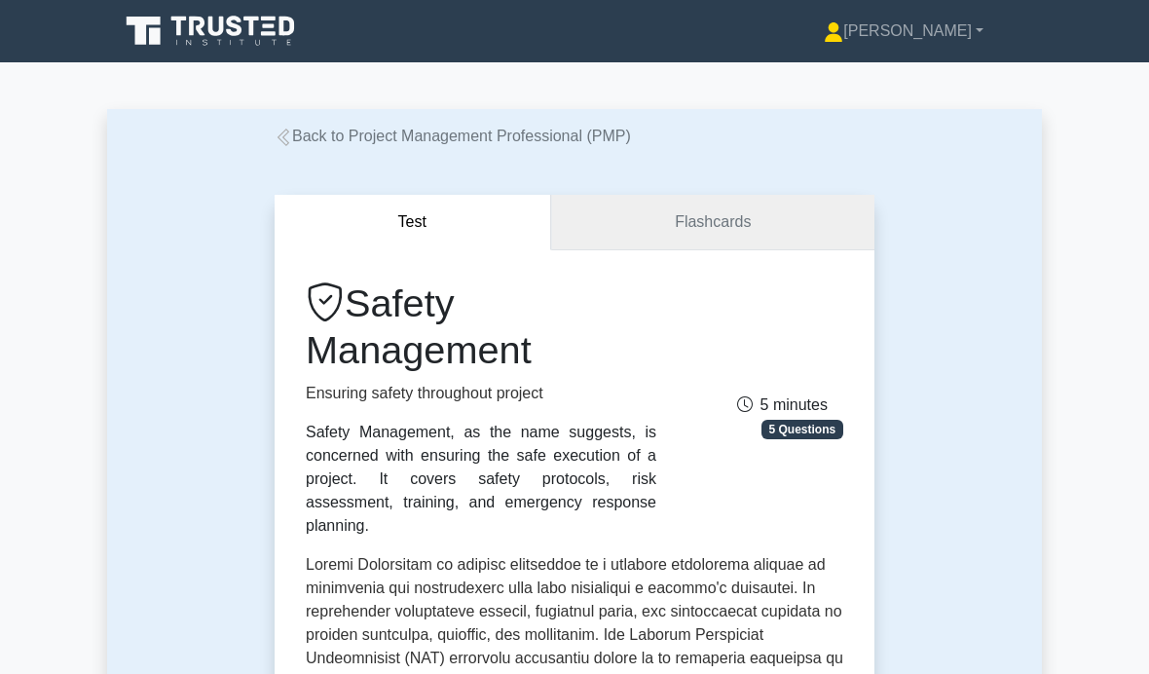
click at [721, 216] on link "Flashcards" at bounding box center [712, 223] width 323 height 56
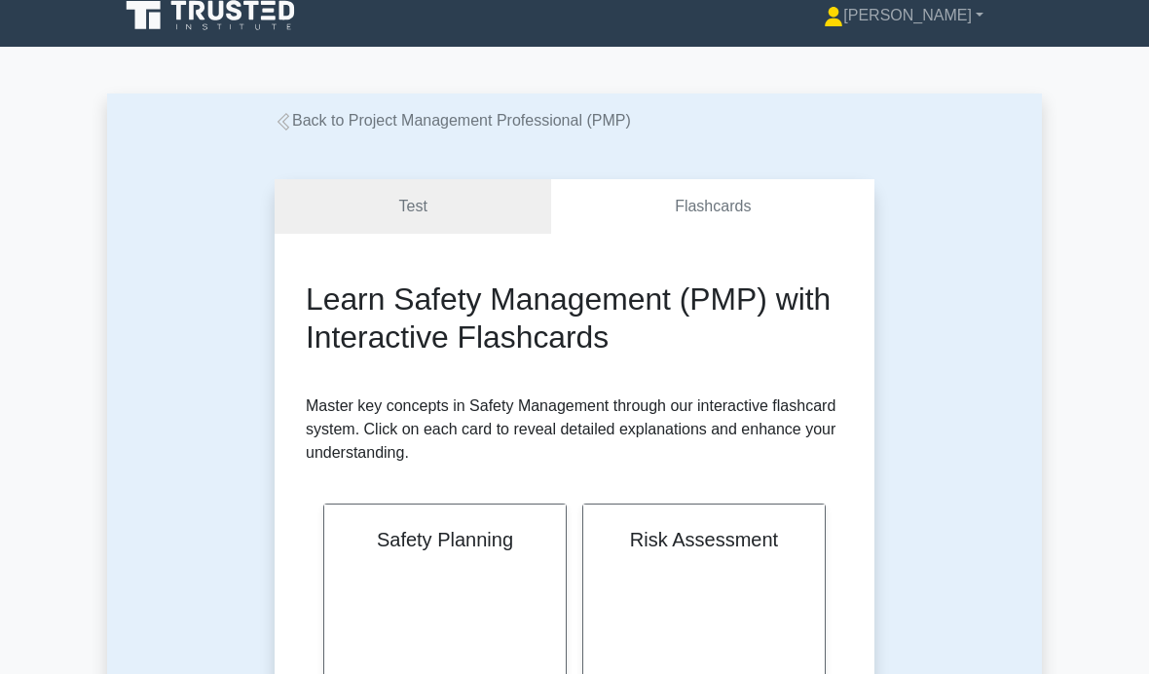
scroll to position [16, 0]
click at [434, 217] on link "Test" at bounding box center [413, 207] width 277 height 56
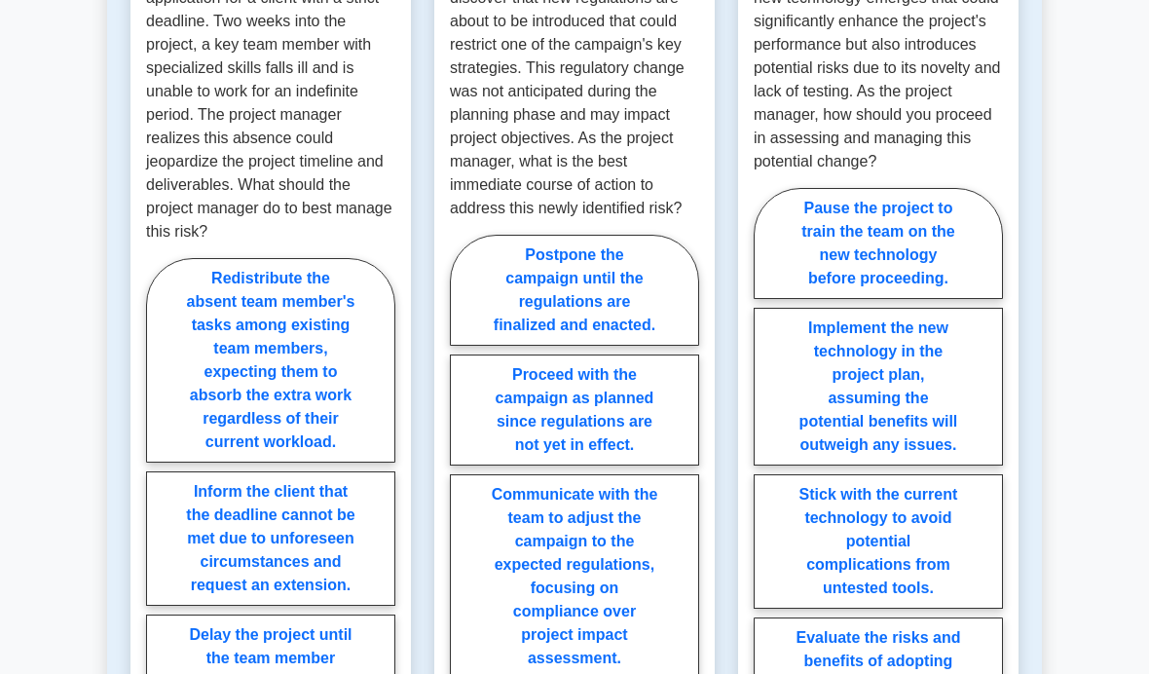
scroll to position [1871, 0]
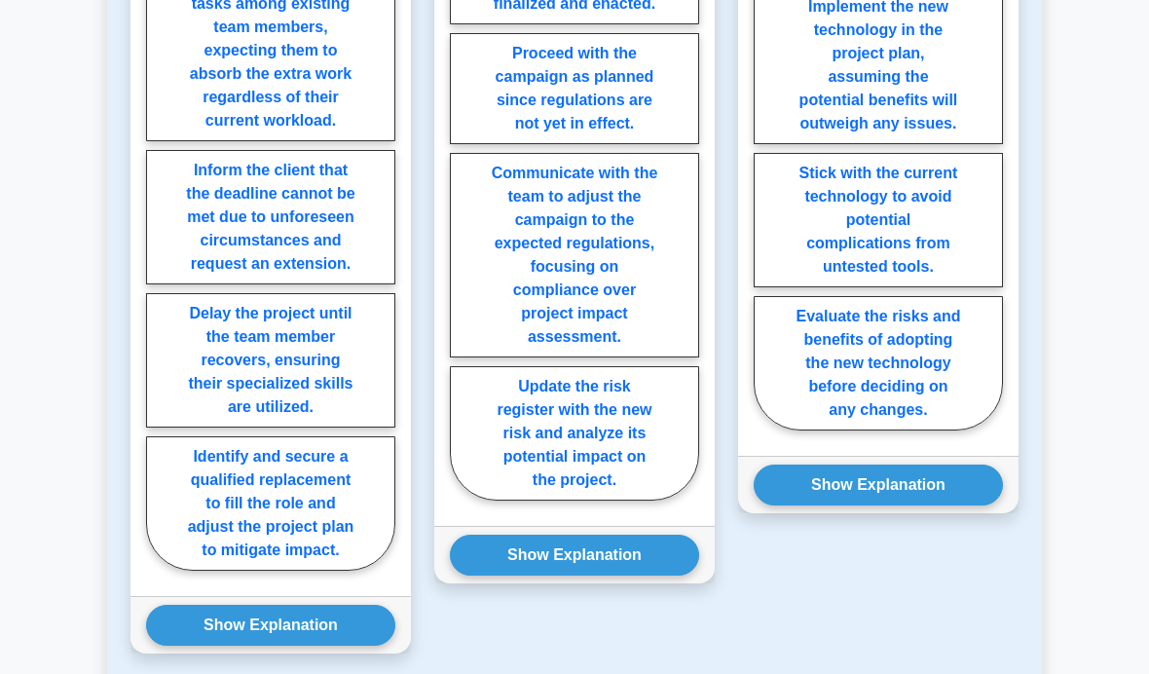
click at [327, 571] on label "Identify and secure a qualified replacement to fill the role and adjust the pro…" at bounding box center [270, 503] width 249 height 134
click at [159, 266] on input "Identify and secure a qualified replacement to fill the role and adjust the pro…" at bounding box center [152, 259] width 13 height 13
radio input "true"
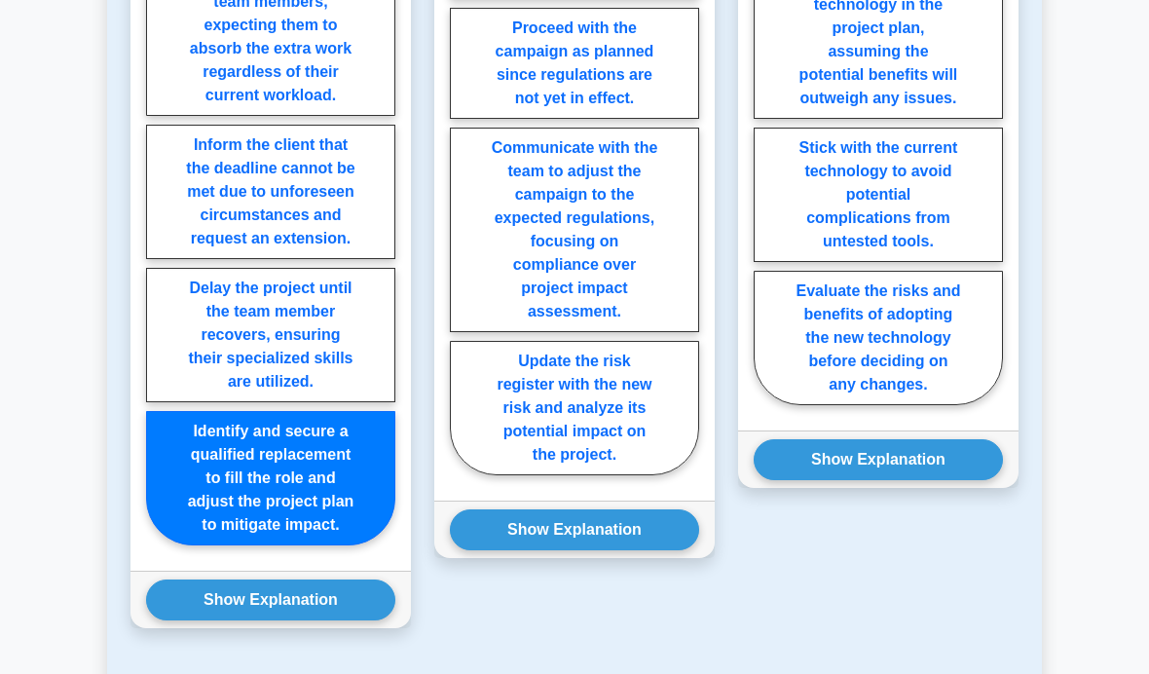
scroll to position [2308, 0]
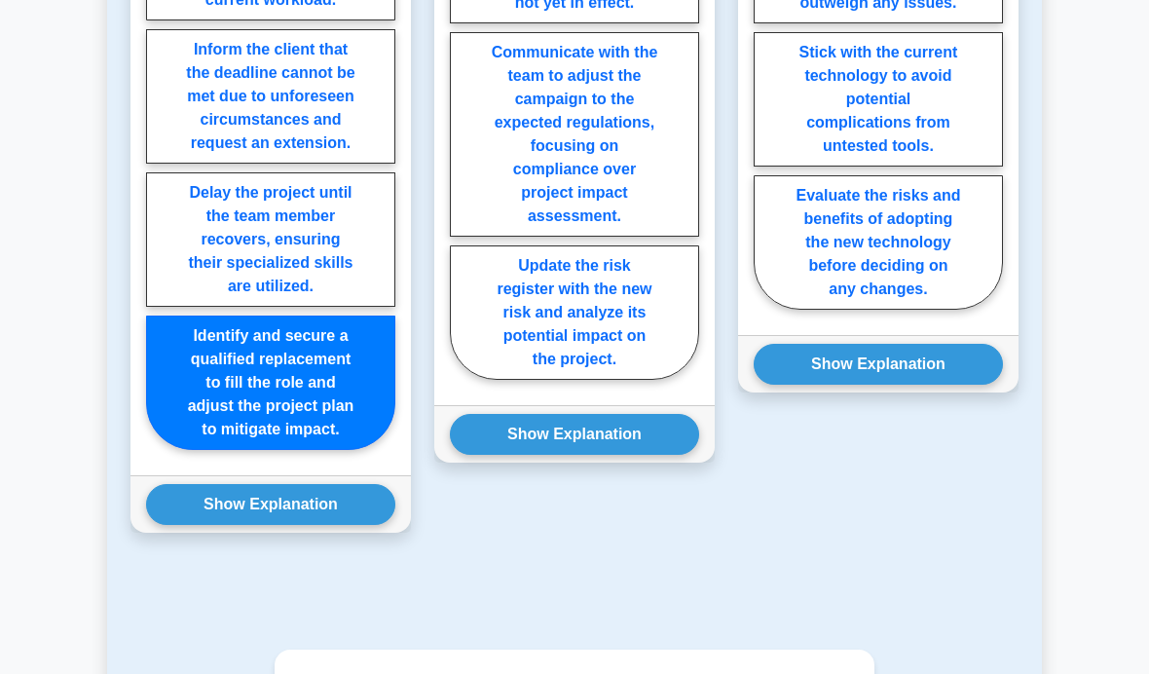
click at [320, 525] on button "Show Explanation" at bounding box center [270, 504] width 249 height 41
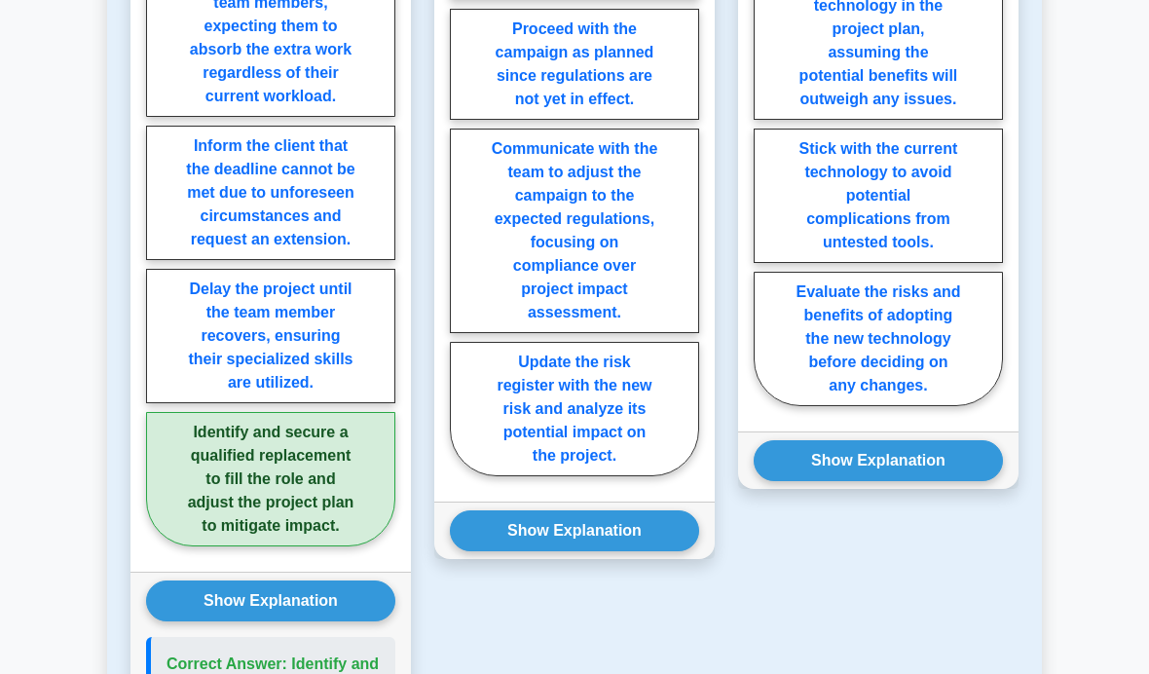
scroll to position [2212, 0]
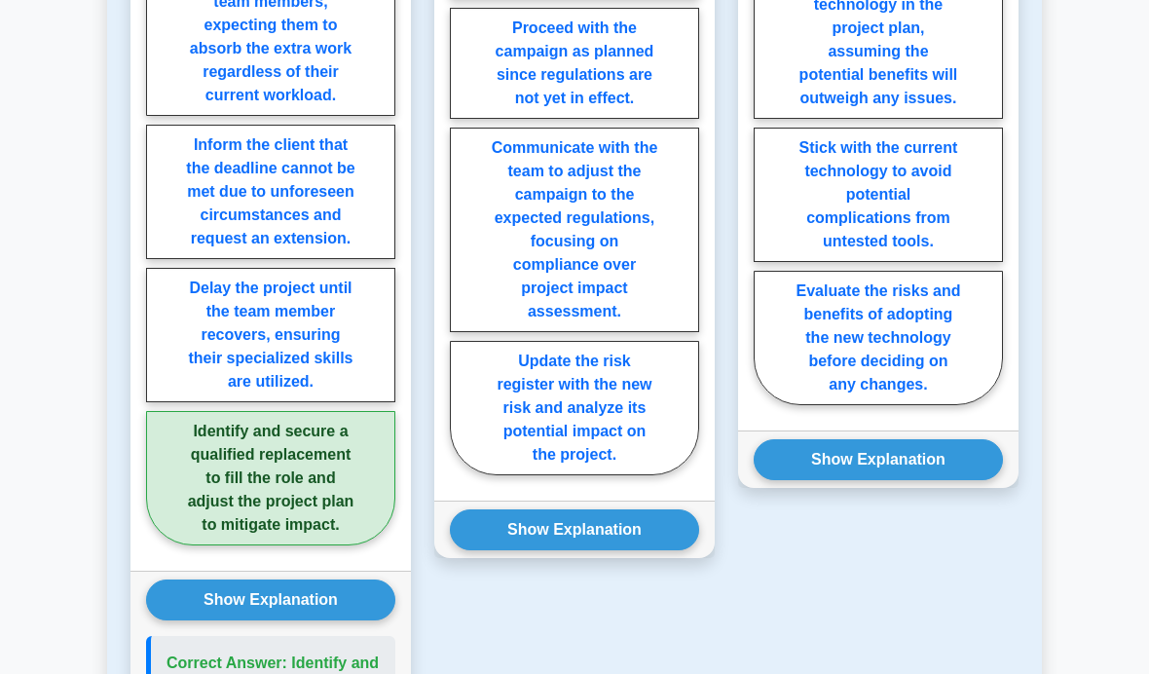
click at [615, 475] on label "Update the risk register with the new risk and analyze its potential impact on …" at bounding box center [574, 408] width 249 height 134
click at [463, 194] on input "Update the risk register with the new risk and analyze its potential impact on …" at bounding box center [456, 187] width 13 height 13
radio input "true"
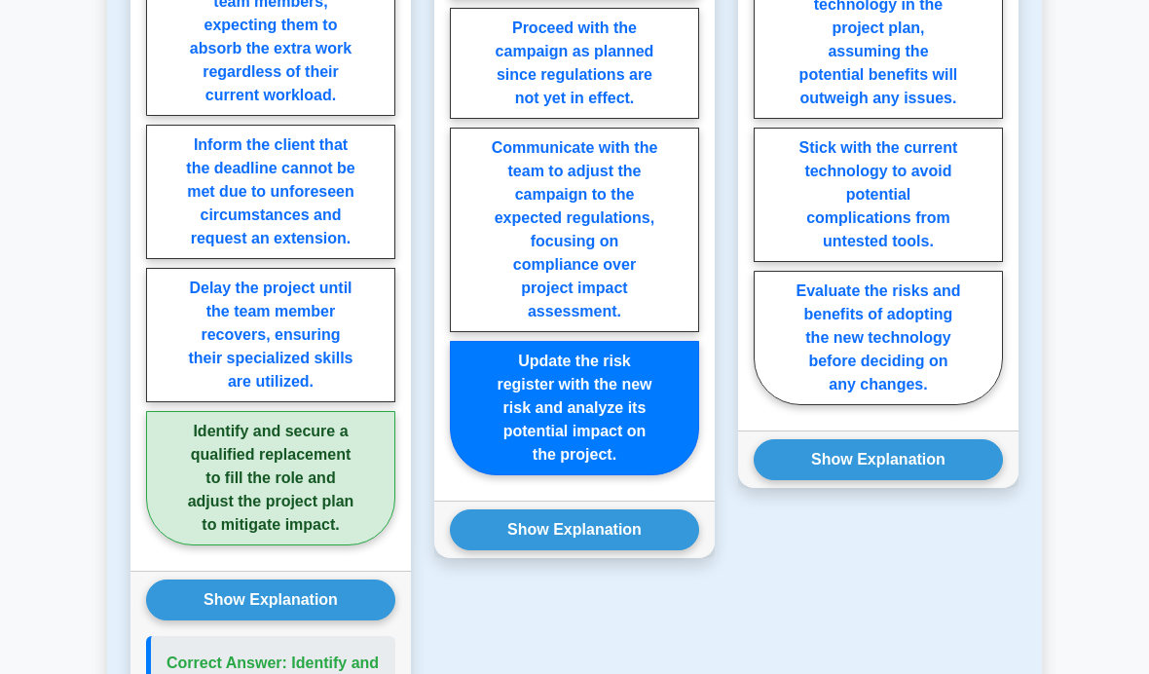
click at [561, 550] on button "Show Explanation" at bounding box center [574, 529] width 249 height 41
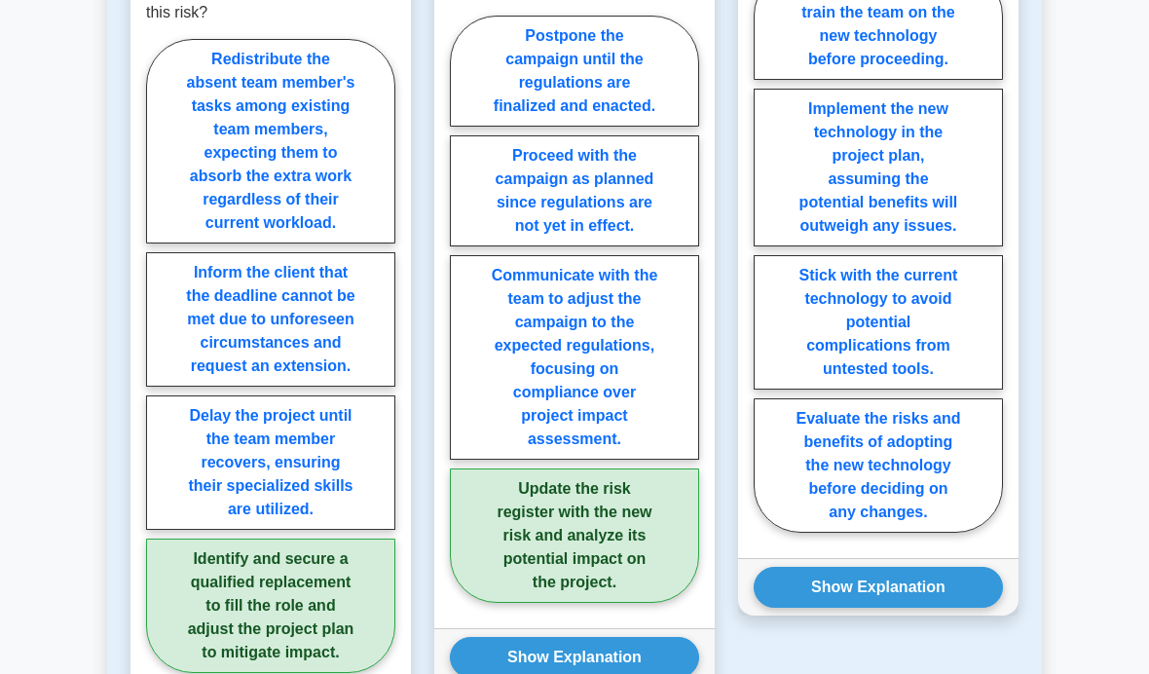
scroll to position [2087, 0]
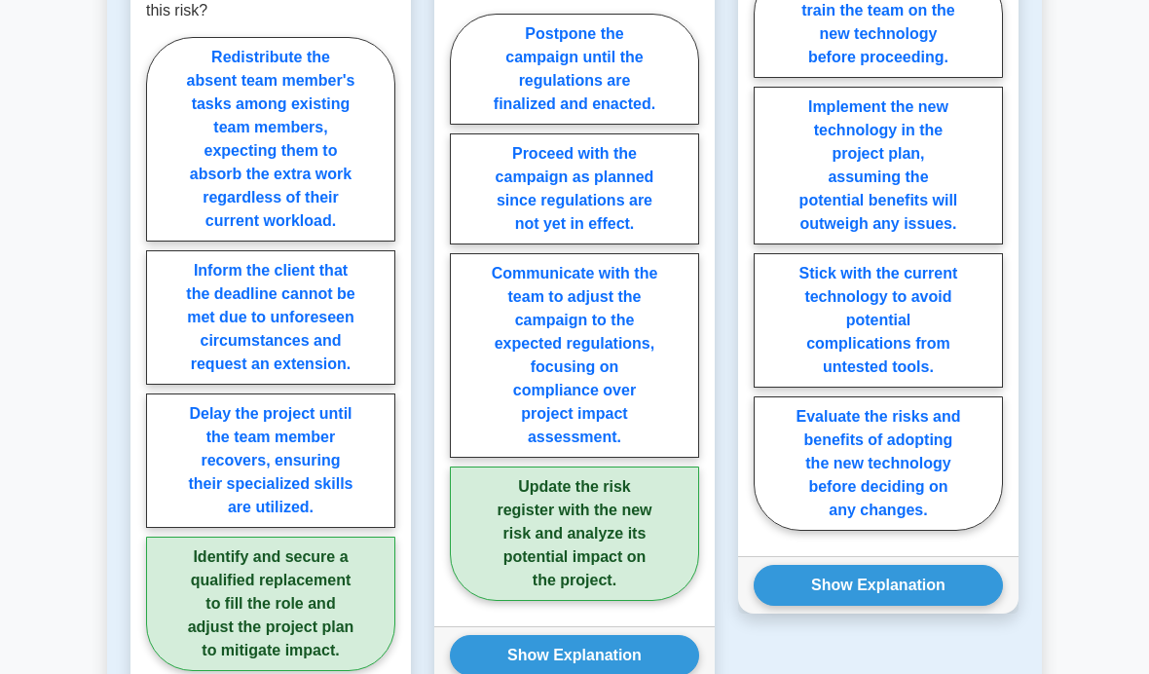
click at [935, 531] on label "Evaluate the risks and benefits of adopting the new technology before deciding …" at bounding box center [878, 463] width 249 height 134
click at [766, 261] on input "Evaluate the risks and benefits of adopting the new technology before deciding …" at bounding box center [760, 254] width 13 height 13
radio input "true"
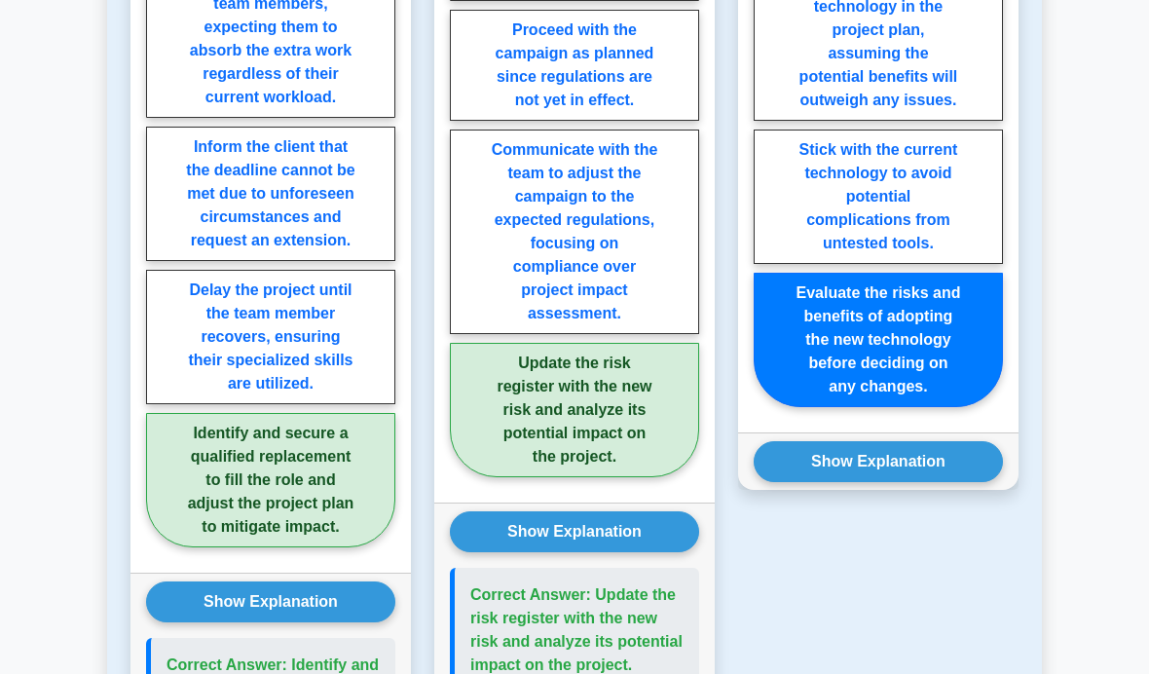
scroll to position [2210, 0]
click at [954, 482] on button "Show Explanation" at bounding box center [878, 461] width 249 height 41
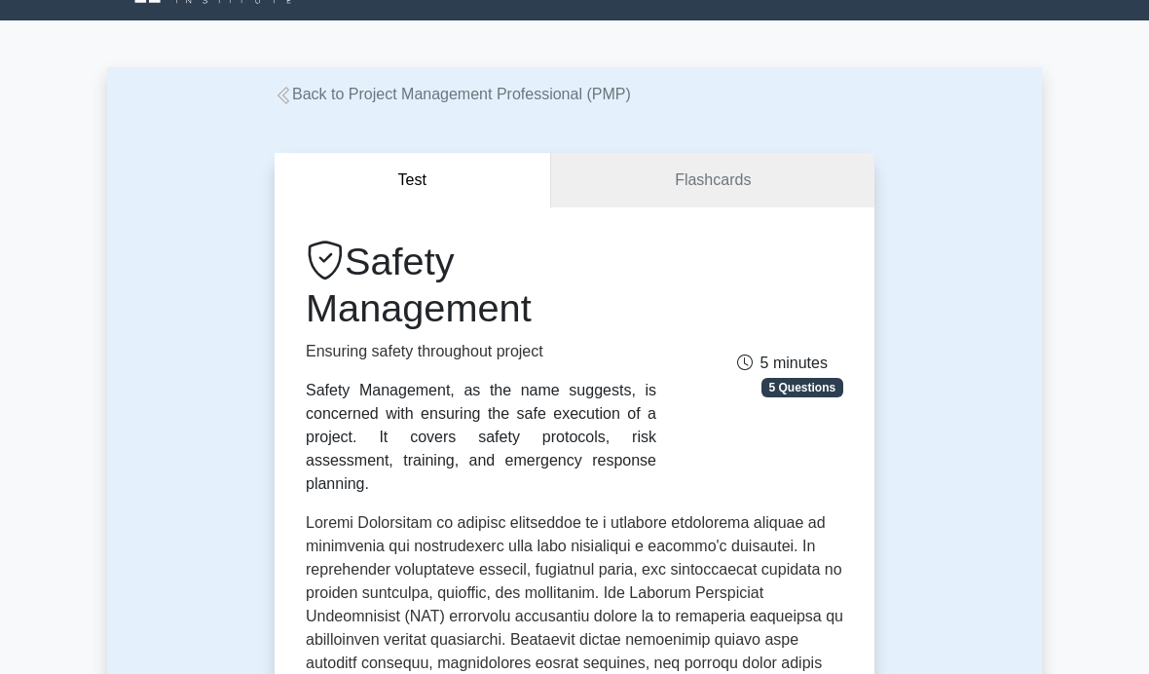
scroll to position [0, 0]
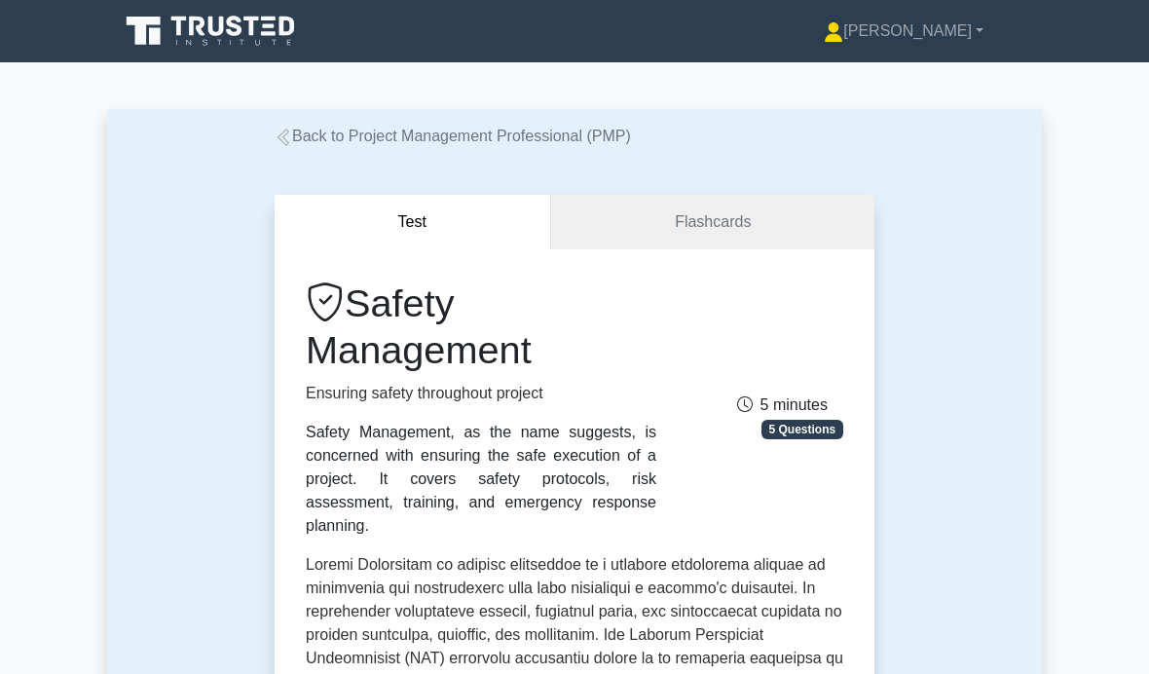
click at [503, 133] on link "Back to Project Management Professional (PMP)" at bounding box center [453, 136] width 356 height 17
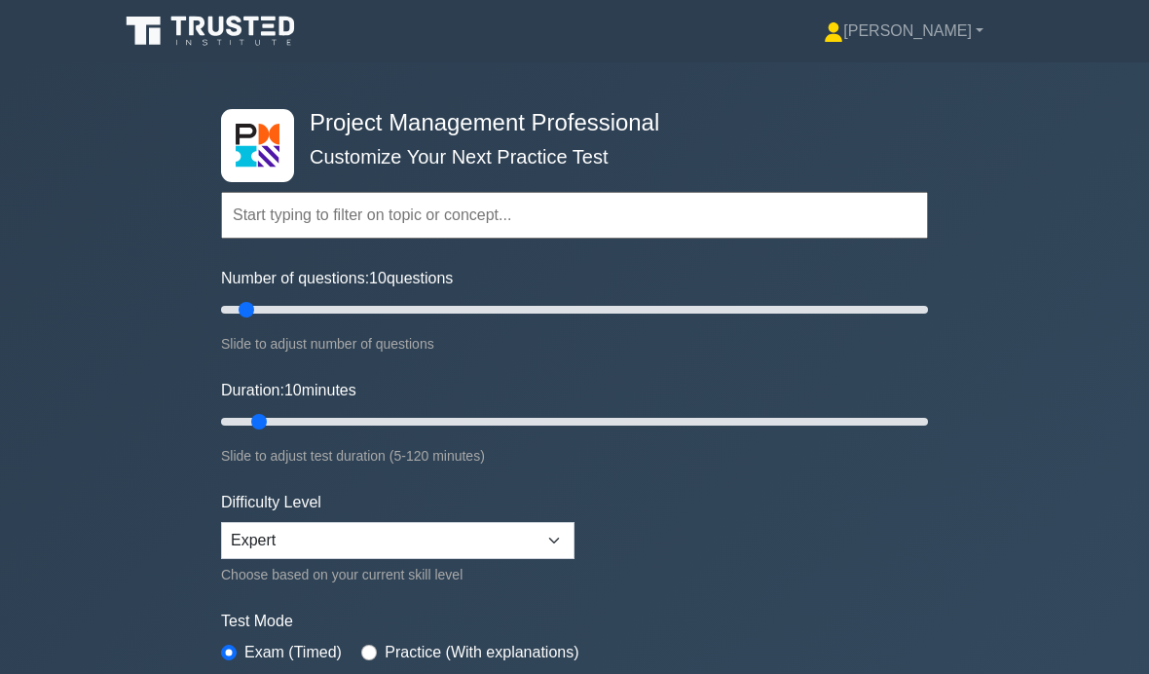
click at [931, 47] on link "[PERSON_NAME]" at bounding box center [903, 31] width 253 height 39
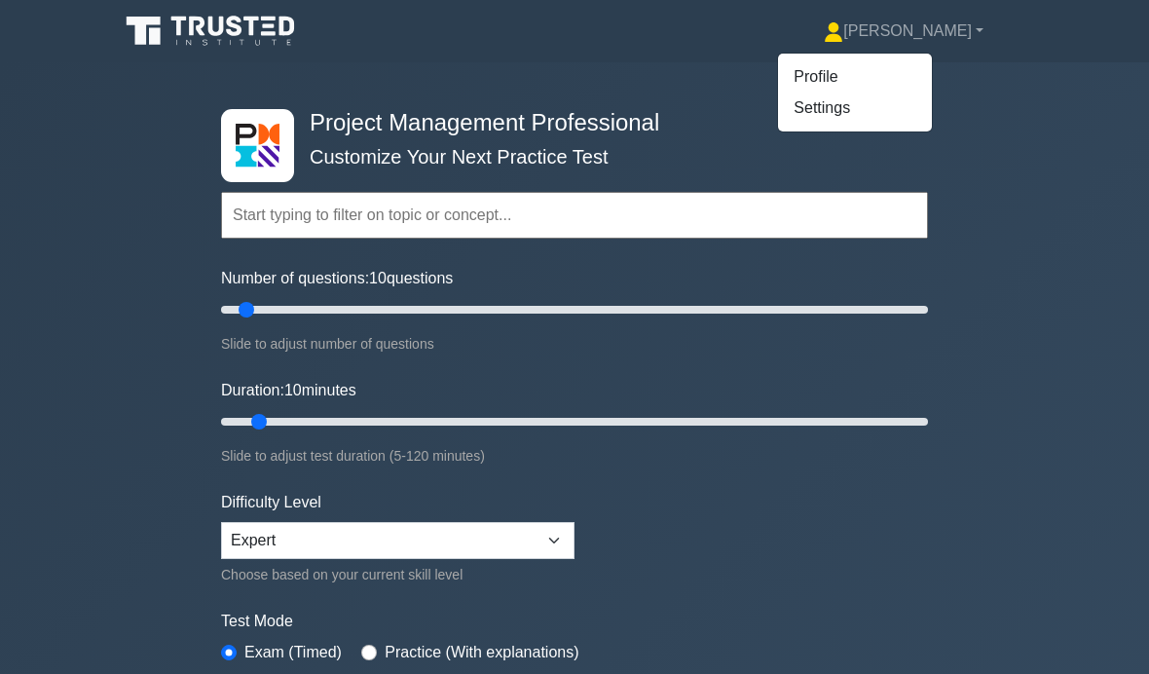
click at [863, 76] on link "Profile" at bounding box center [855, 76] width 154 height 31
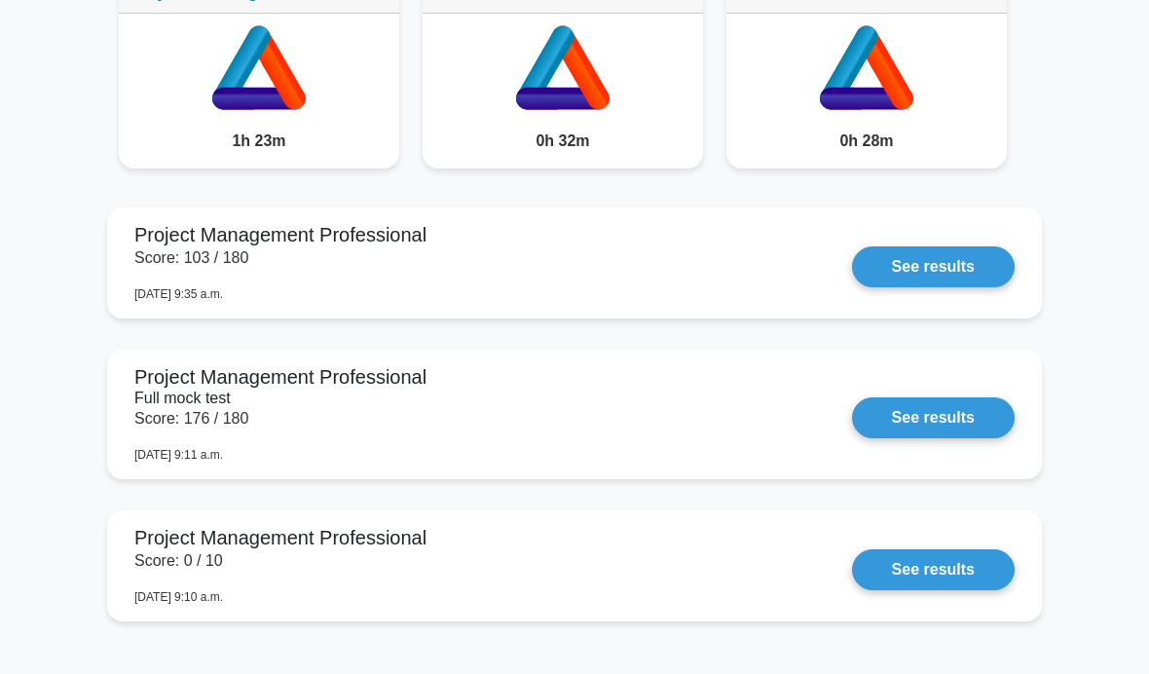
scroll to position [1152, 0]
click at [940, 287] on link "See results" at bounding box center [933, 266] width 163 height 41
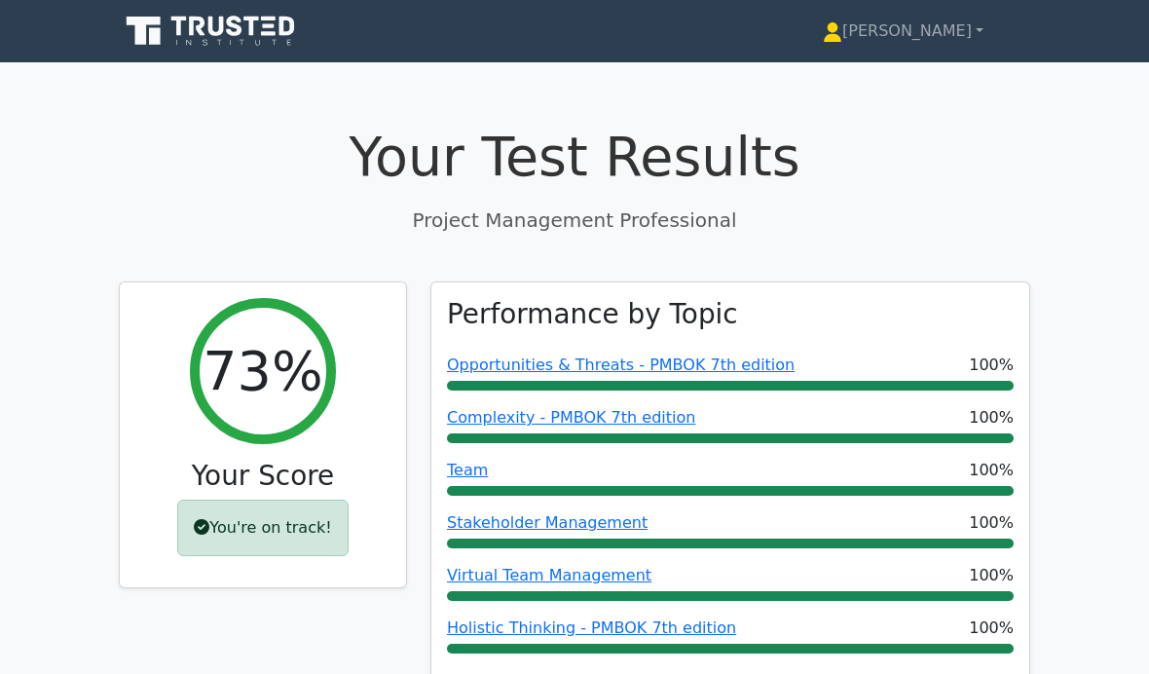
click at [251, 522] on div "You're on track!" at bounding box center [262, 528] width 170 height 56
click at [263, 388] on h2 "73%" at bounding box center [263, 371] width 120 height 65
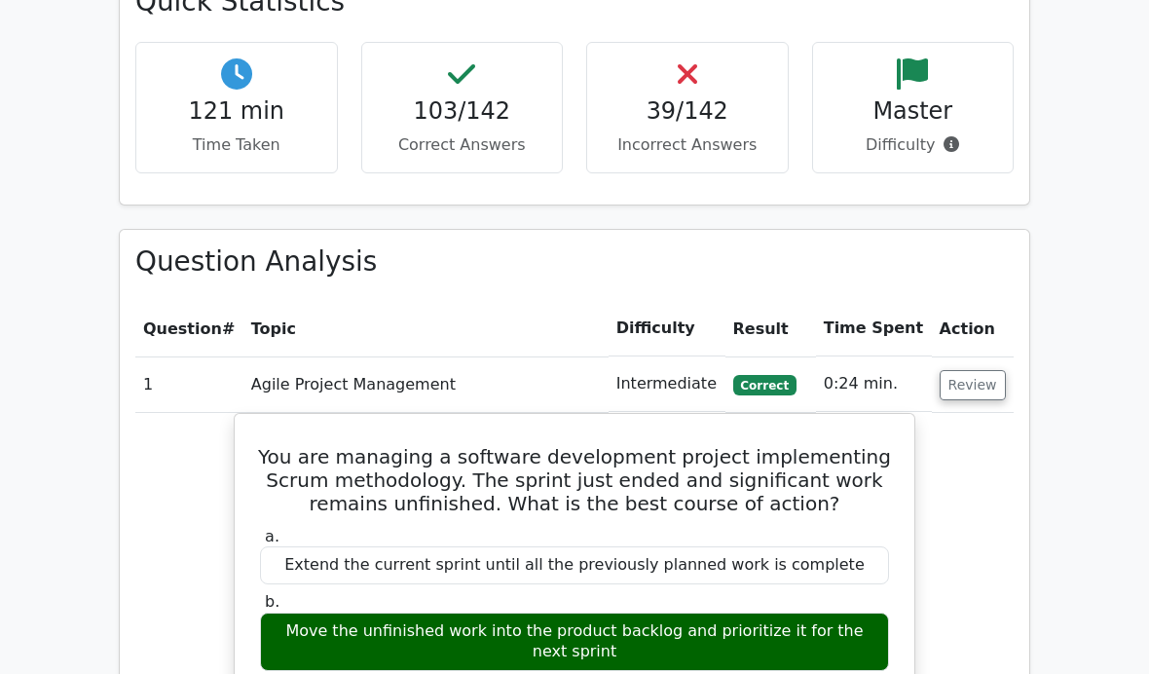
scroll to position [2475, 0]
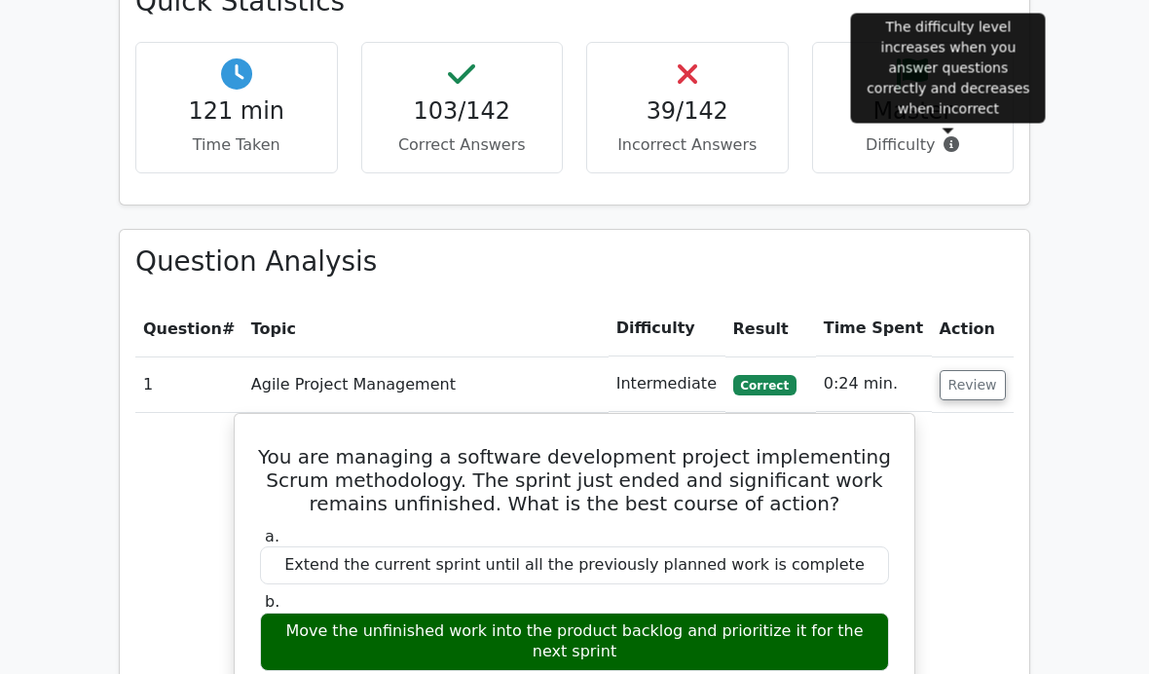
click at [940, 141] on span at bounding box center [947, 144] width 24 height 19
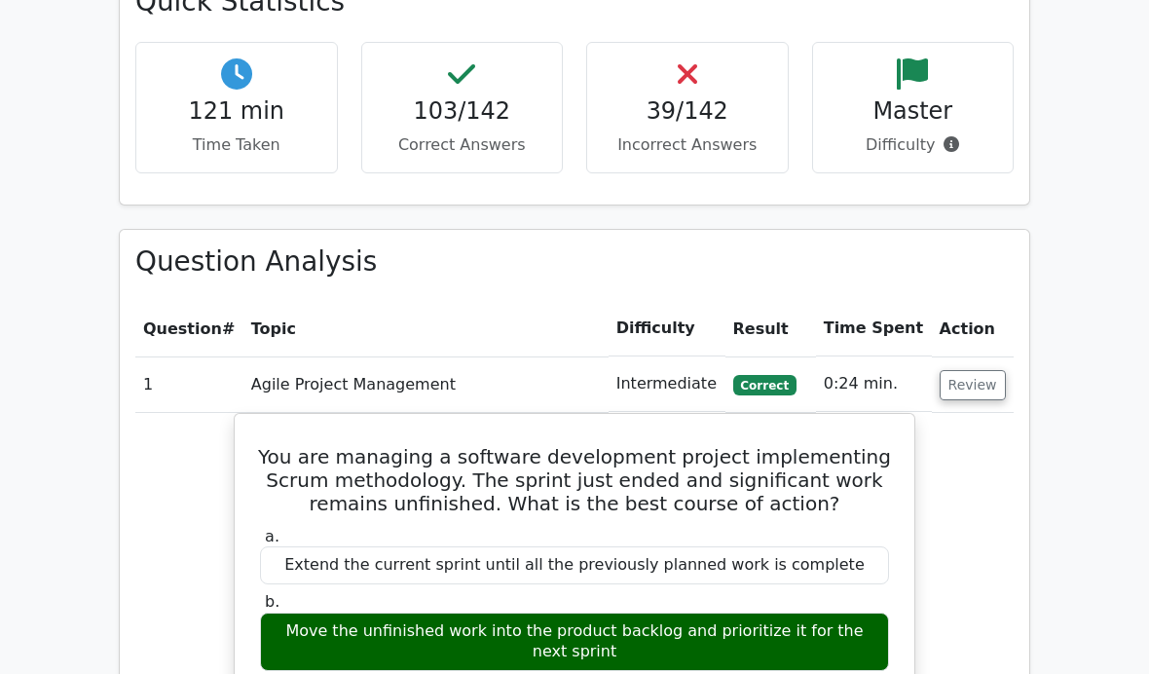
click at [984, 380] on button "Review" at bounding box center [973, 385] width 66 height 30
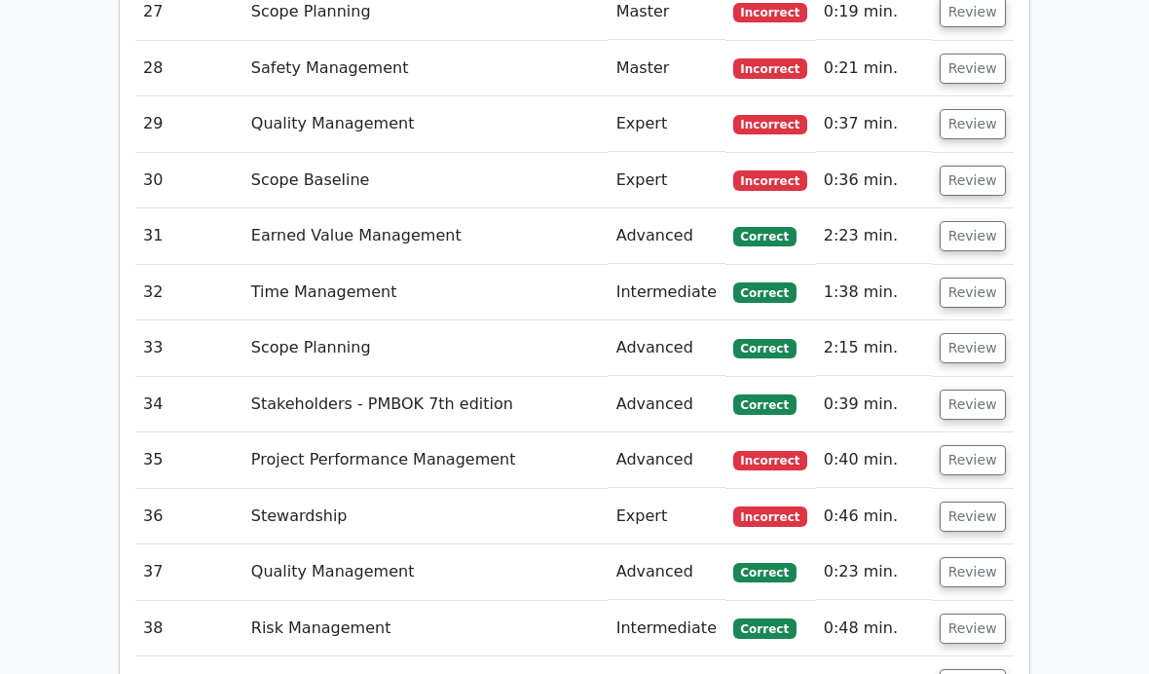
scroll to position [4302, 0]
click at [962, 126] on button "Review" at bounding box center [973, 125] width 66 height 30
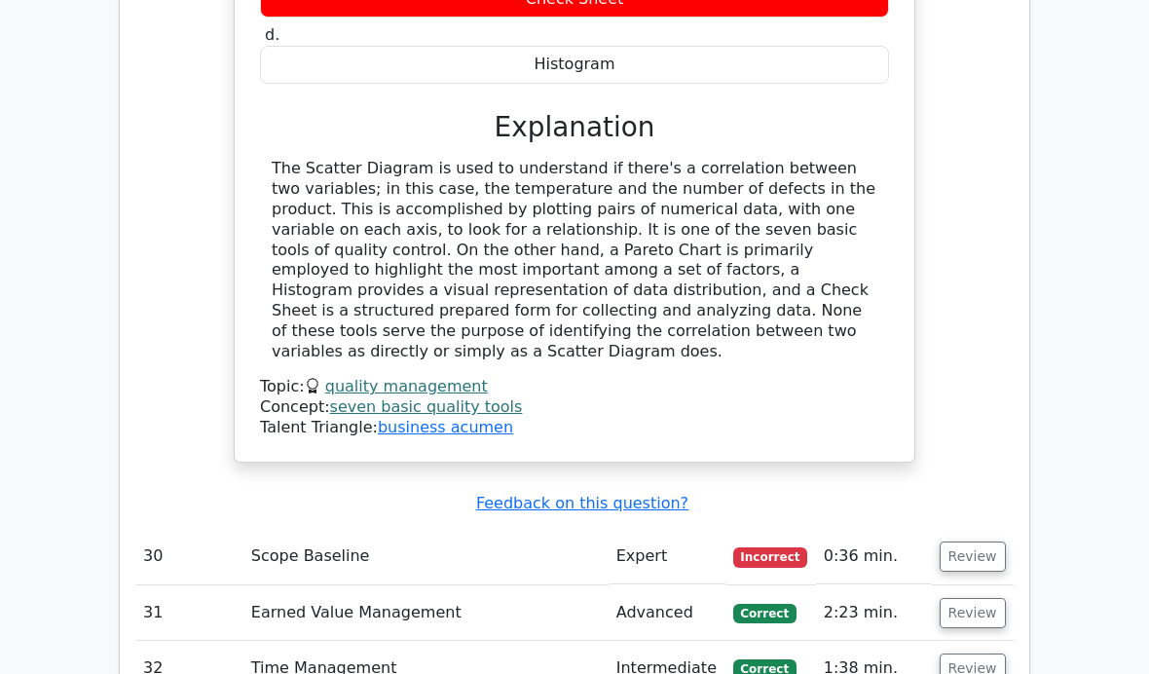
scroll to position [4741, 0]
click at [466, 397] on link "seven basic quality tools" at bounding box center [426, 406] width 193 height 19
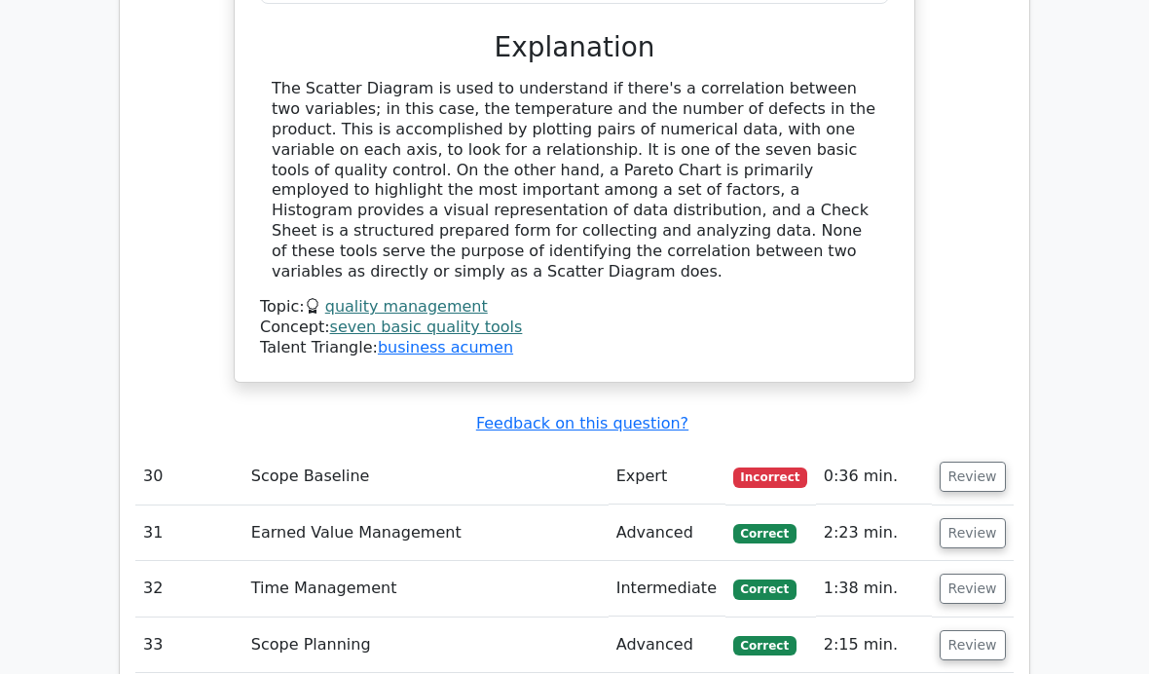
click at [971, 518] on button "Review" at bounding box center [973, 533] width 66 height 30
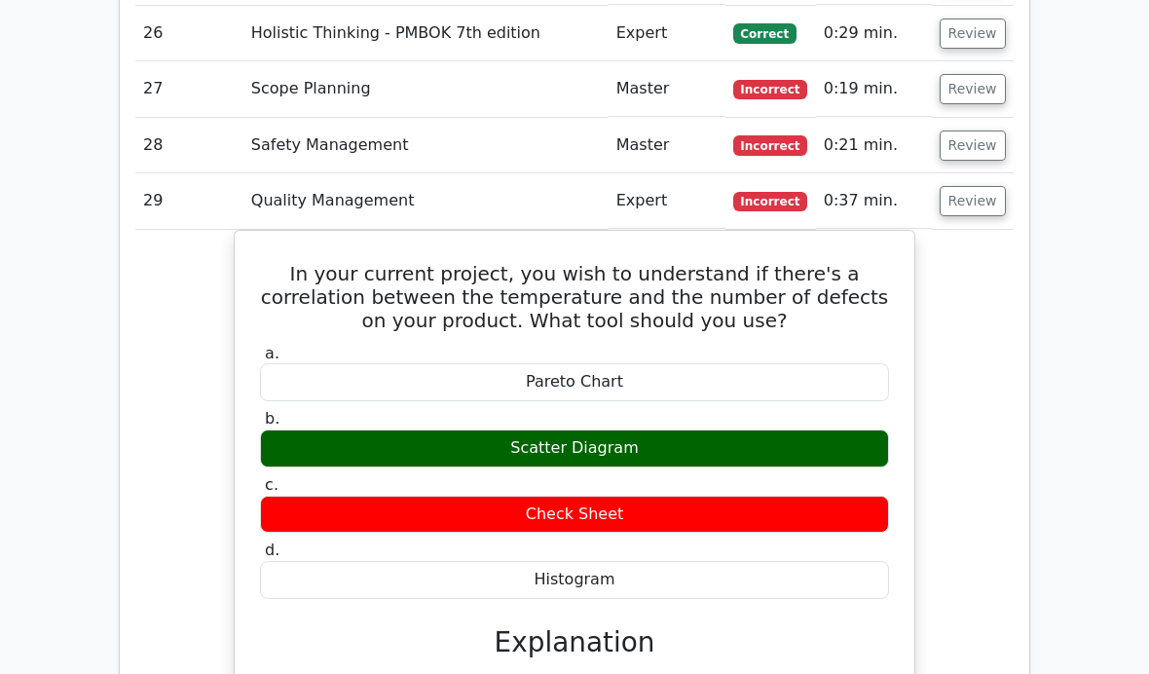
click at [987, 196] on button "Review" at bounding box center [973, 202] width 66 height 30
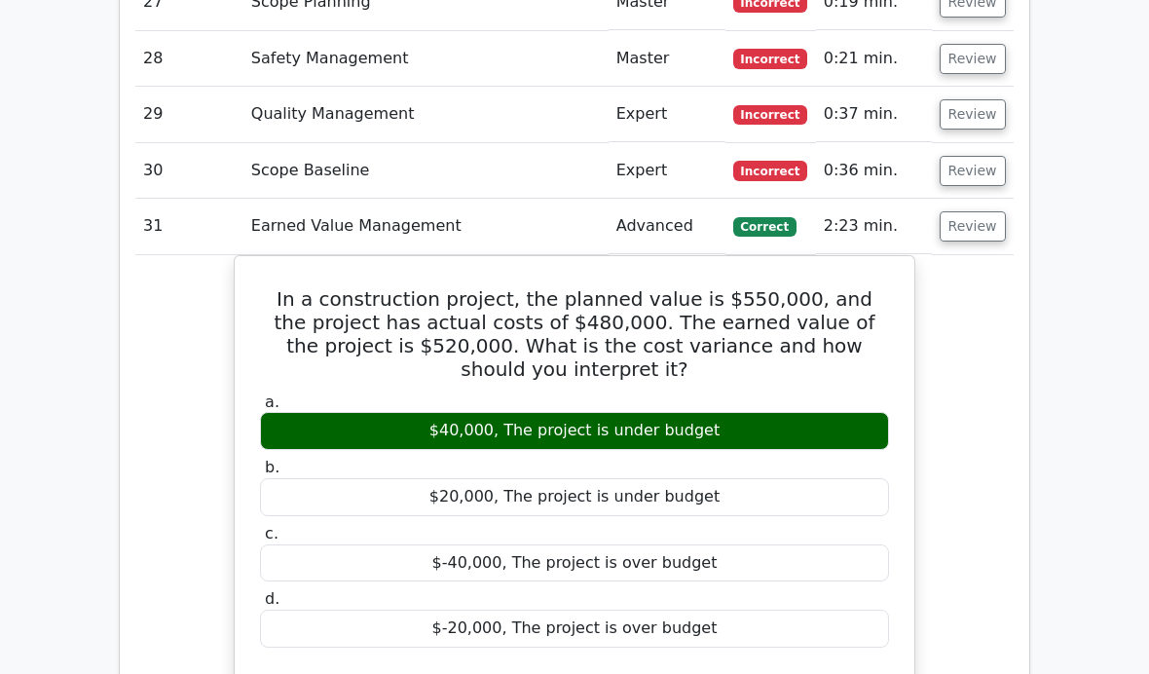
click at [973, 217] on button "Review" at bounding box center [973, 227] width 66 height 30
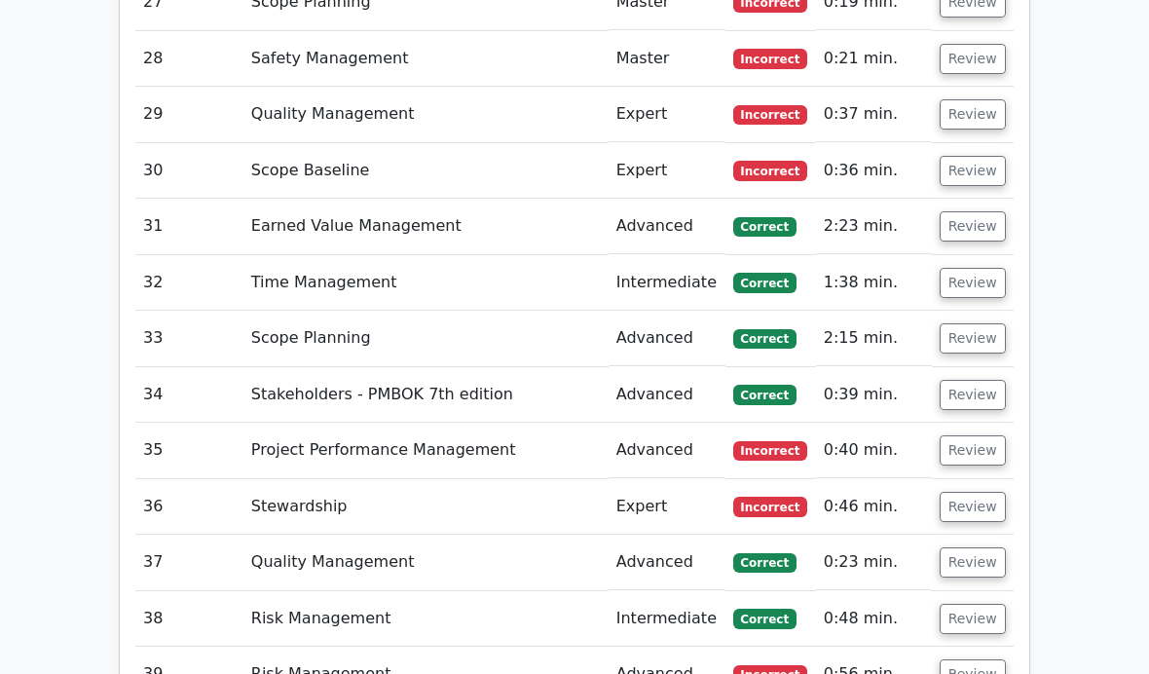
click at [975, 162] on button "Review" at bounding box center [973, 171] width 66 height 30
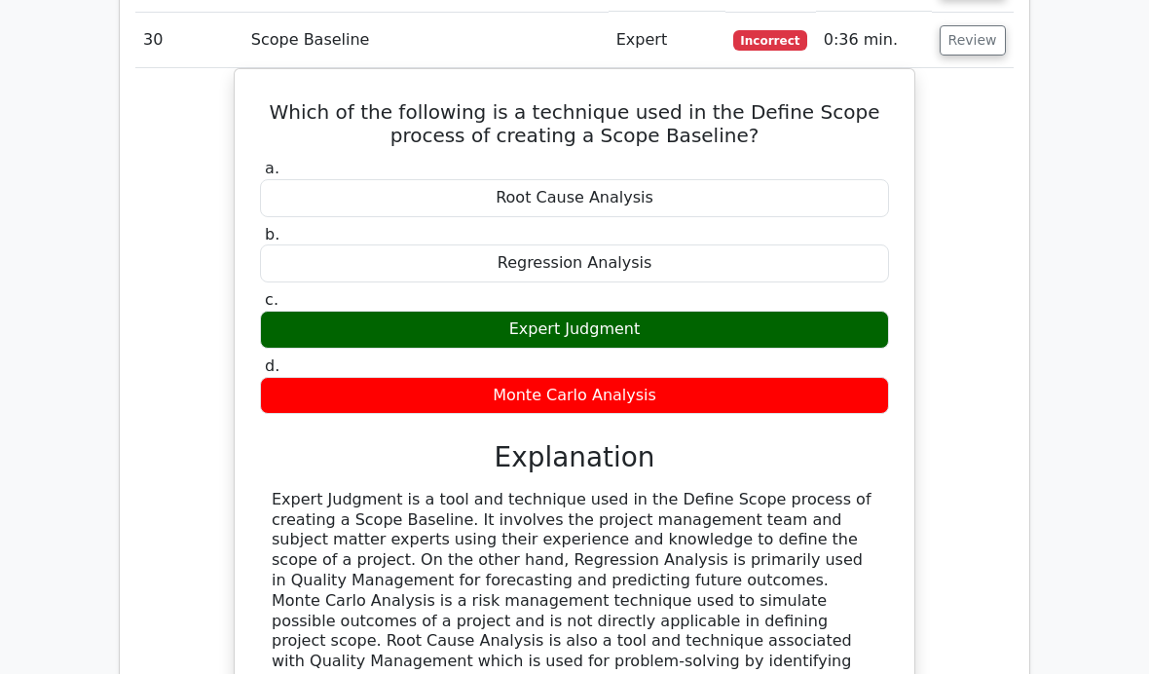
scroll to position [4448, 0]
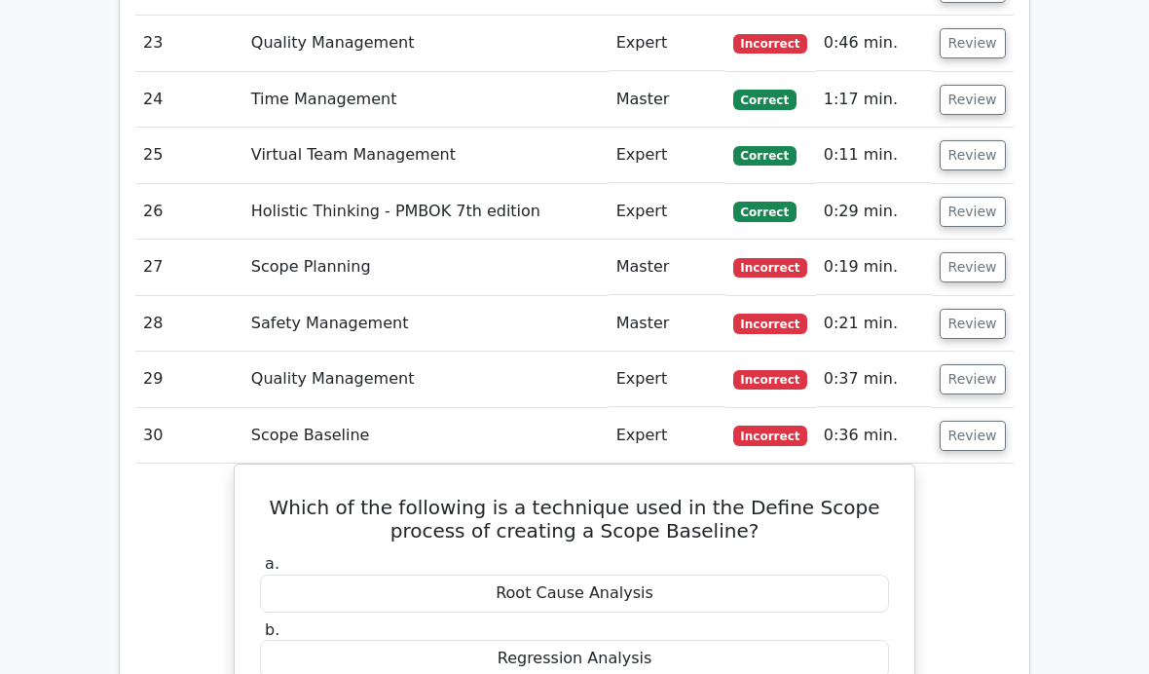
click at [958, 432] on button "Review" at bounding box center [973, 437] width 66 height 30
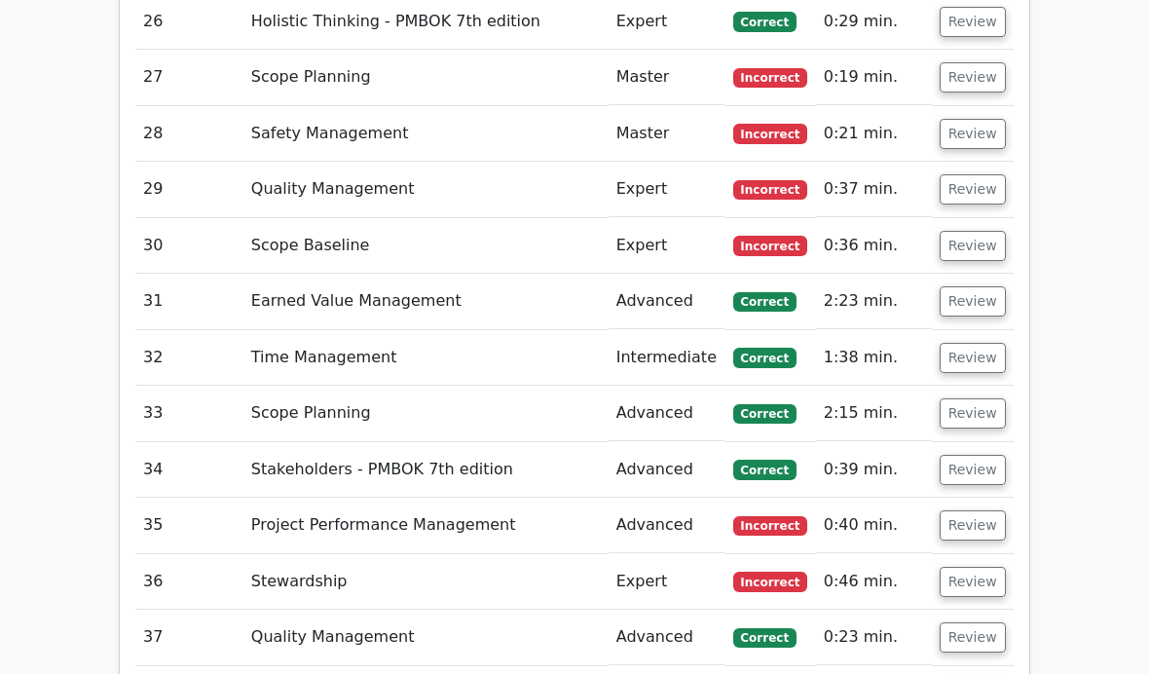
scroll to position [4239, 0]
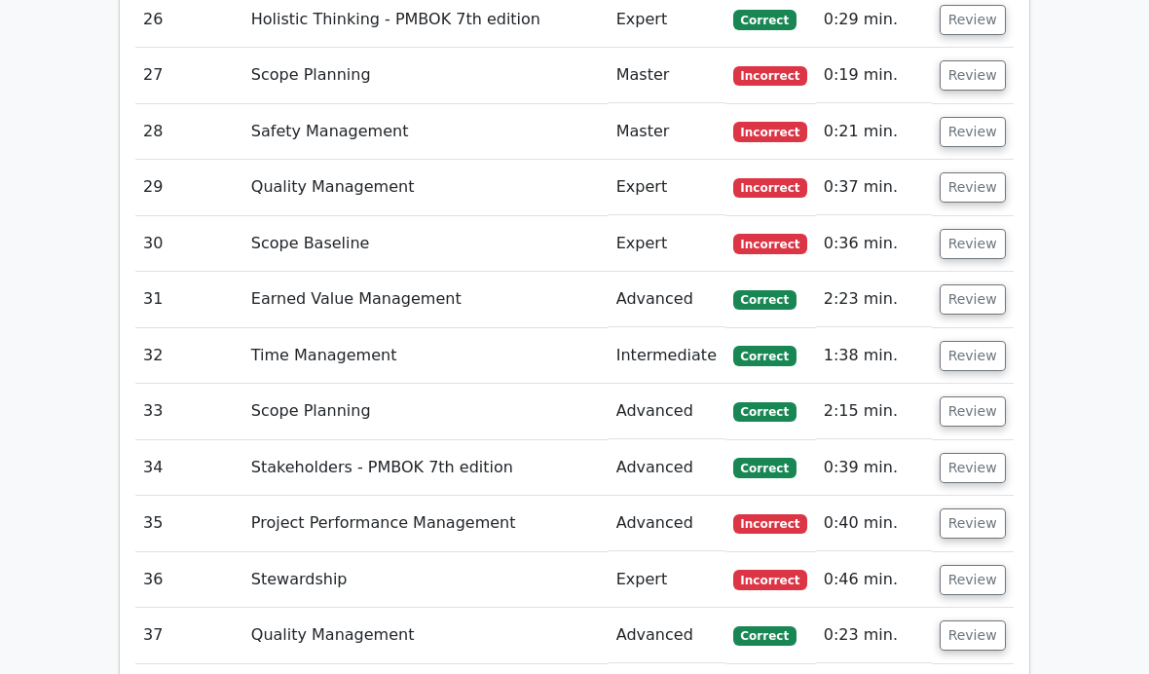
click at [983, 297] on button "Review" at bounding box center [973, 300] width 66 height 30
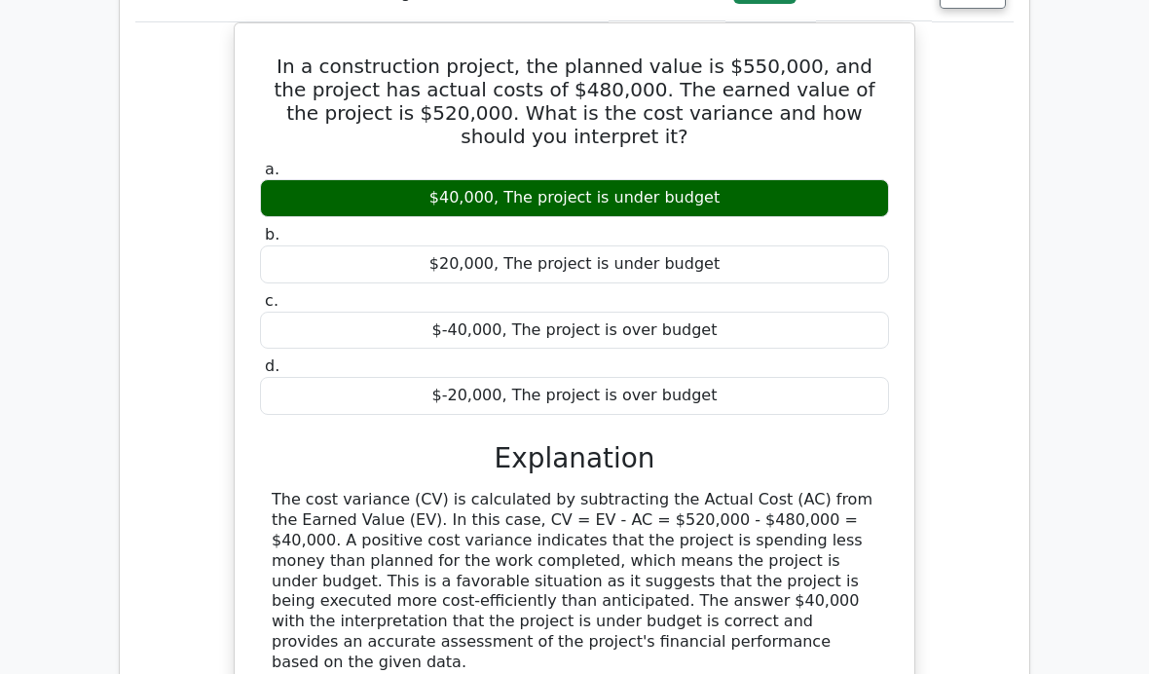
scroll to position [4548, 0]
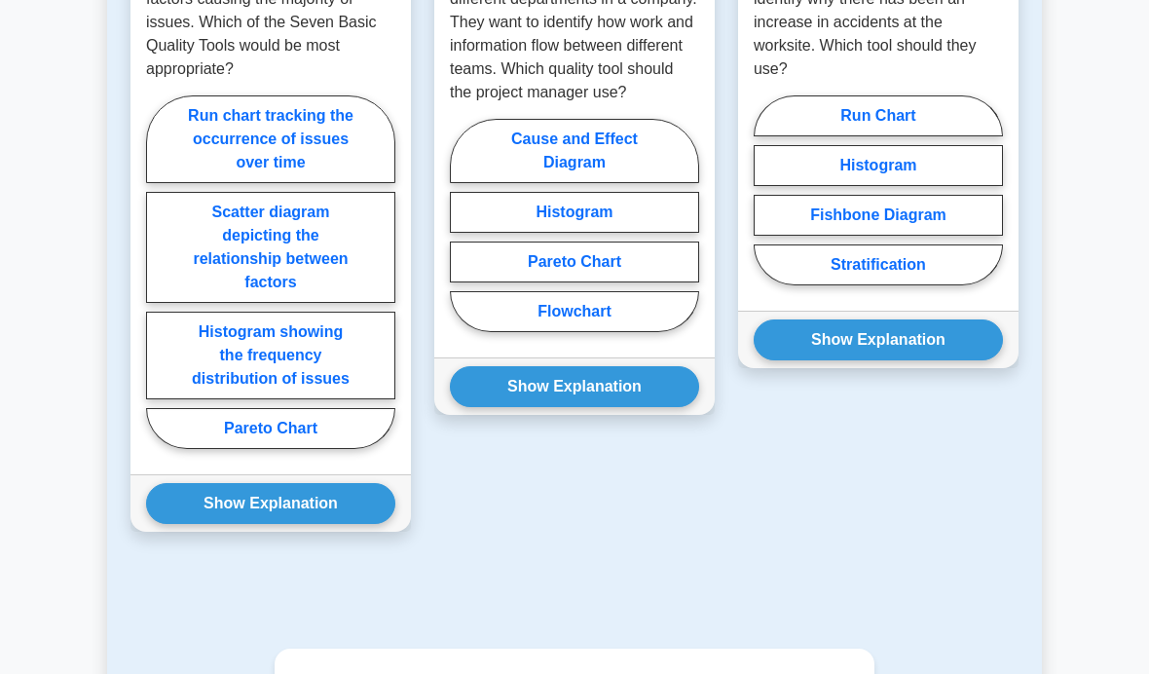
scroll to position [1979, 0]
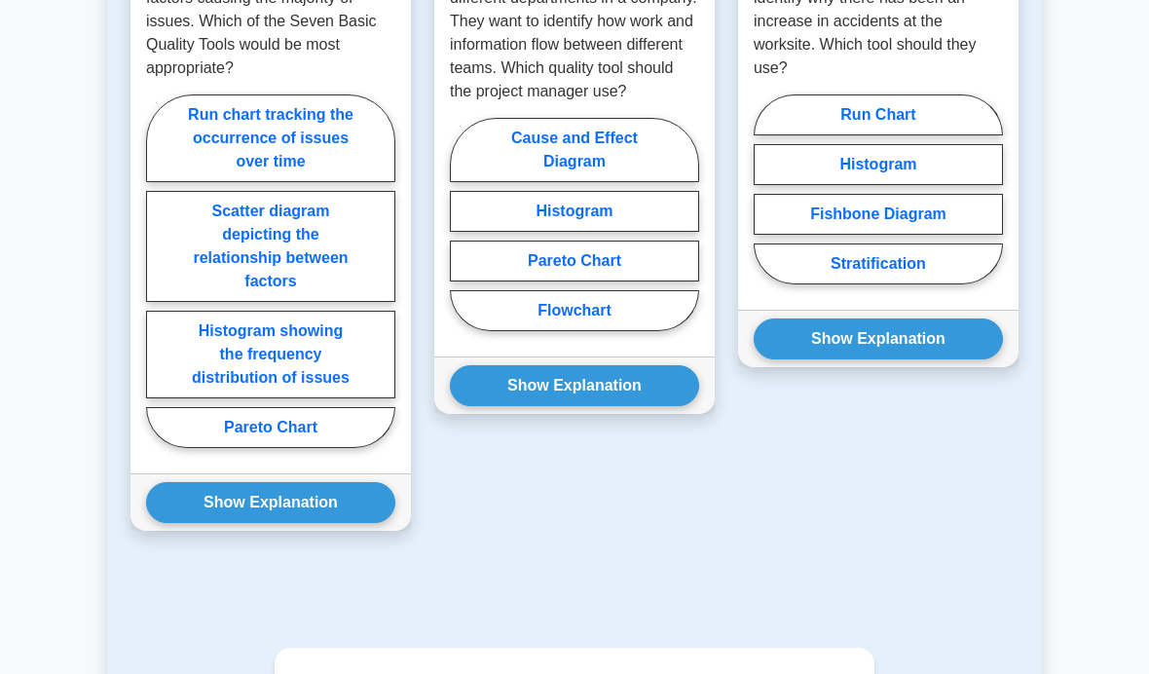
click at [244, 448] on label "Pareto Chart" at bounding box center [270, 427] width 249 height 41
click at [159, 283] on input "Pareto Chart" at bounding box center [152, 277] width 13 height 13
radio input "true"
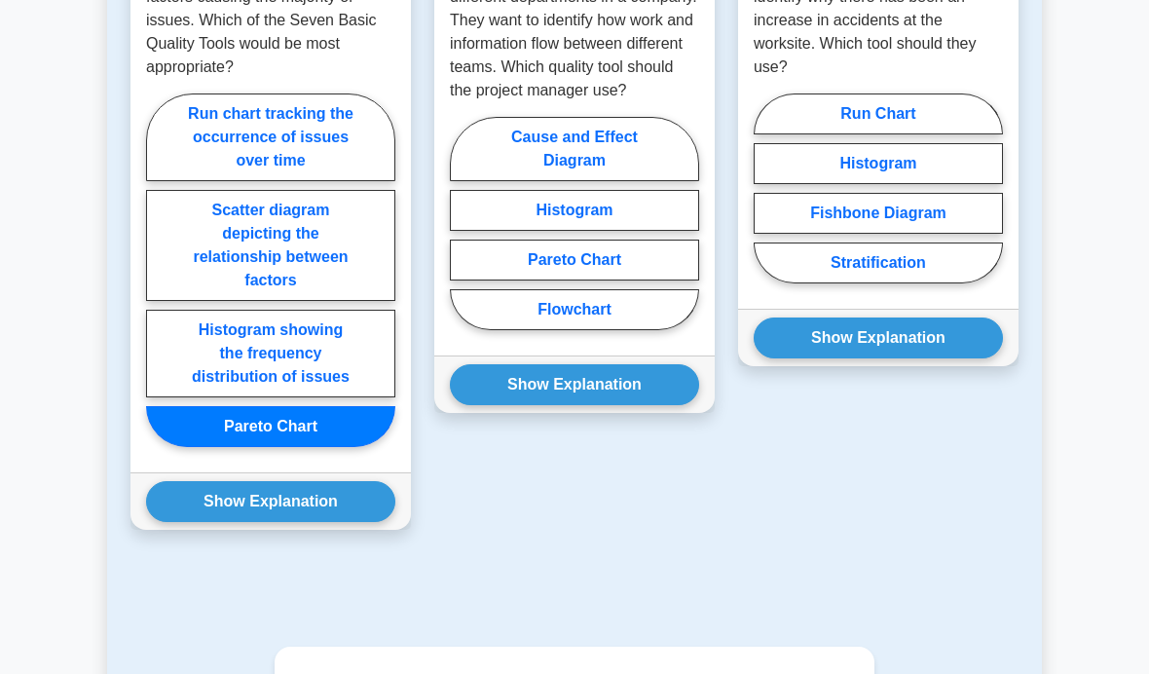
scroll to position [1978, 0]
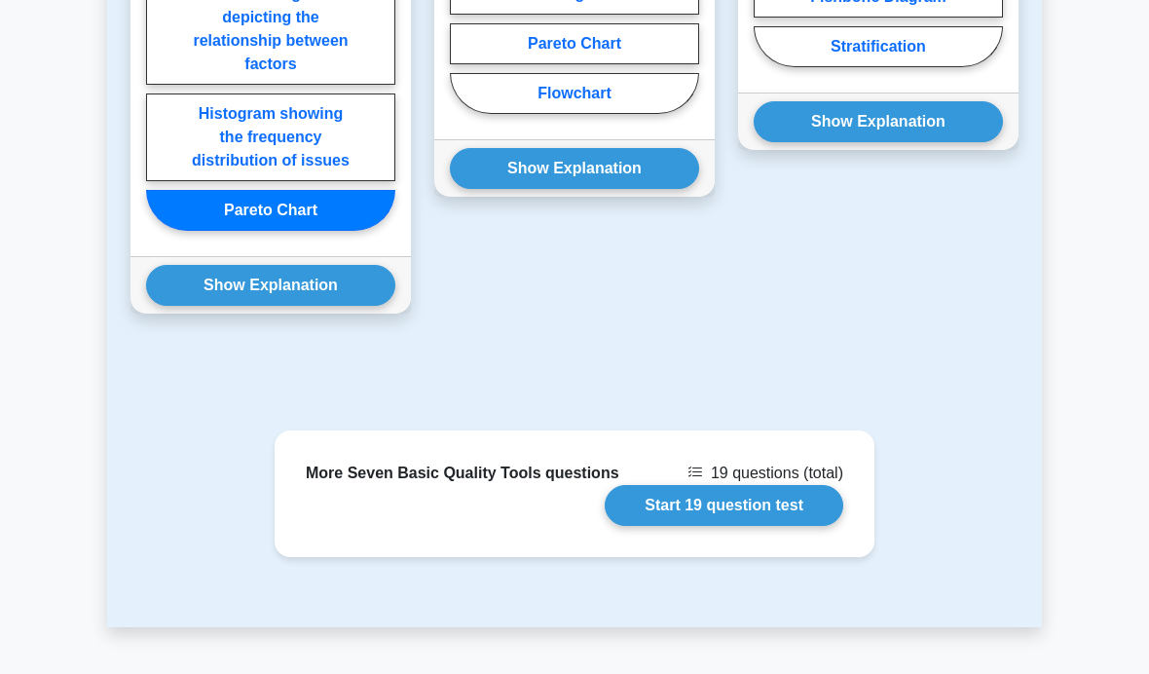
click at [314, 307] on button "Show Explanation" at bounding box center [270, 286] width 249 height 41
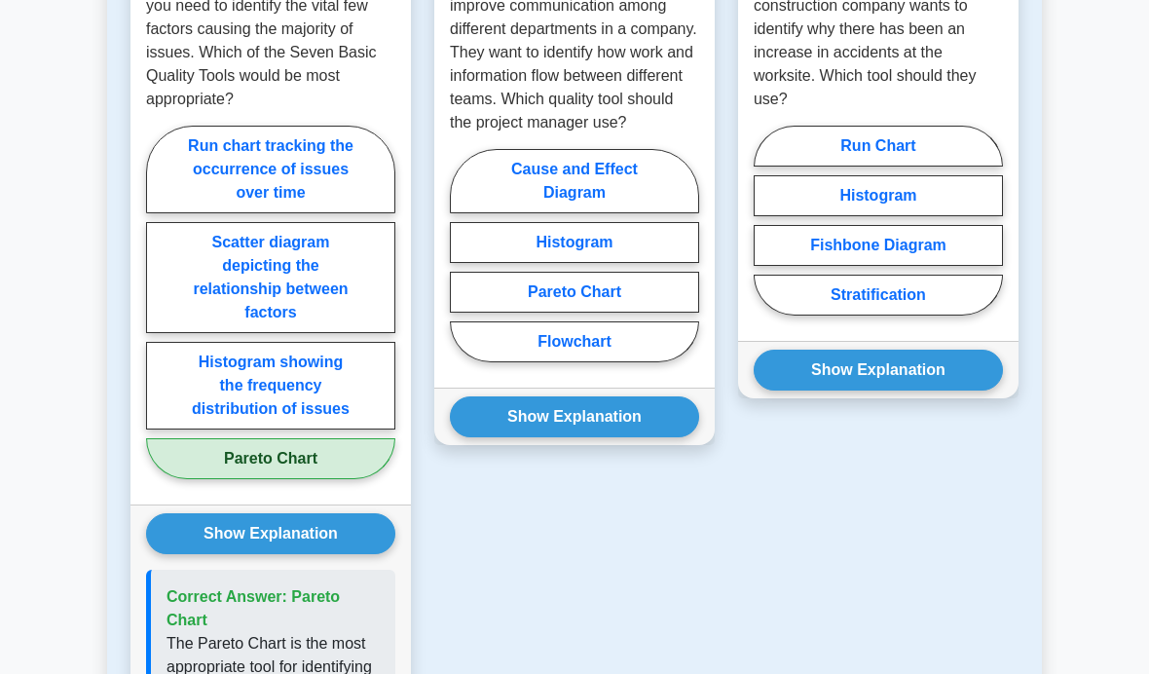
scroll to position [1948, 0]
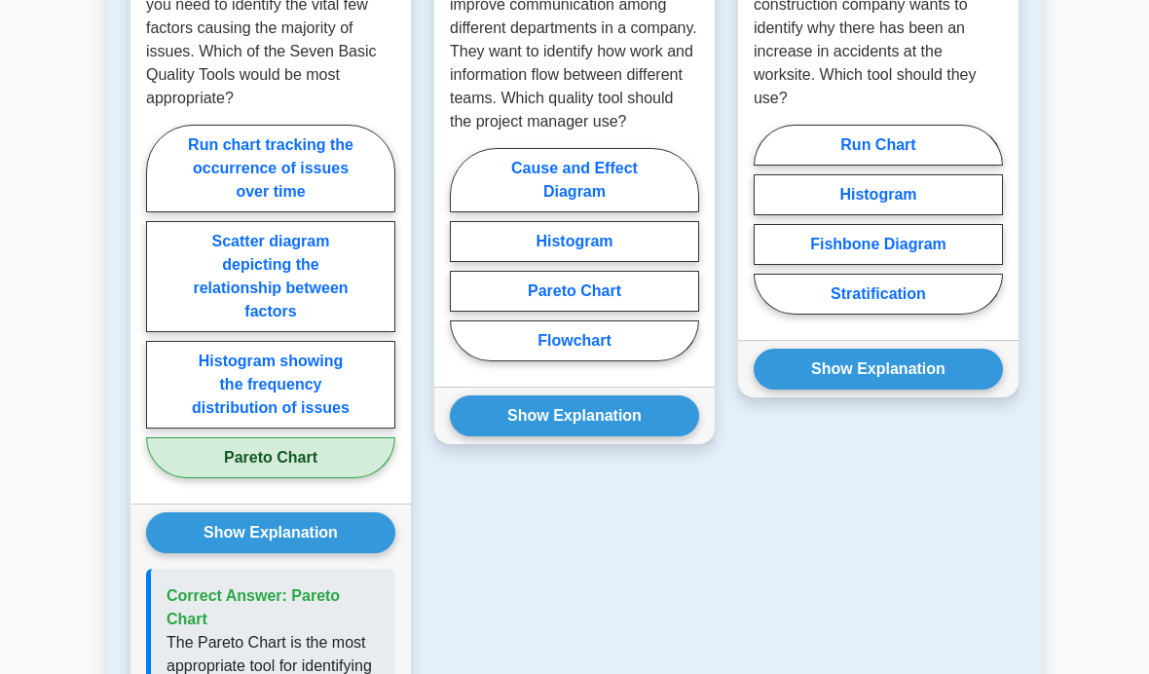
click at [478, 361] on label "Flowchart" at bounding box center [574, 340] width 249 height 41
click at [463, 267] on input "Flowchart" at bounding box center [456, 260] width 13 height 13
radio input "true"
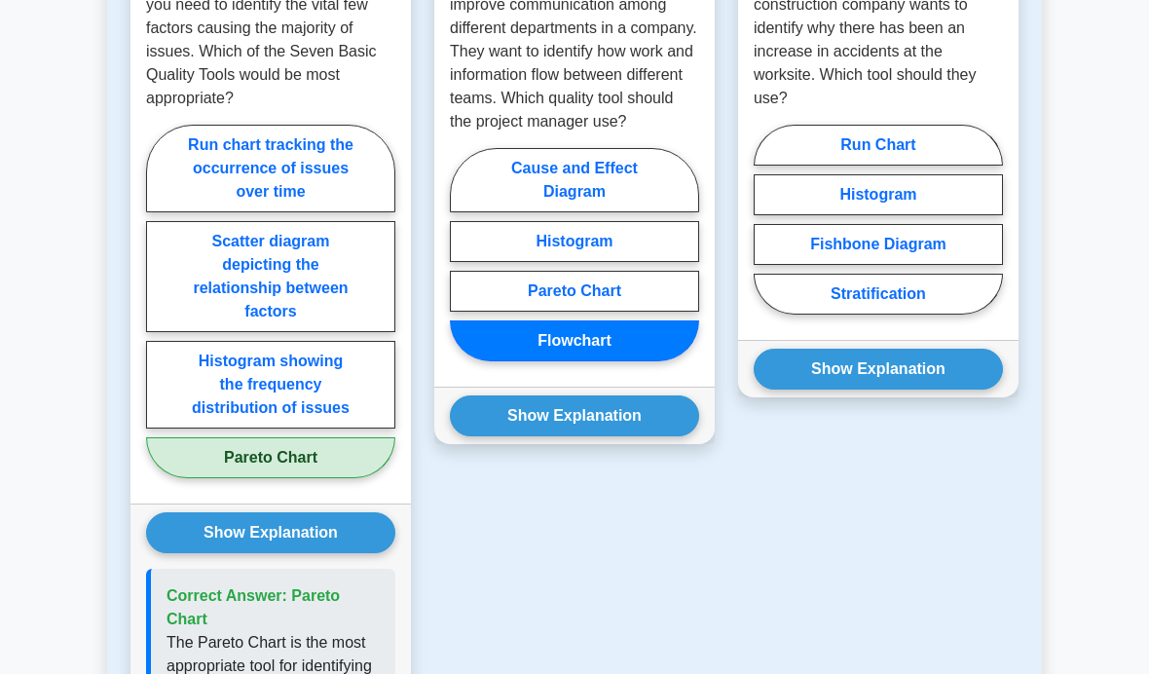
click at [495, 436] on button "Show Explanation" at bounding box center [574, 415] width 249 height 41
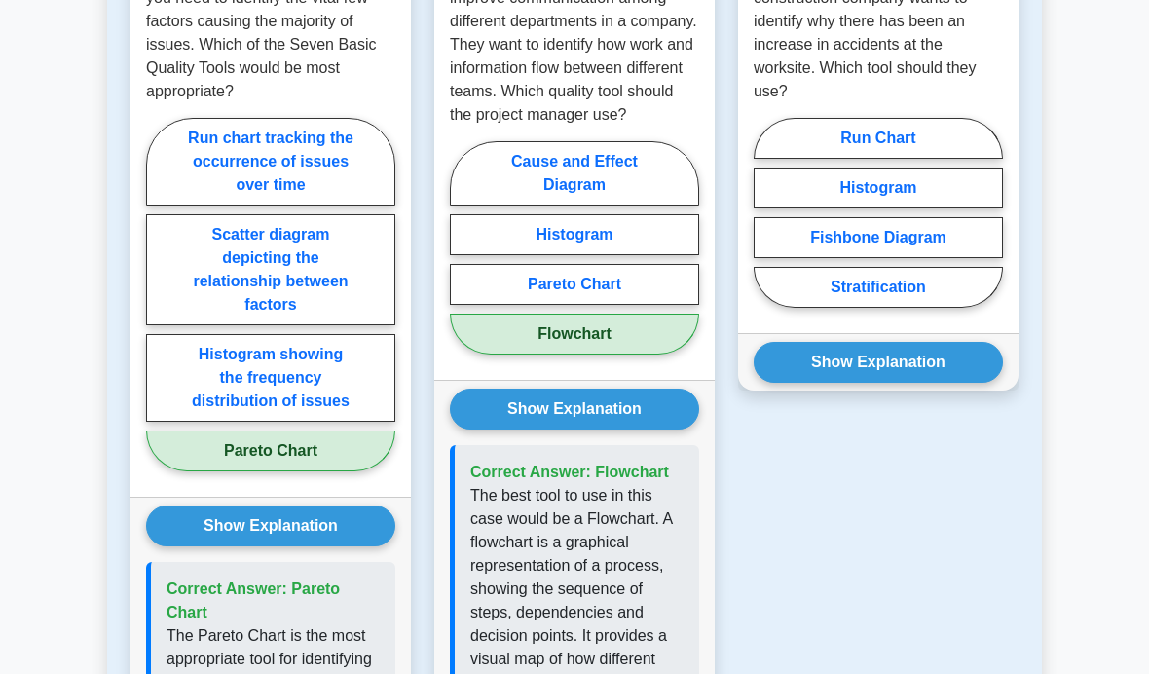
scroll to position [1955, 0]
click at [825, 258] on label "Fishbone Diagram" at bounding box center [878, 237] width 249 height 41
click at [766, 225] on input "Fishbone Diagram" at bounding box center [760, 218] width 13 height 13
radio input "true"
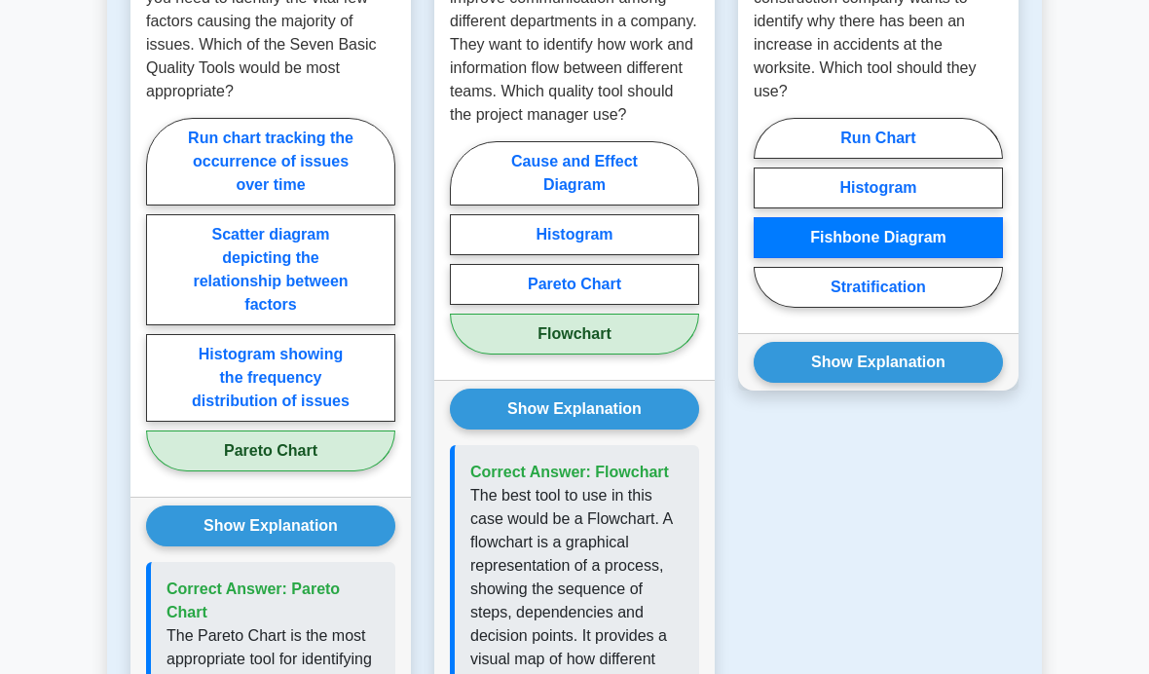
click at [779, 383] on button "Show Explanation" at bounding box center [878, 362] width 249 height 41
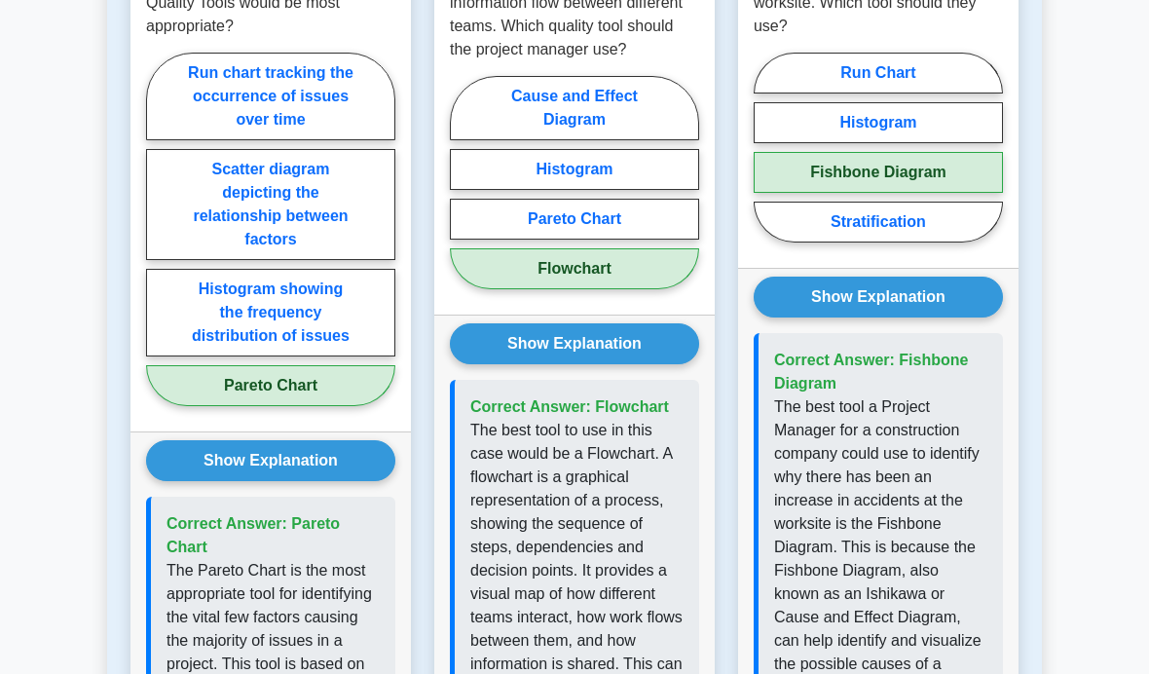
scroll to position [1994, 0]
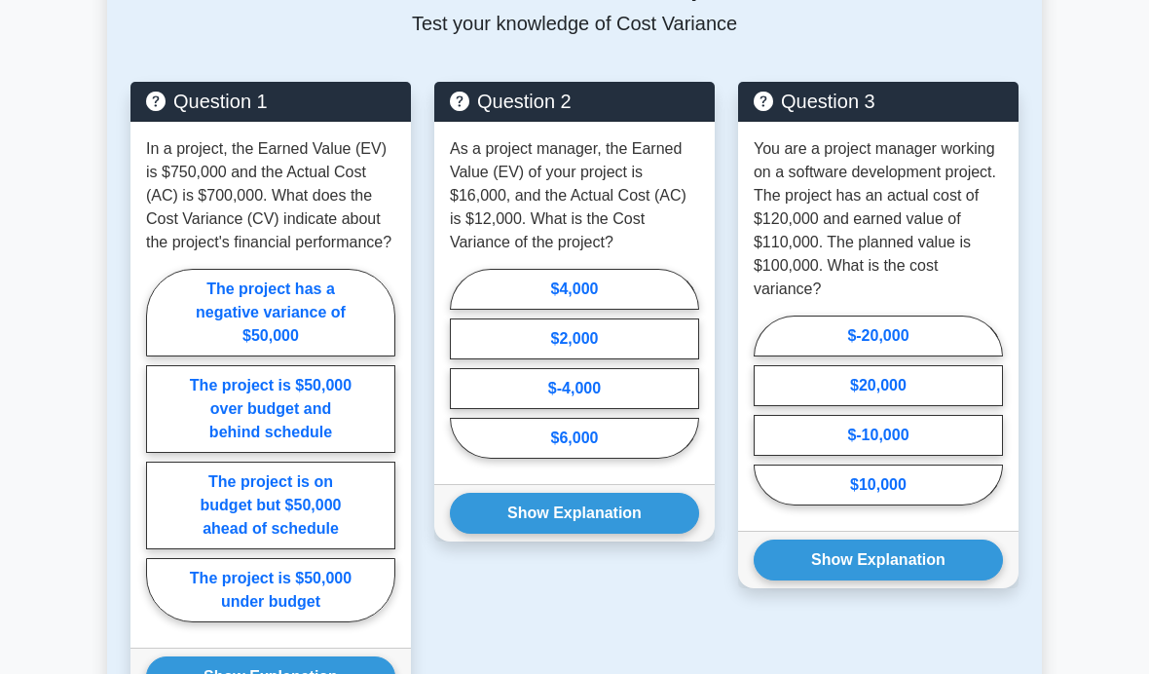
scroll to position [1761, 0]
